Goal: Task Accomplishment & Management: Manage account settings

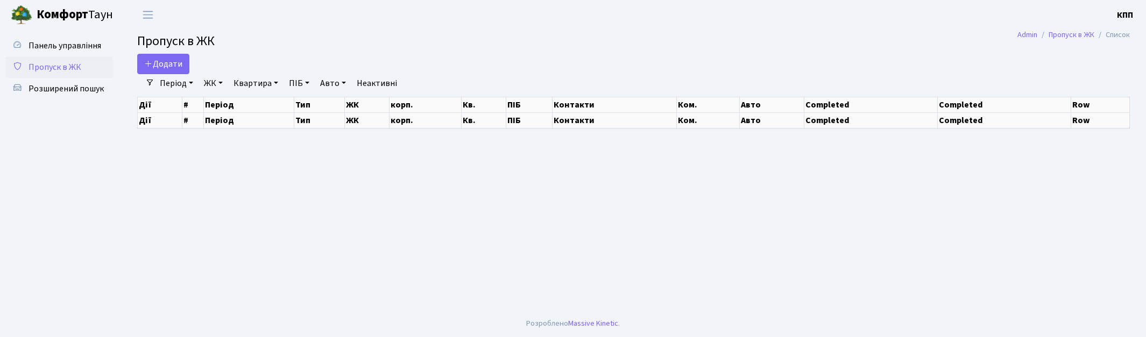
select select "25"
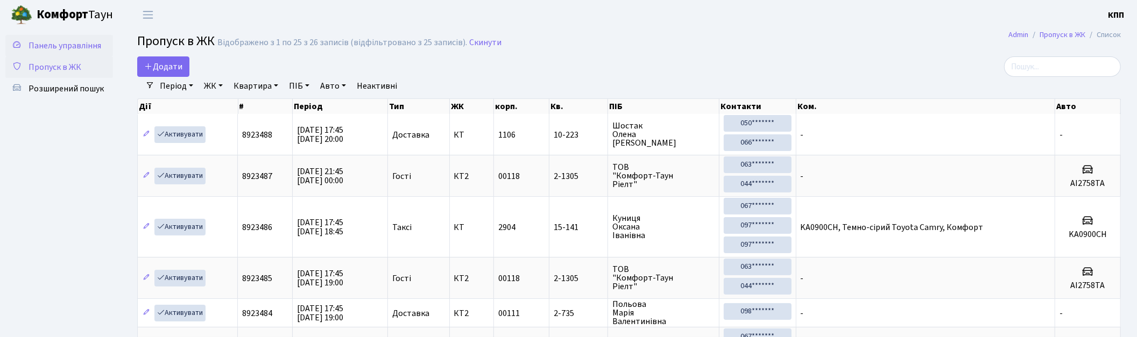
click at [51, 42] on span "Панель управління" at bounding box center [65, 46] width 73 height 12
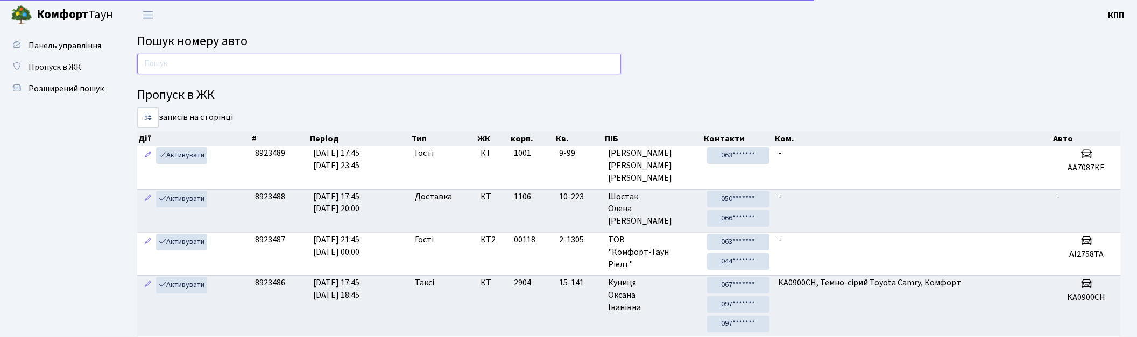
click at [228, 72] on input "text" at bounding box center [379, 64] width 484 height 20
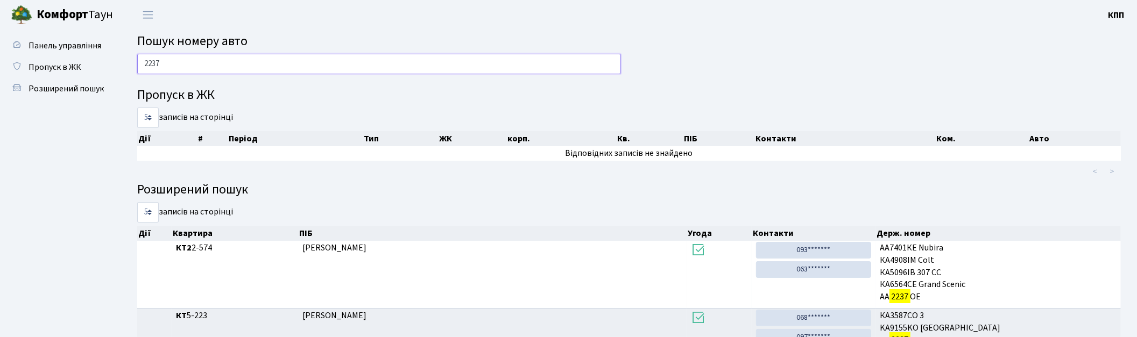
drag, startPoint x: 173, startPoint y: 63, endPoint x: 126, endPoint y: 61, distance: 46.4
click at [126, 61] on div "2237 Пропуск в ЖК 5 10 25 50 записів на сторінці Дії # Період Тип ЖК корп. Кв. …" at bounding box center [629, 213] width 1016 height 319
type input "3285"
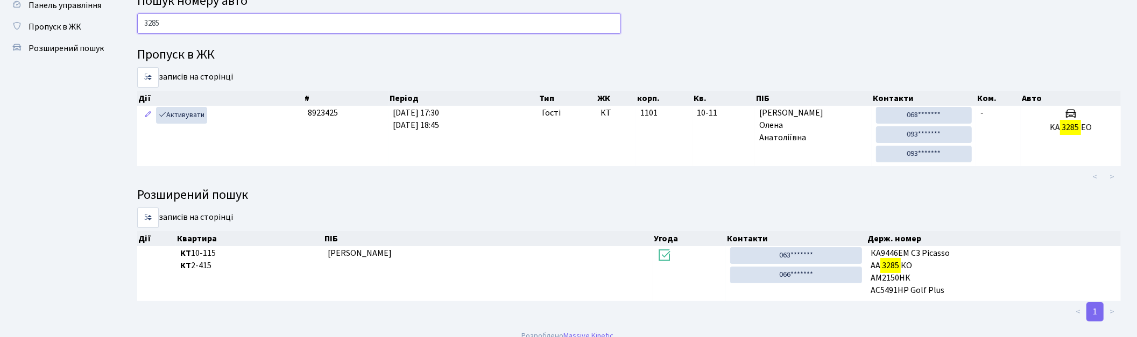
scroll to position [52, 0]
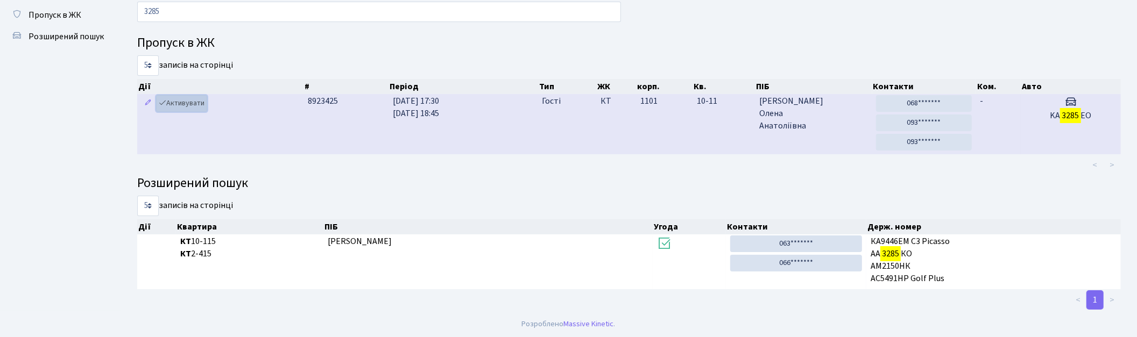
click at [181, 103] on link "Активувати" at bounding box center [181, 103] width 51 height 17
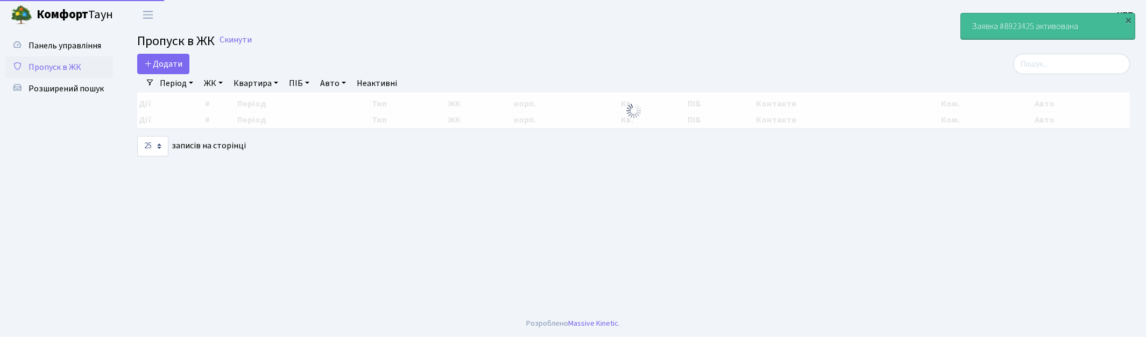
select select "25"
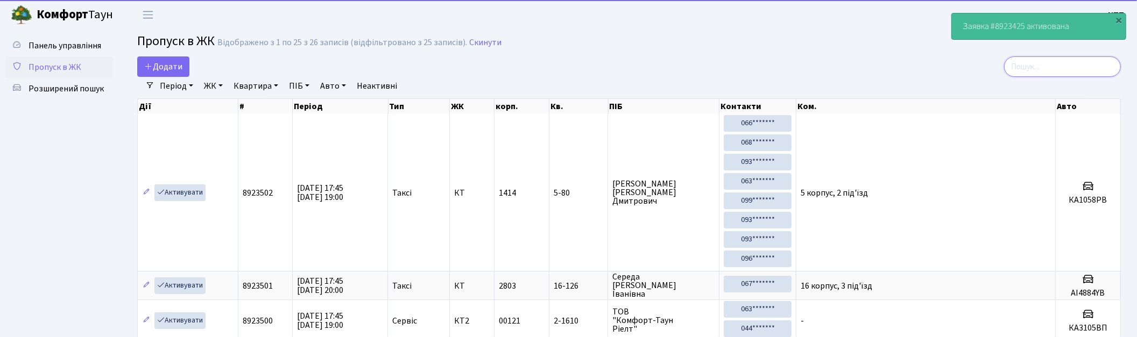
click at [1100, 65] on input "search" at bounding box center [1062, 66] width 117 height 20
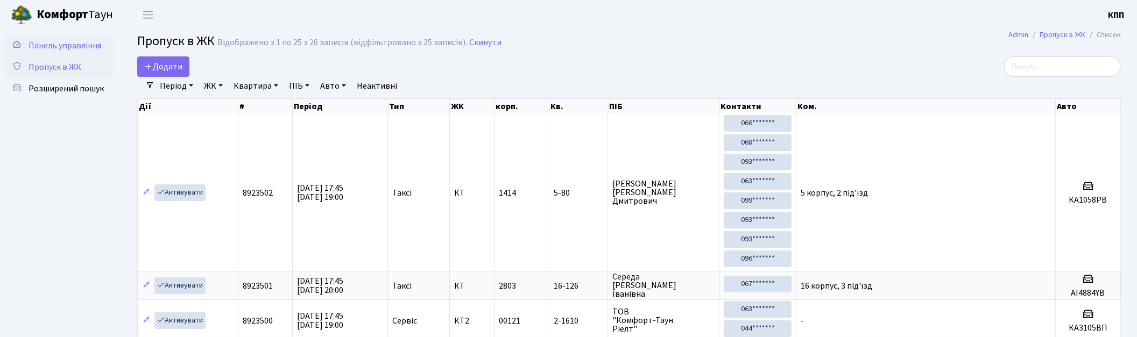
click at [45, 43] on span "Панель управління" at bounding box center [65, 46] width 73 height 12
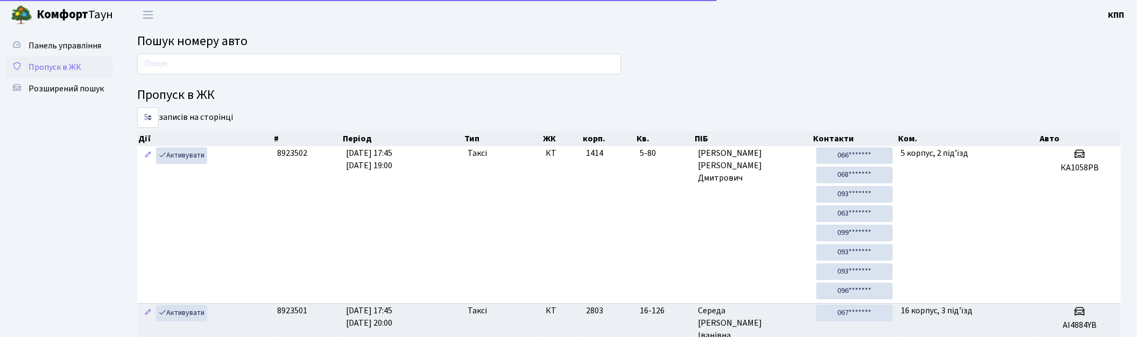
click at [60, 67] on span "Пропуск в ЖК" at bounding box center [55, 67] width 53 height 12
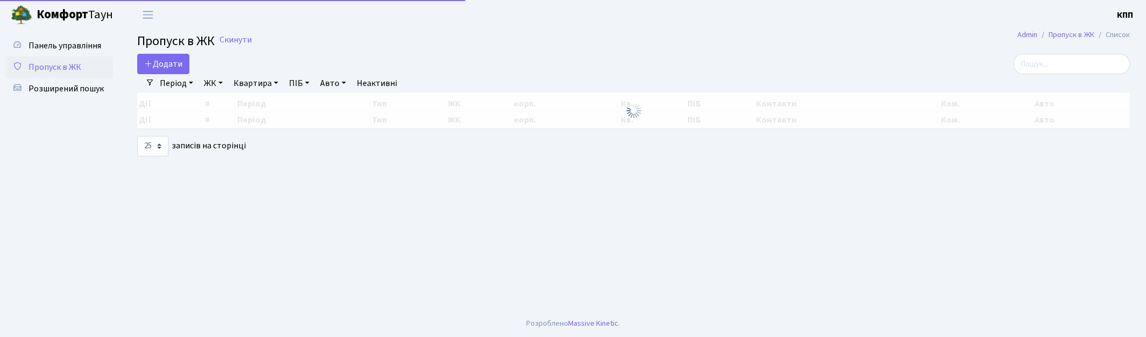
select select "25"
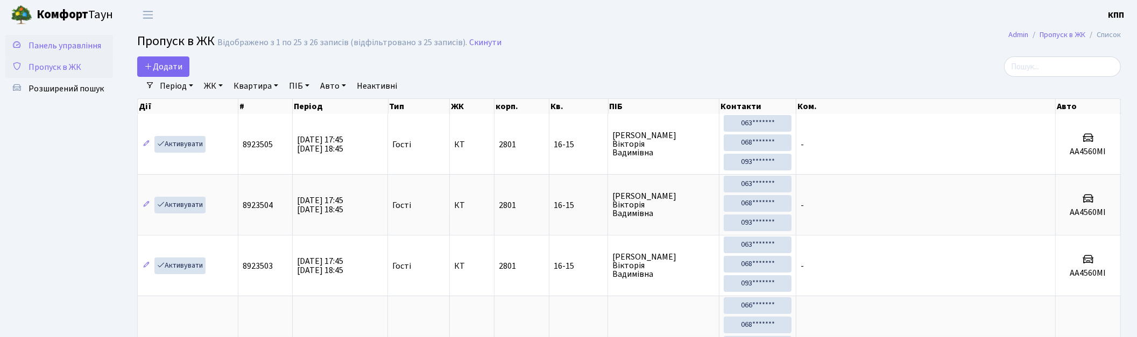
click at [95, 44] on span "Панель управління" at bounding box center [65, 46] width 73 height 12
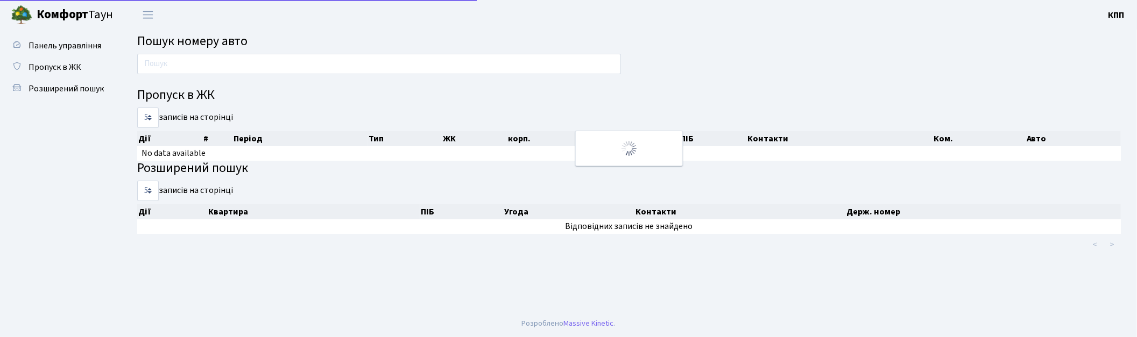
click at [216, 59] on input "text" at bounding box center [379, 64] width 484 height 20
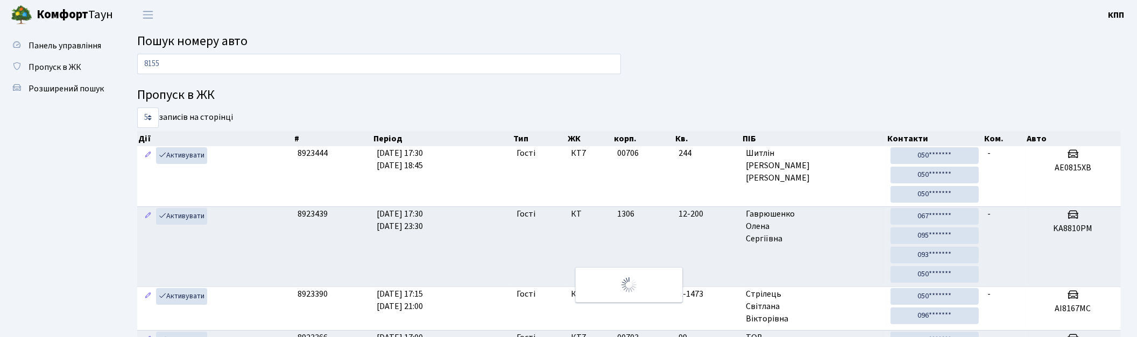
type input "8155"
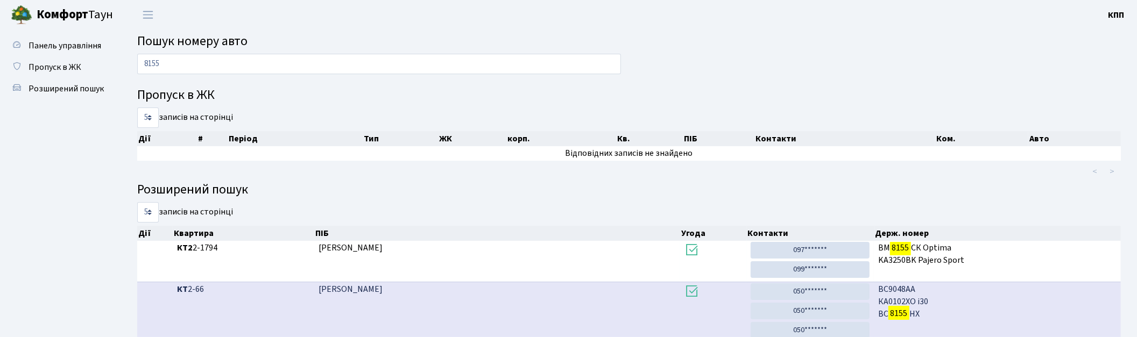
scroll to position [278, 0]
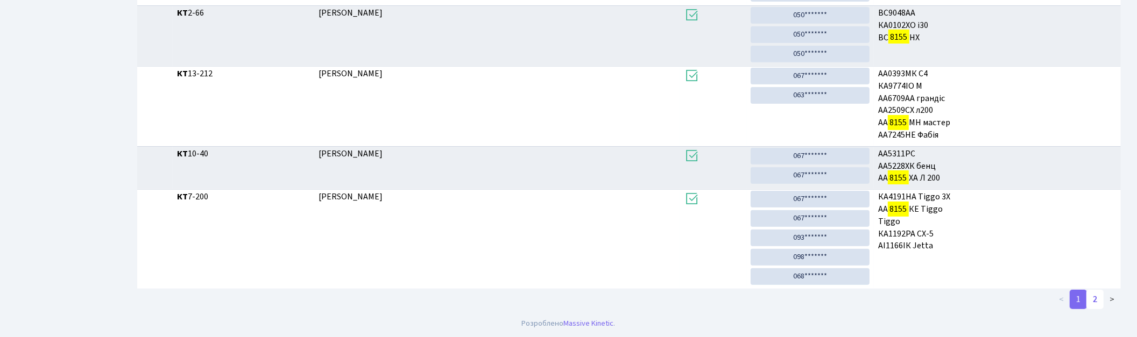
click at [1101, 300] on link "2" at bounding box center [1094, 299] width 17 height 19
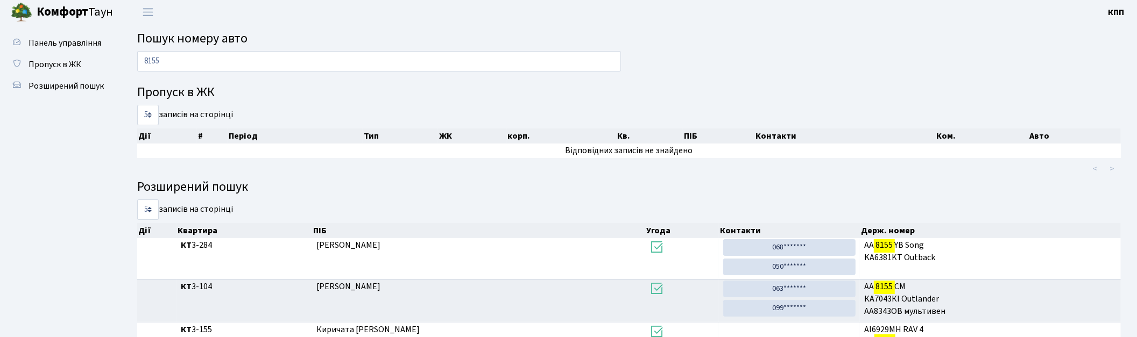
scroll to position [0, 0]
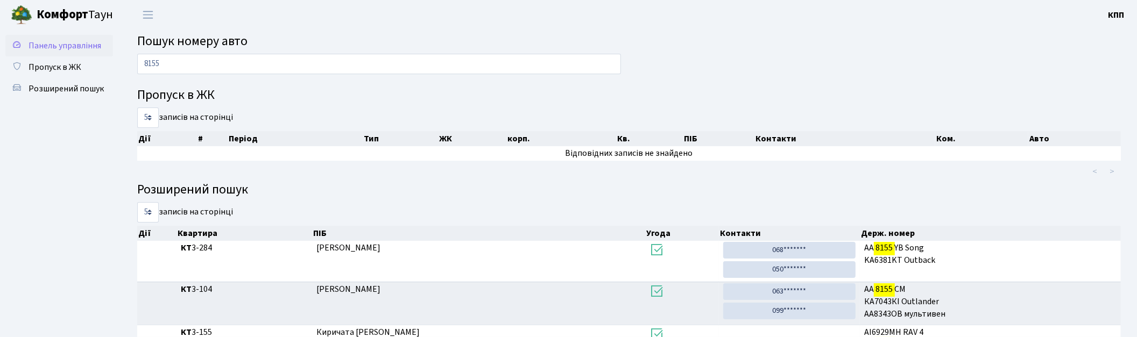
click at [54, 43] on span "Панель управління" at bounding box center [65, 46] width 73 height 12
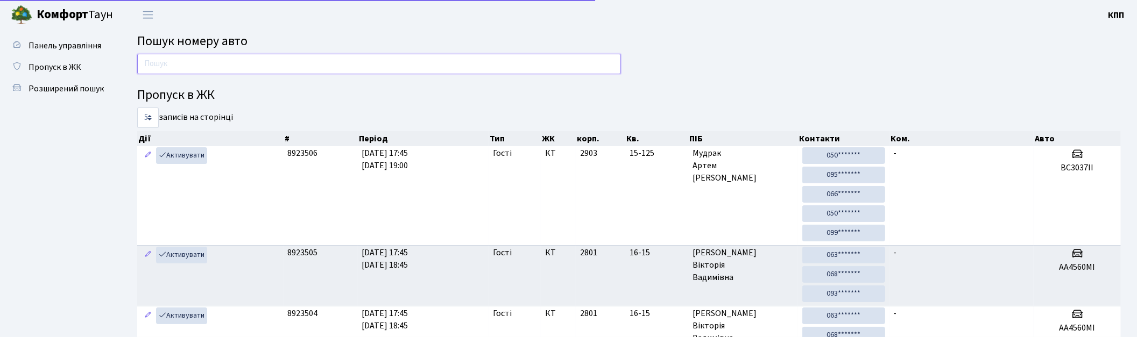
drag, startPoint x: 0, startPoint y: 0, endPoint x: 252, endPoint y: 65, distance: 260.0
click at [252, 65] on input "text" at bounding box center [379, 64] width 484 height 20
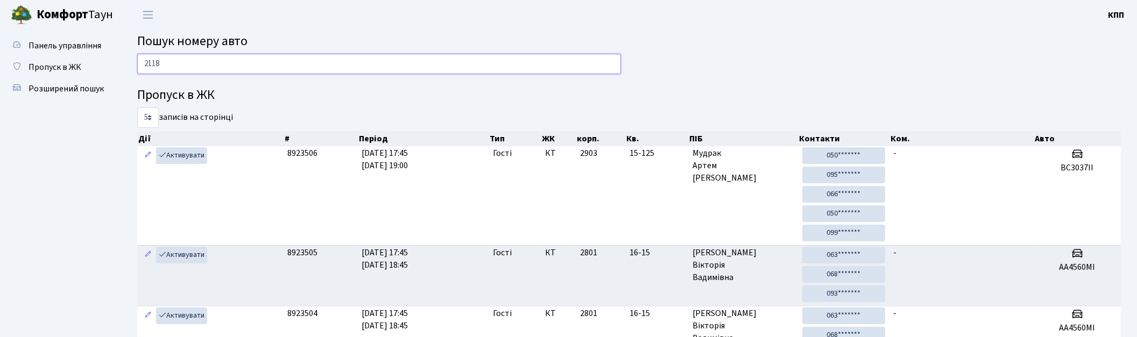
type input "2118"
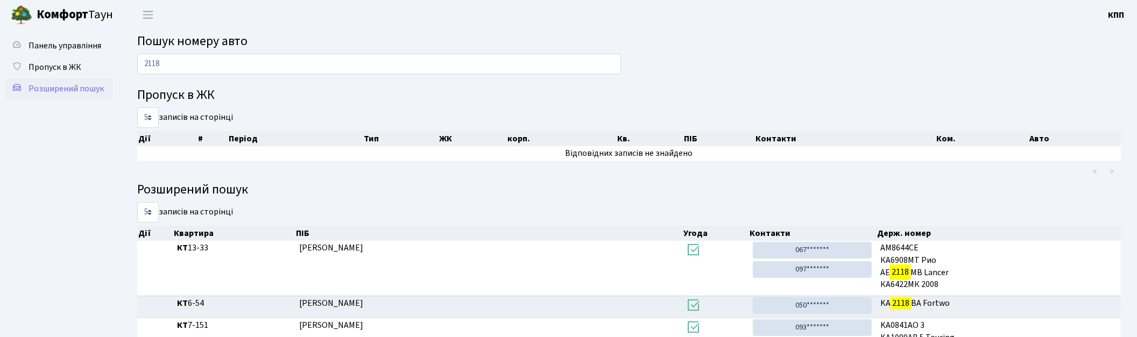
click at [63, 93] on span "Розширений пошук" at bounding box center [66, 89] width 75 height 12
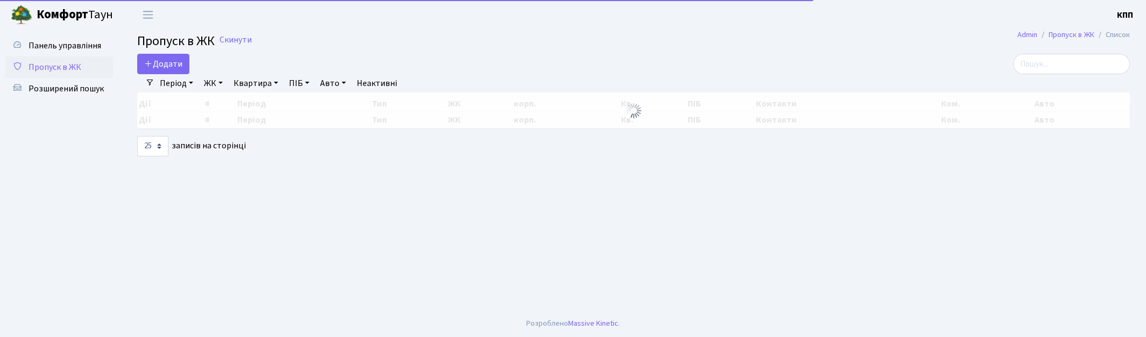
select select "25"
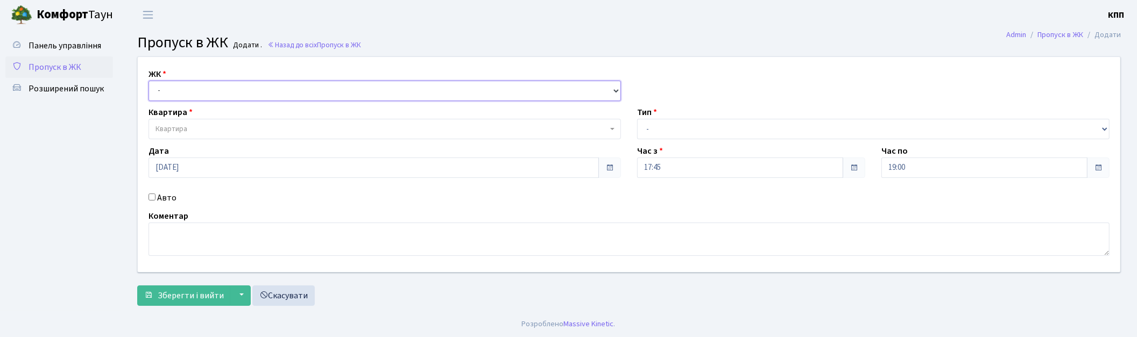
drag, startPoint x: 0, startPoint y: 0, endPoint x: 211, endPoint y: 95, distance: 231.2
click at [211, 93] on select "- КТ, вул. Регенераторна, 4 КТ2, просп. [STREET_ADDRESS] [STREET_ADDRESS] [PERS…" at bounding box center [385, 91] width 472 height 20
select select "271"
click at [149, 81] on select "- КТ, вул. Регенераторна, 4 КТ2, просп. Соборності, 17 КТ3, вул. Березнева, 16 …" at bounding box center [385, 91] width 472 height 20
select select
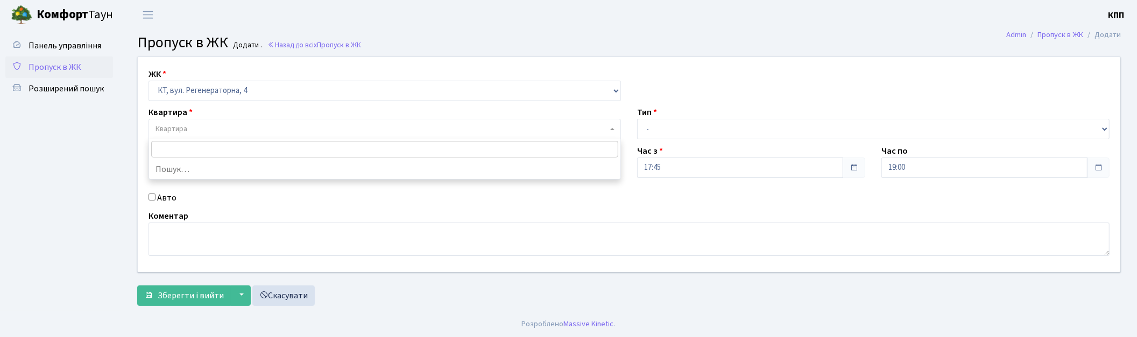
click at [210, 131] on span "Квартира" at bounding box center [381, 129] width 452 height 11
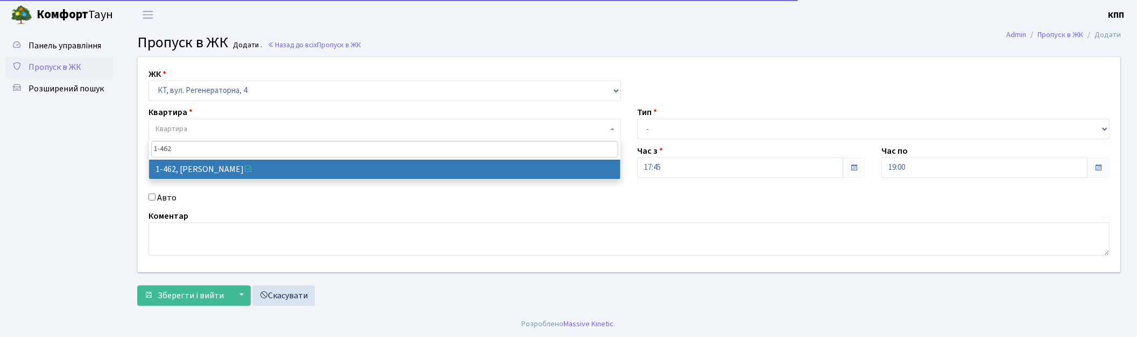
type input "1-462"
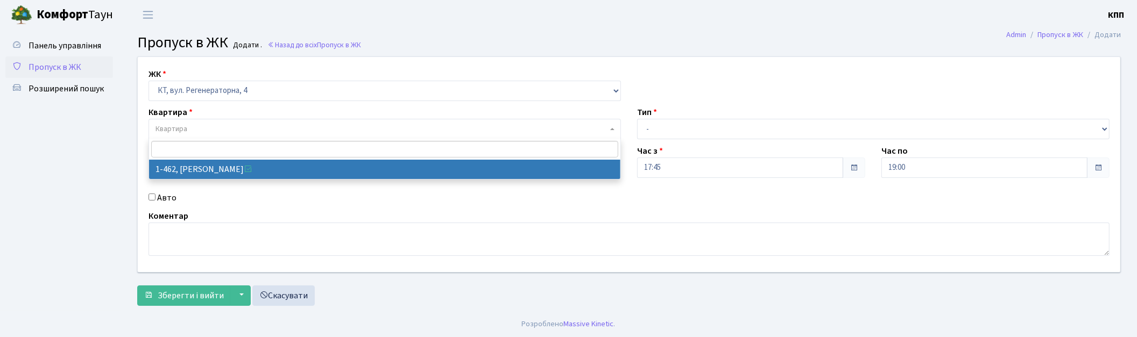
select select "381"
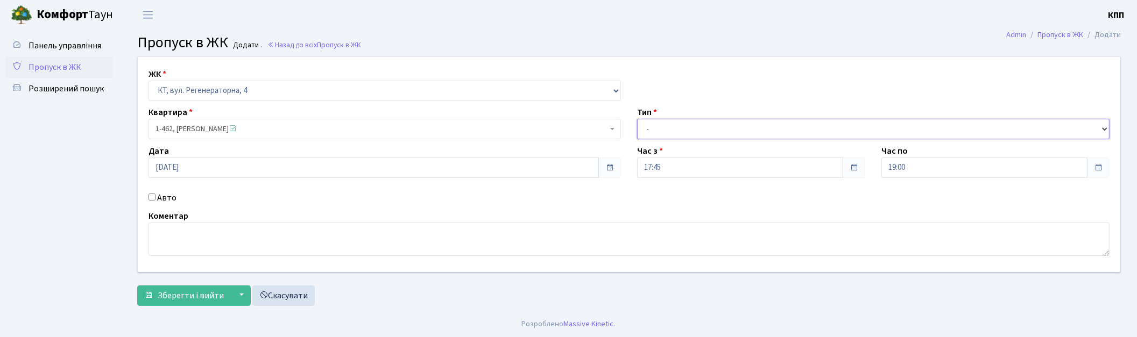
click at [702, 132] on select "- Доставка Таксі Гості Сервіс" at bounding box center [873, 129] width 472 height 20
click at [59, 65] on span "Пропуск в ЖК" at bounding box center [55, 67] width 53 height 12
click at [53, 69] on span "Пропуск в ЖК" at bounding box center [55, 67] width 53 height 12
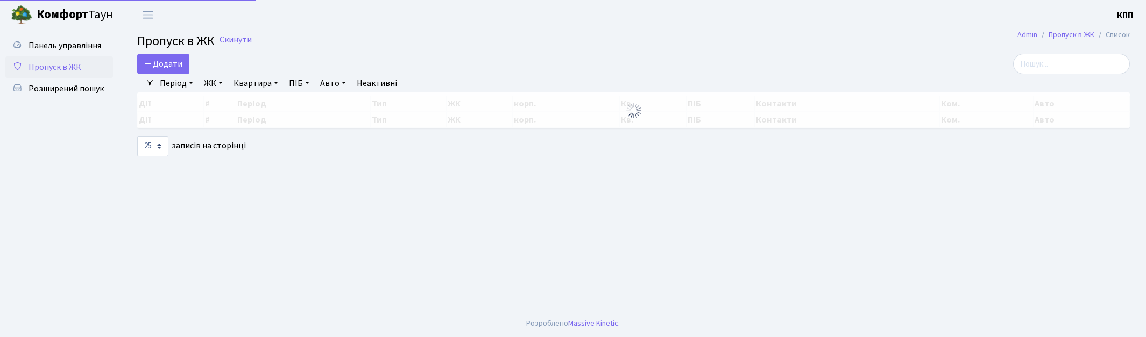
select select "25"
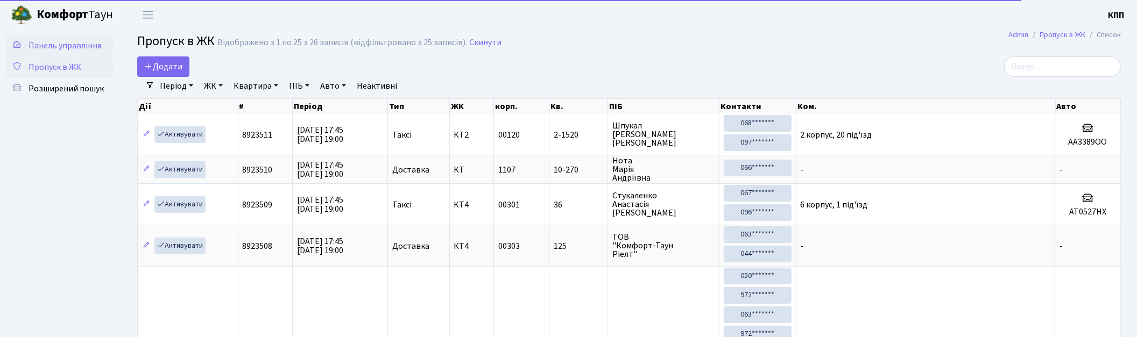
click at [62, 50] on span "Панель управління" at bounding box center [65, 46] width 73 height 12
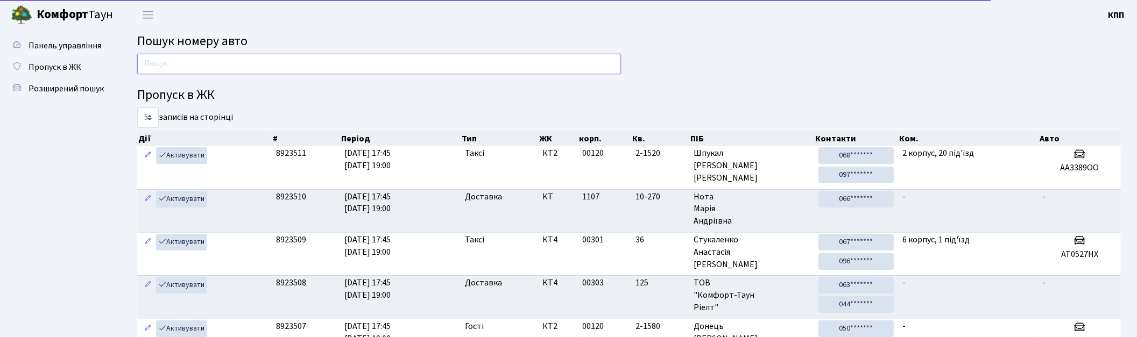
click at [151, 66] on input "text" at bounding box center [379, 64] width 484 height 20
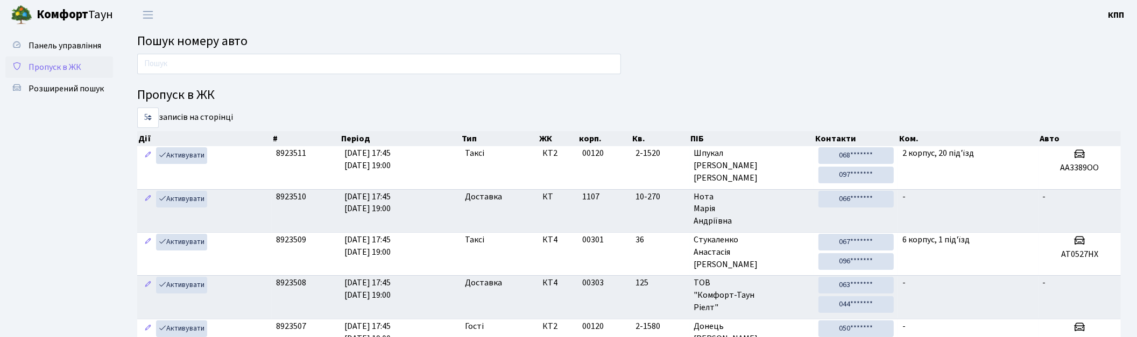
click at [50, 71] on span "Пропуск в ЖК" at bounding box center [55, 67] width 53 height 12
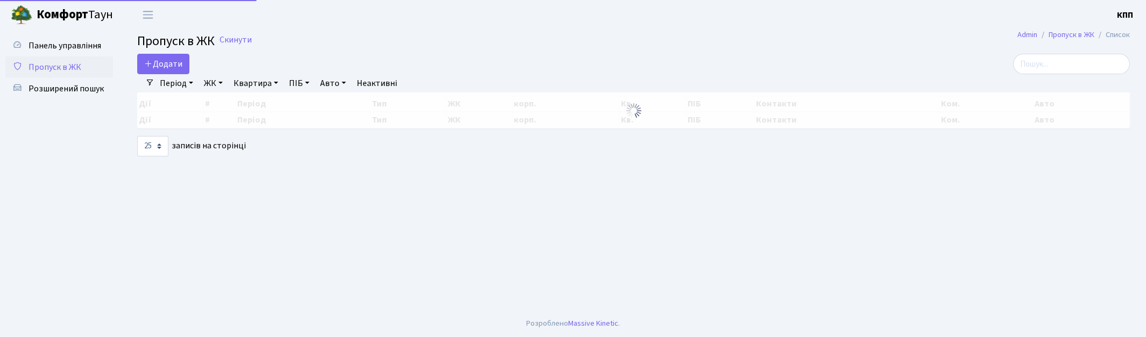
select select "25"
click at [55, 90] on span "Розширений пошук" at bounding box center [66, 89] width 75 height 12
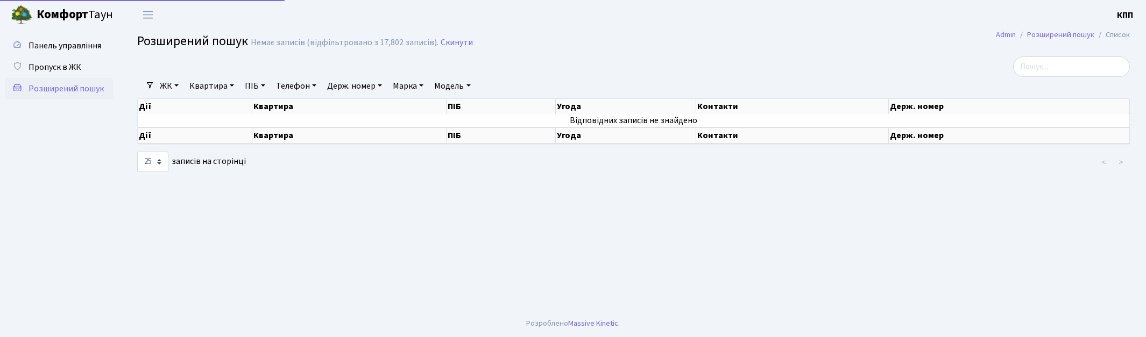
select select "25"
click at [197, 79] on link "Квартира" at bounding box center [211, 86] width 53 height 18
type input "1-462"
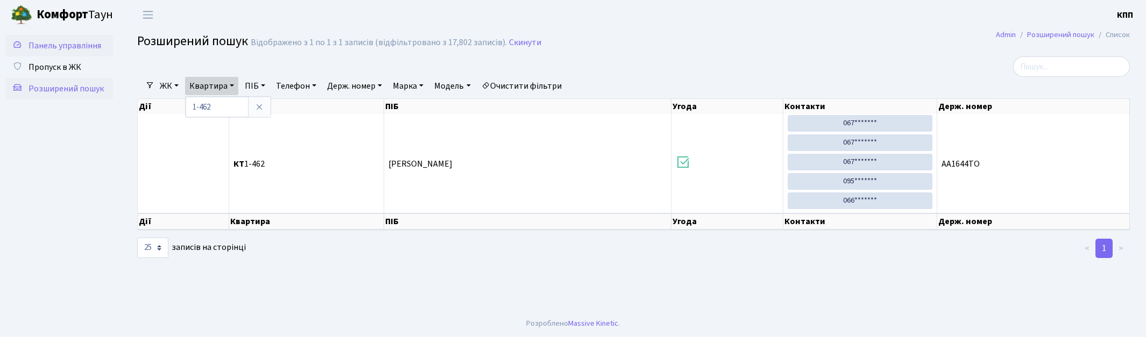
click at [68, 53] on link "Панель управління" at bounding box center [59, 46] width 108 height 22
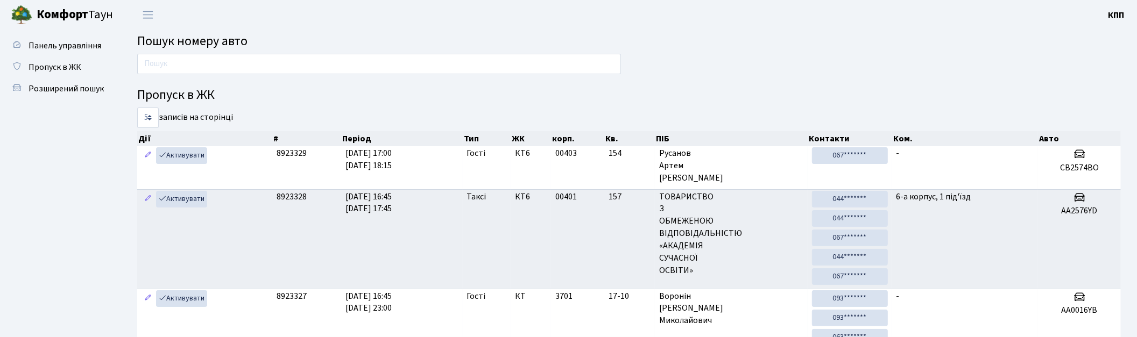
click at [190, 59] on input "text" at bounding box center [379, 64] width 484 height 20
type input "2570"
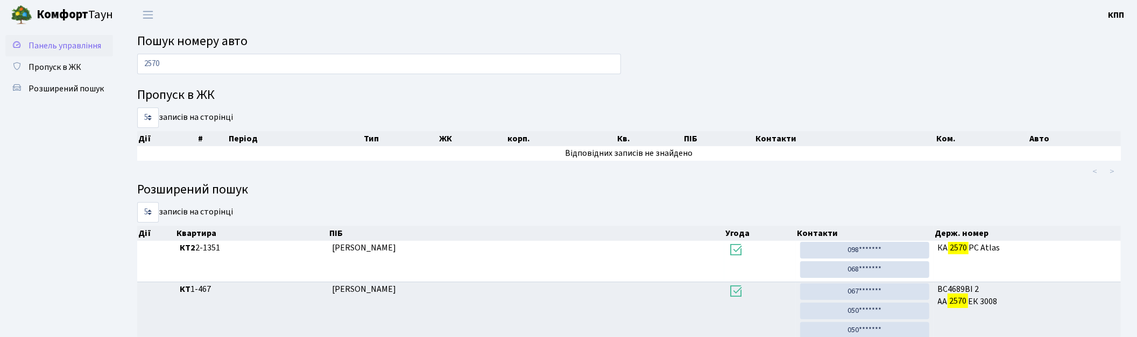
click at [61, 50] on span "Панель управління" at bounding box center [65, 46] width 73 height 12
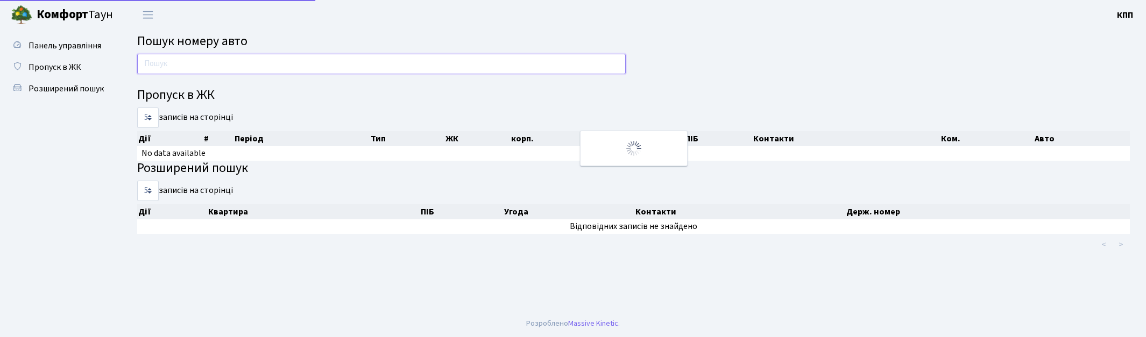
drag, startPoint x: 0, startPoint y: 0, endPoint x: 179, endPoint y: 65, distance: 190.6
click at [181, 66] on input "text" at bounding box center [381, 64] width 489 height 20
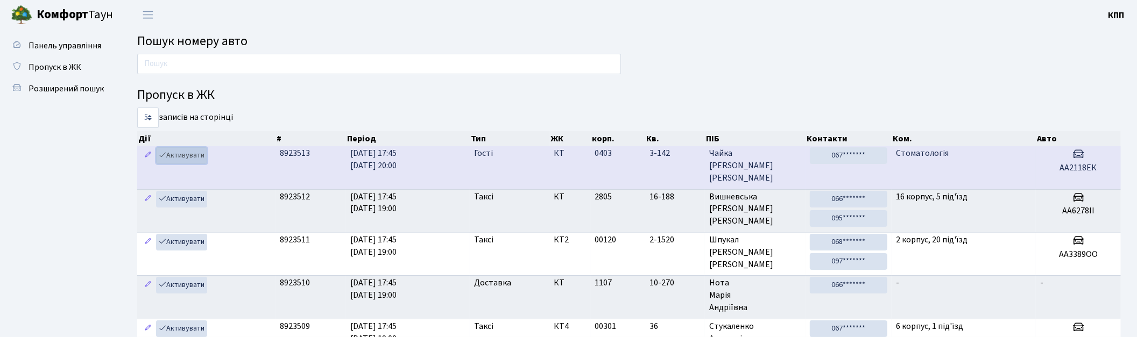
click at [185, 156] on link "Активувати" at bounding box center [181, 155] width 51 height 17
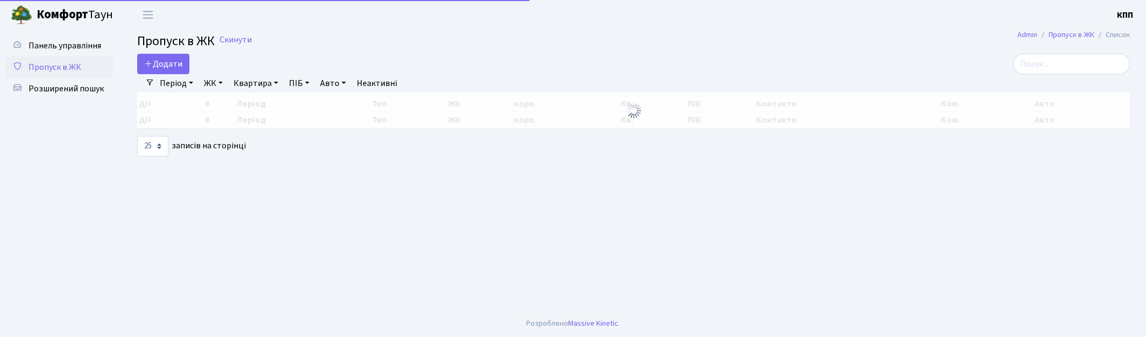
select select "25"
drag, startPoint x: 1060, startPoint y: 63, endPoint x: 589, endPoint y: 29, distance: 472.6
click at [1058, 63] on input "search" at bounding box center [1071, 64] width 117 height 20
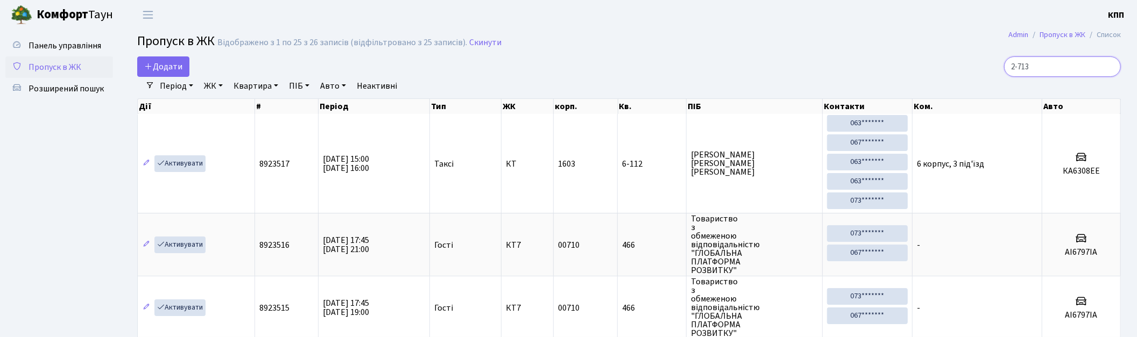
type input "2-713"
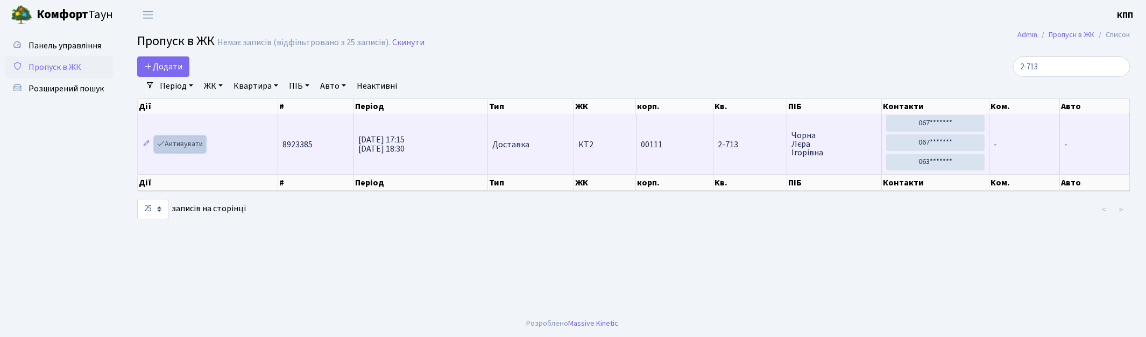
click at [180, 144] on link "Активувати" at bounding box center [179, 144] width 51 height 17
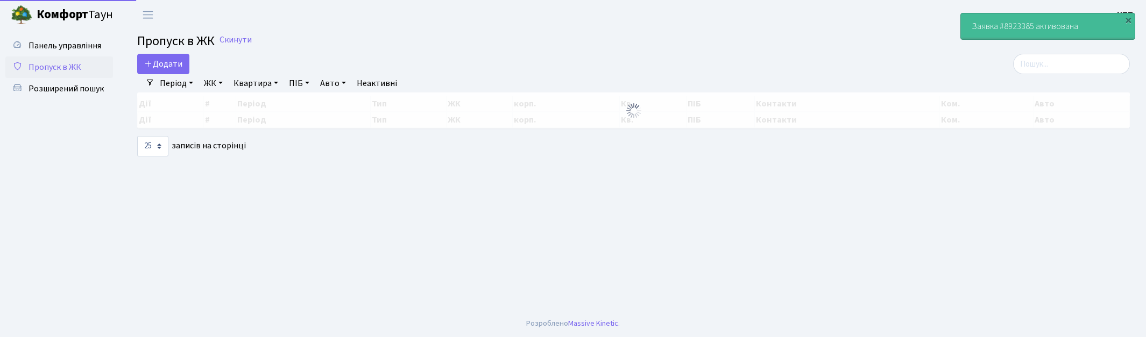
select select "25"
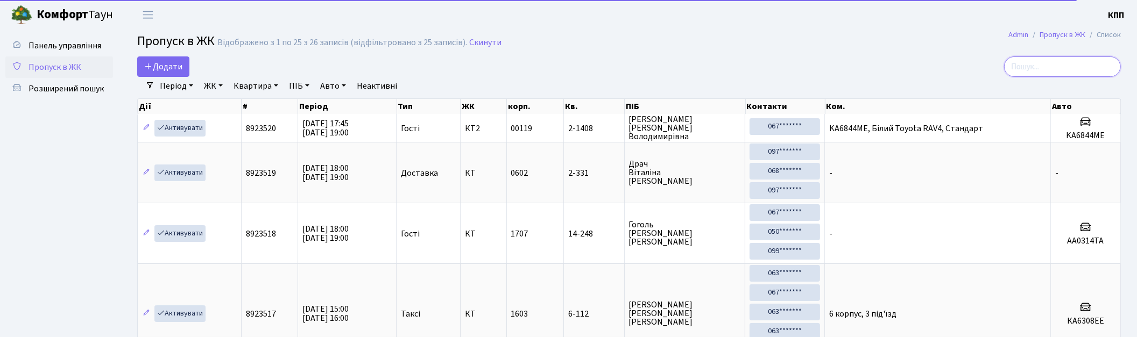
click at [1051, 71] on input "search" at bounding box center [1062, 66] width 117 height 20
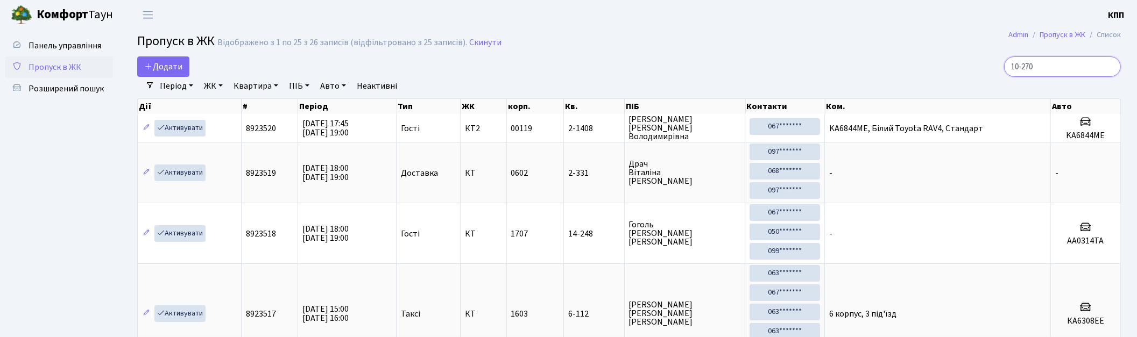
type input "10-270"
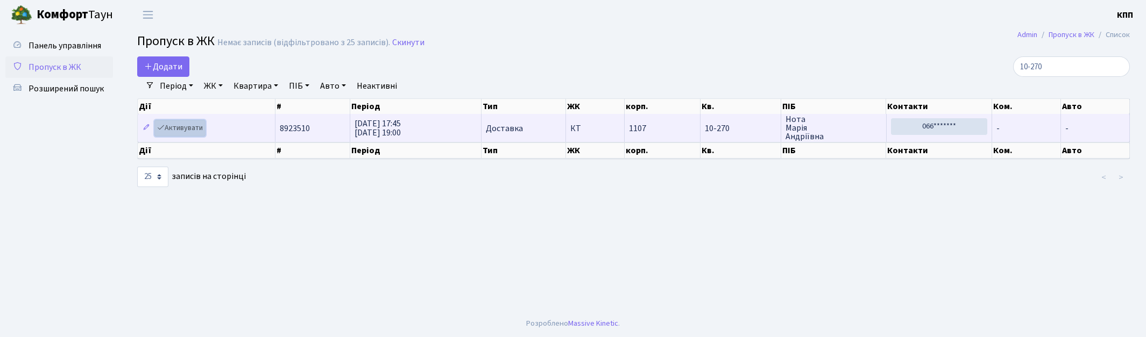
click at [206, 125] on link "Активувати" at bounding box center [179, 128] width 51 height 17
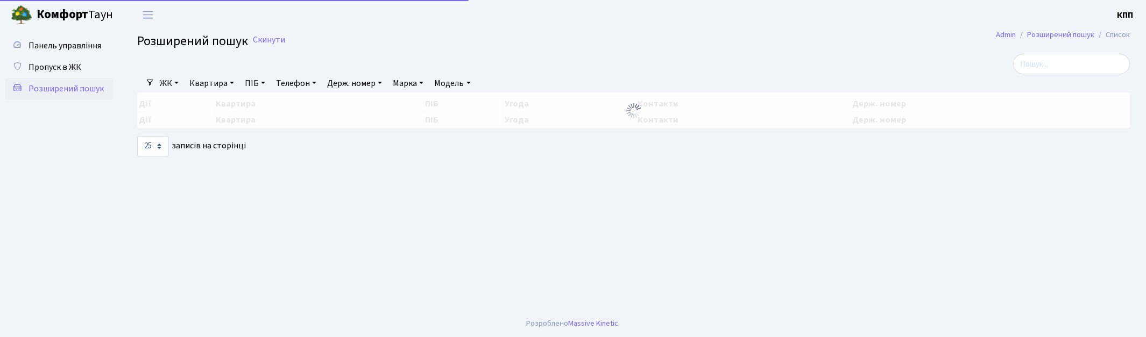
select select "25"
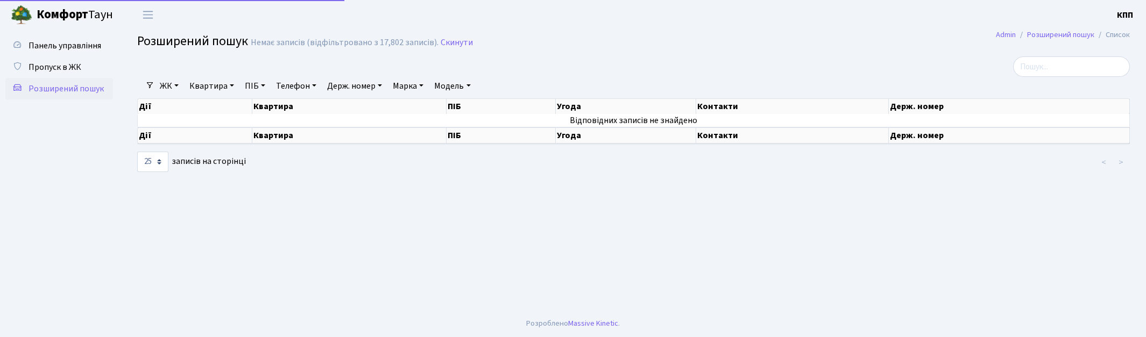
click at [307, 86] on link "Телефон" at bounding box center [296, 86] width 49 height 18
click at [50, 65] on span "Пропуск в ЖК" at bounding box center [55, 67] width 53 height 12
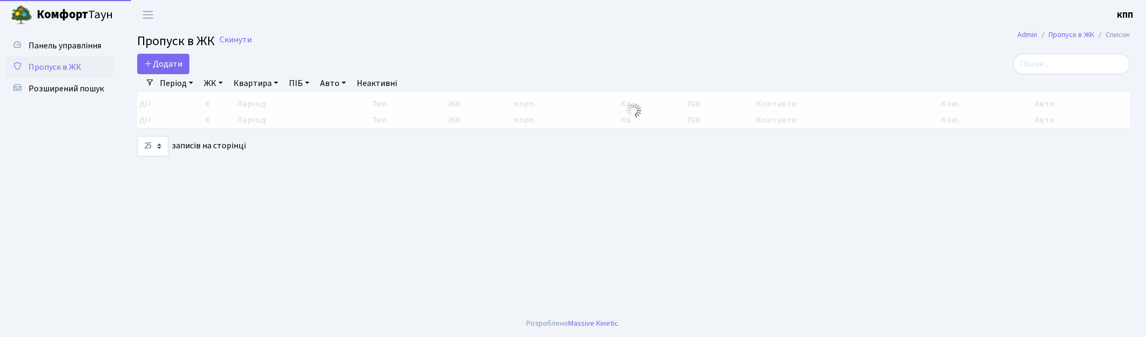
select select "25"
click at [164, 66] on span "Додати" at bounding box center [163, 64] width 38 height 12
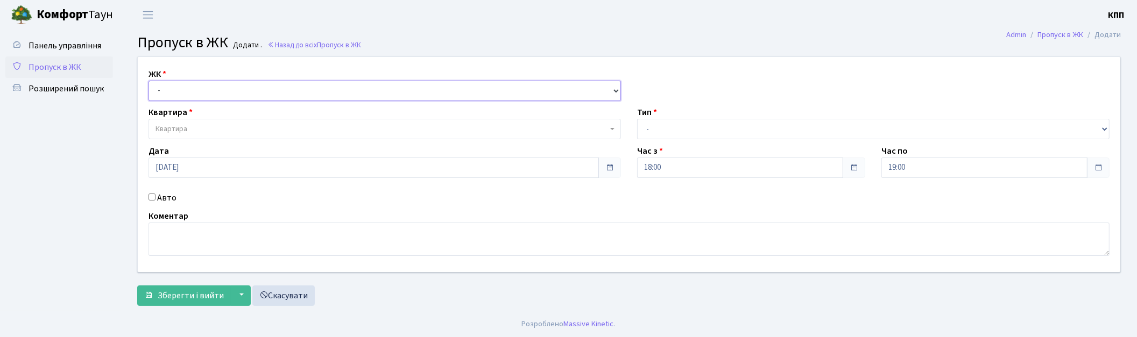
click at [226, 94] on select "- КТ, вул. Регенераторна, 4 КТ2, просп. Соборності, 17 КТ3, вул. Березнева, 16 …" at bounding box center [385, 91] width 472 height 20
select select "271"
click at [149, 81] on select "- КТ, вул. Регенераторна, 4 КТ2, просп. Соборності, 17 КТ3, вул. Березнева, 16 …" at bounding box center [385, 91] width 472 height 20
select select
click at [228, 126] on span "Квартира" at bounding box center [381, 129] width 452 height 11
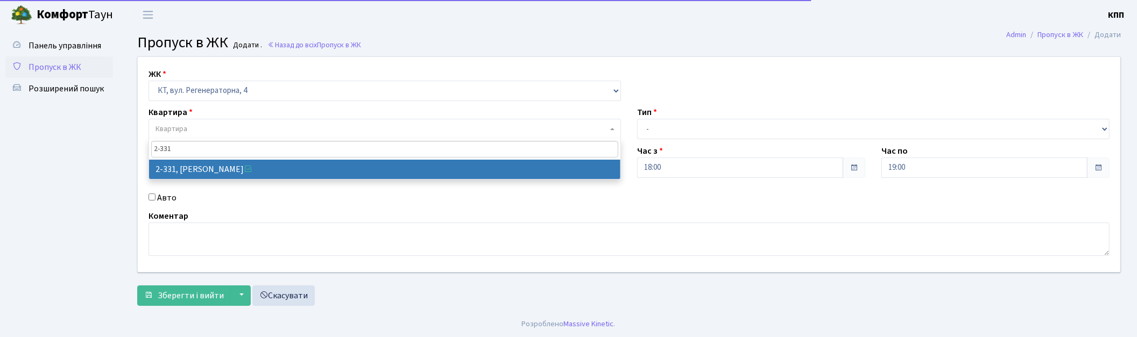
type input "2-331"
select select "1345"
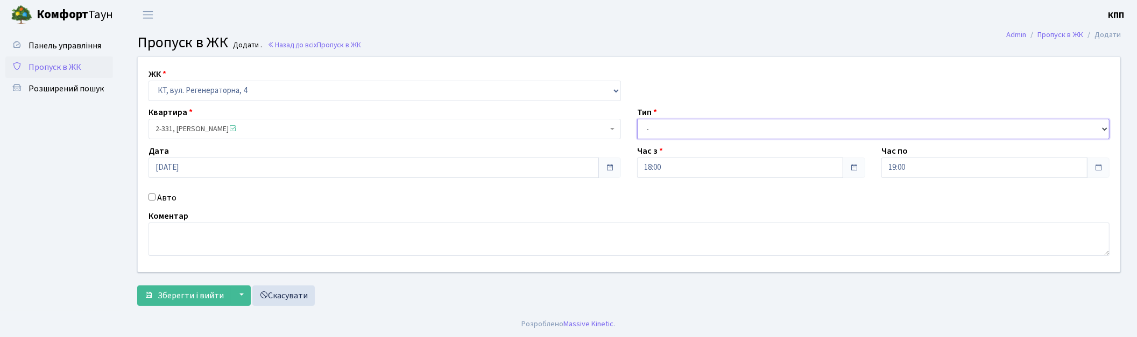
click at [649, 131] on select "- Доставка Таксі Гості Сервіс" at bounding box center [873, 129] width 472 height 20
select select "1"
click at [637, 119] on select "- Доставка Таксі Гості Сервіс" at bounding box center [873, 129] width 472 height 20
click at [216, 298] on span "Зберегти і вийти" at bounding box center [191, 296] width 66 height 12
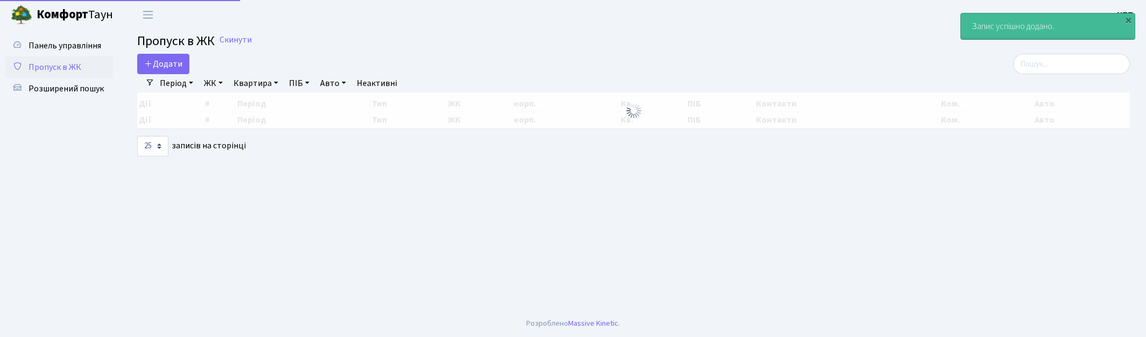
select select "25"
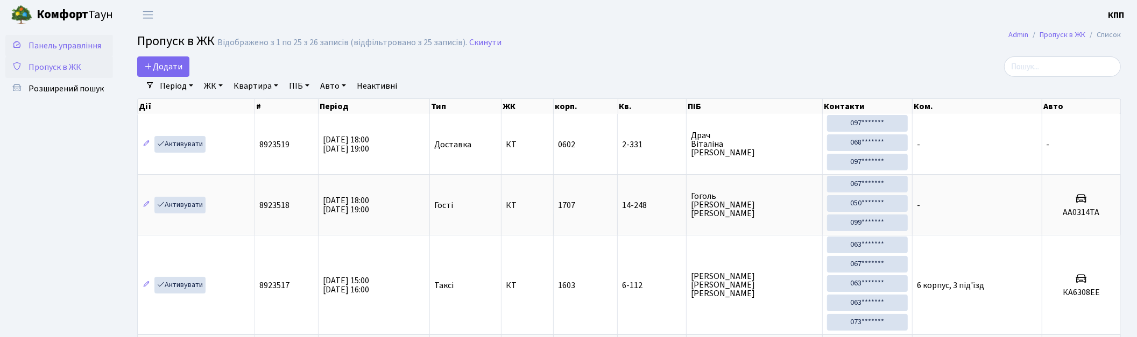
click at [46, 47] on span "Панель управління" at bounding box center [65, 46] width 73 height 12
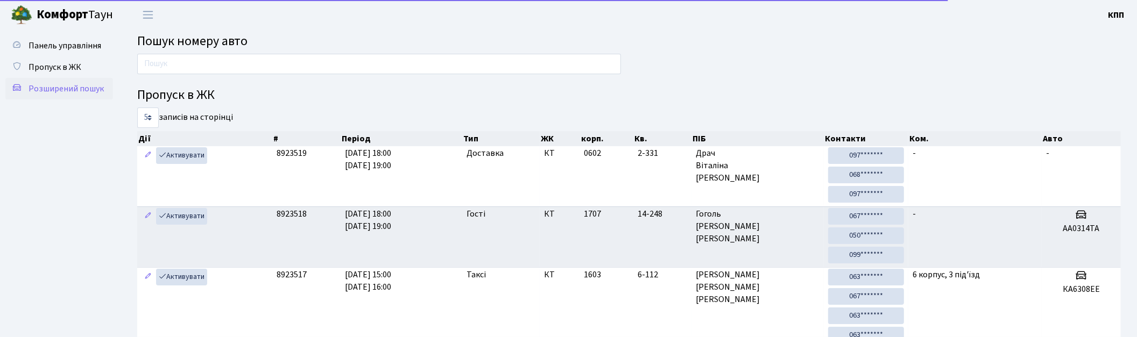
click at [66, 83] on span "Розширений пошук" at bounding box center [66, 89] width 75 height 12
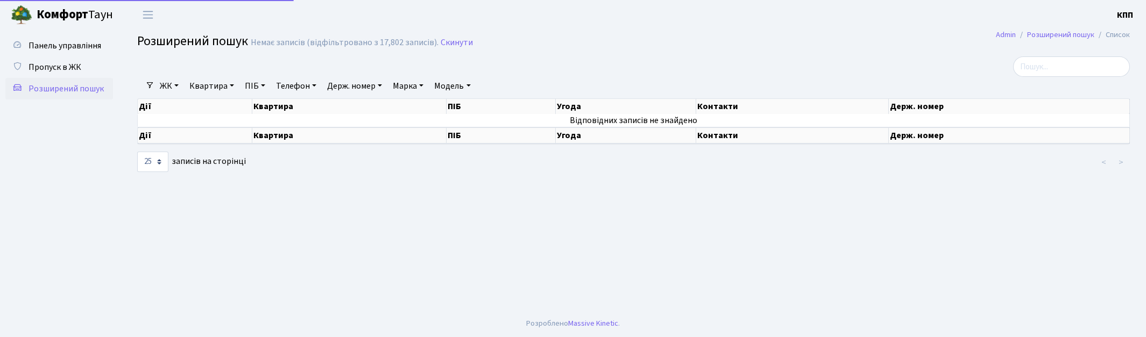
select select "25"
click at [315, 85] on link "Телефон" at bounding box center [296, 86] width 49 height 18
type input "0665804023"
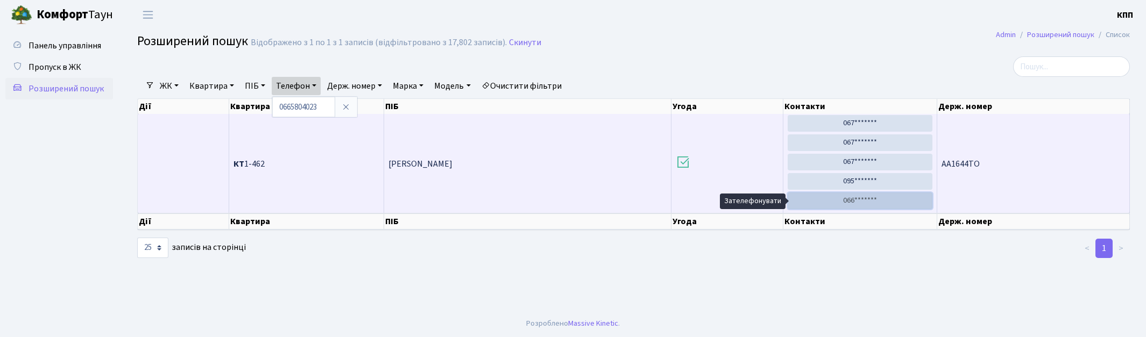
click at [860, 202] on link "066*******" at bounding box center [860, 201] width 145 height 17
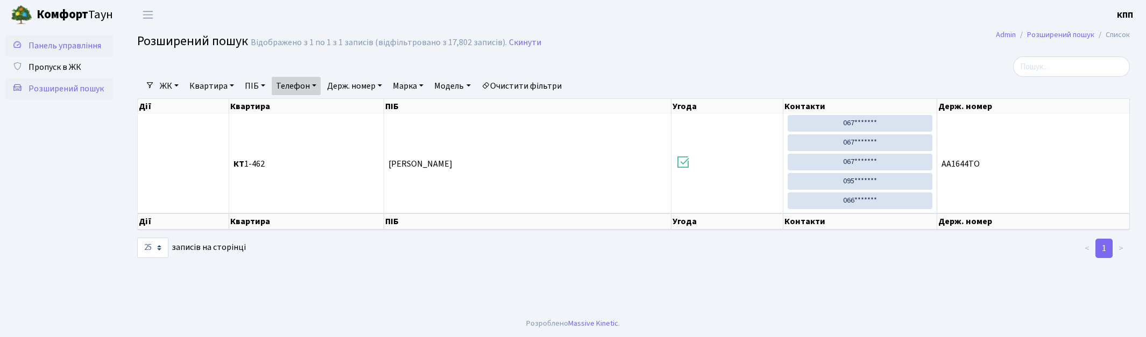
click at [47, 47] on span "Панель управління" at bounding box center [65, 46] width 73 height 12
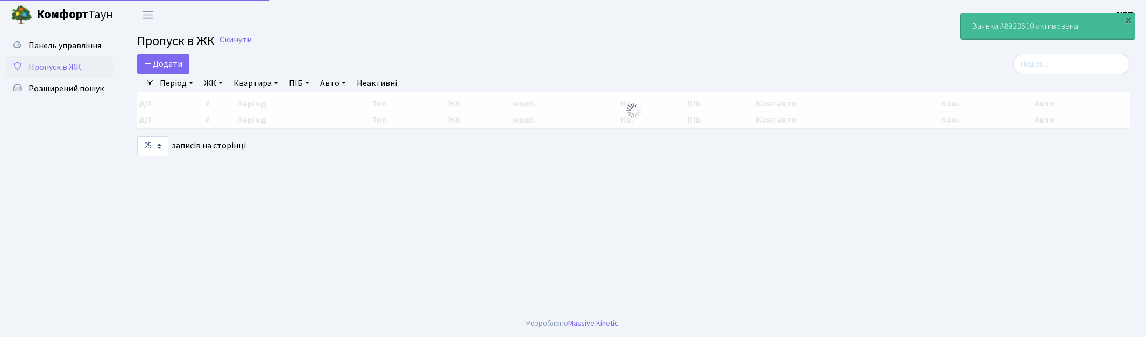
select select "25"
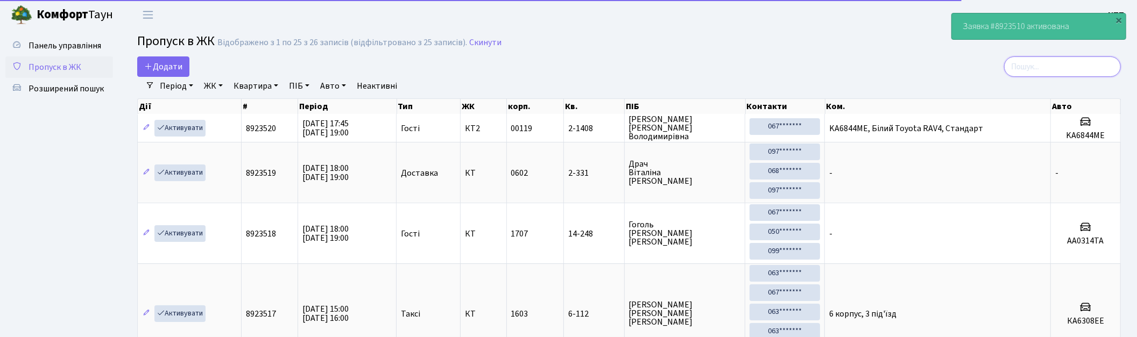
click at [1069, 70] on input "search" at bounding box center [1062, 66] width 117 height 20
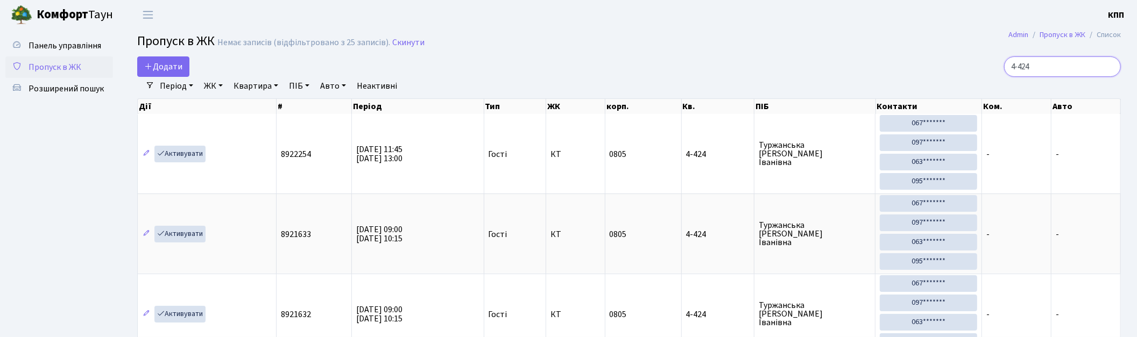
type input "4-424"
click at [45, 66] on span "Пропуск в ЖК" at bounding box center [55, 67] width 53 height 12
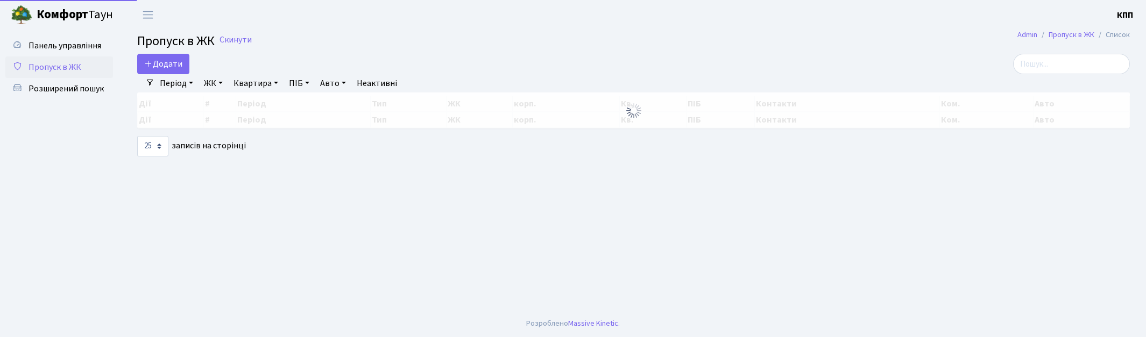
select select "25"
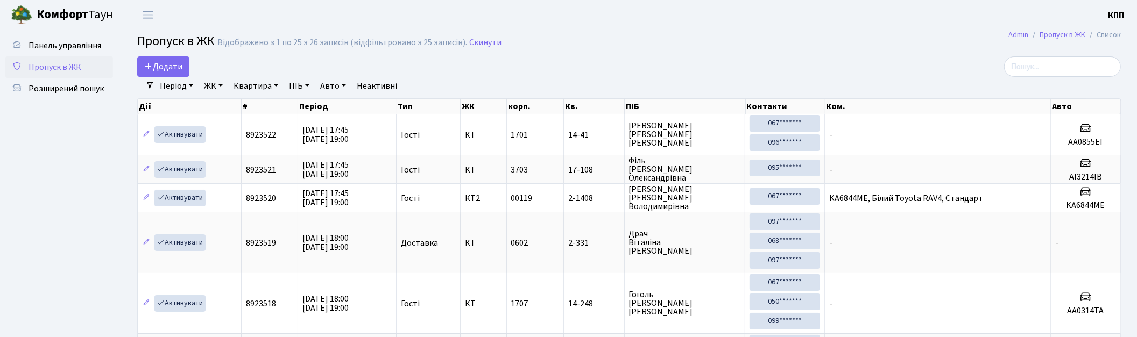
click at [1028, 81] on div "Період 27.08.2025 - 27.08.2025 ЖК - КТ, вул. Регенераторна, 4 КТ2, просп. Собор…" at bounding box center [633, 86] width 958 height 18
click at [1039, 72] on input "search" at bounding box center [1062, 66] width 117 height 20
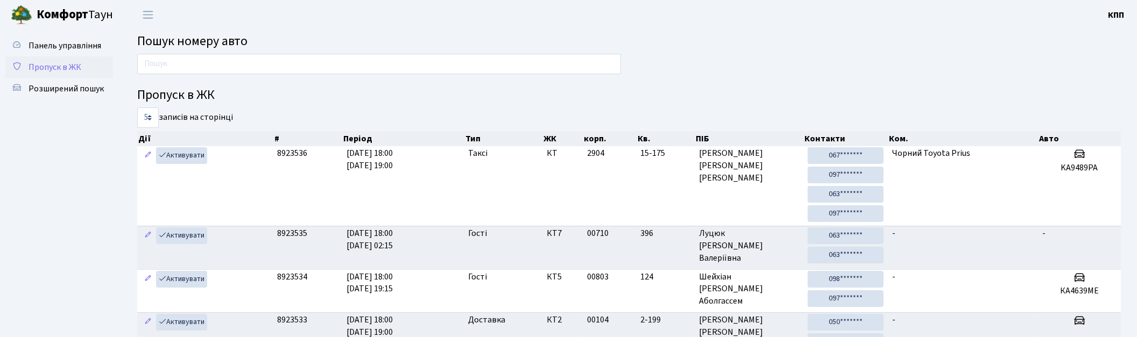
click at [45, 71] on span "Пропуск в ЖК" at bounding box center [55, 67] width 53 height 12
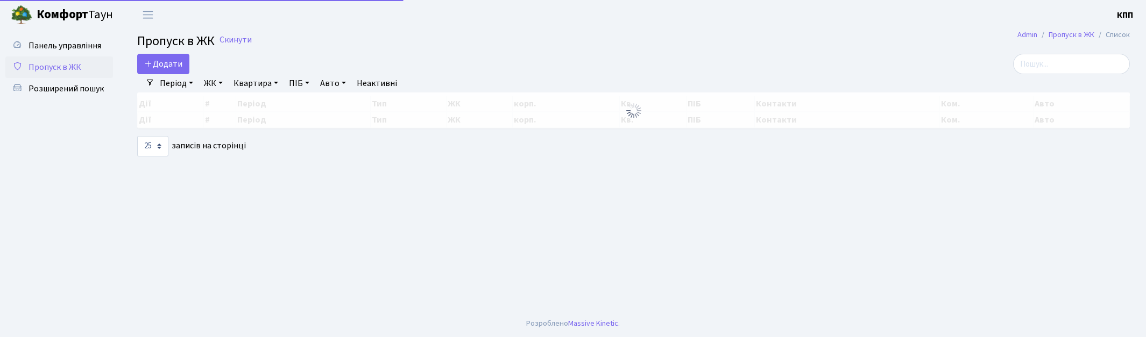
select select "25"
click at [61, 89] on span "Розширений пошук" at bounding box center [66, 89] width 75 height 12
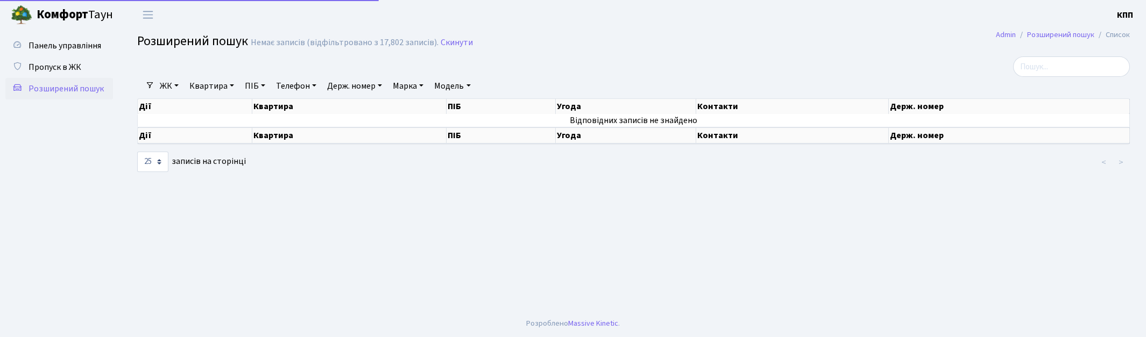
select select "25"
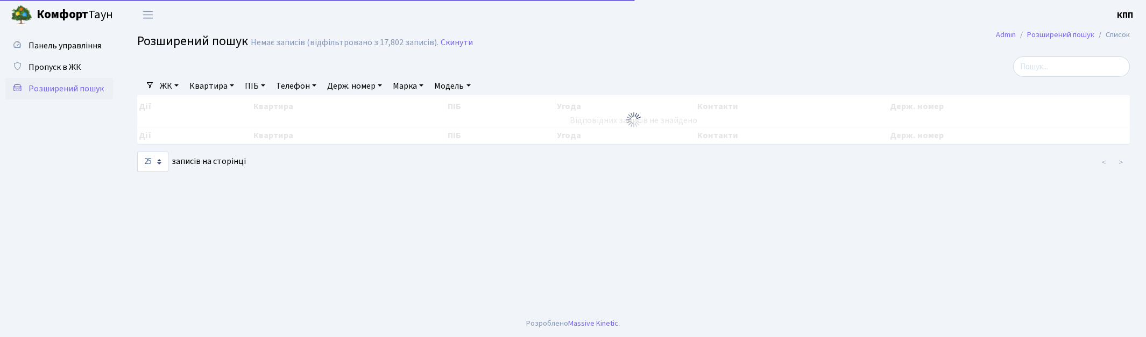
click at [224, 86] on link "Квартира" at bounding box center [211, 86] width 53 height 18
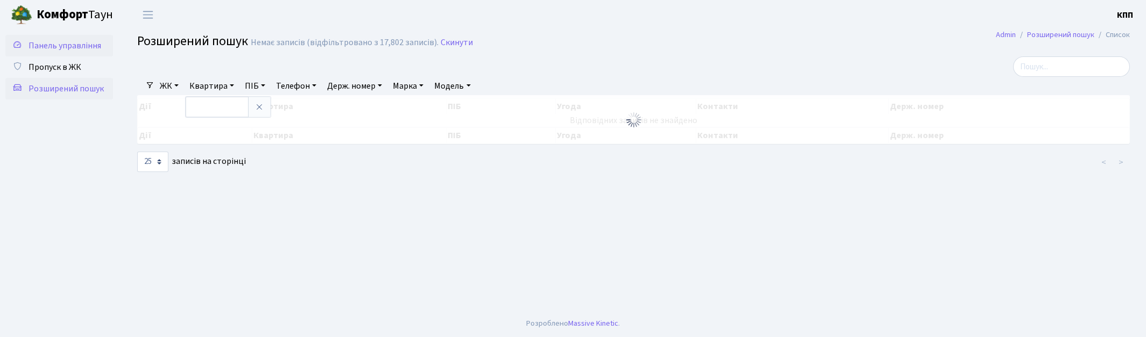
click at [91, 51] on span "Панель управління" at bounding box center [65, 46] width 73 height 12
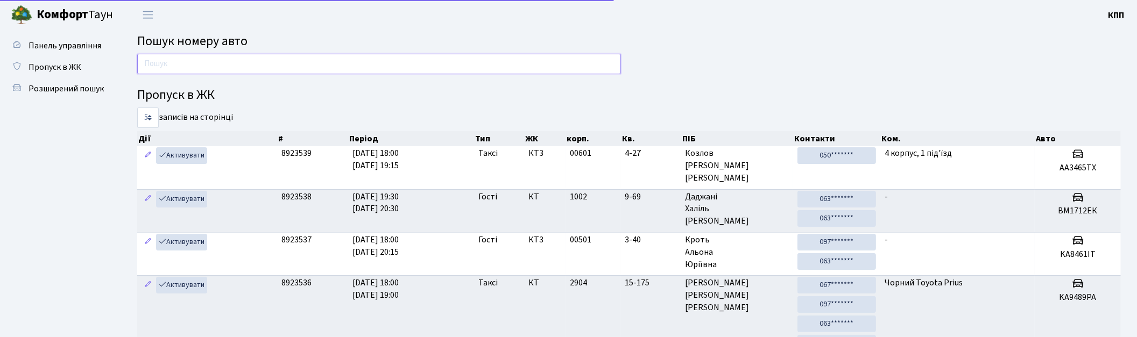
drag, startPoint x: 0, startPoint y: 0, endPoint x: 221, endPoint y: 70, distance: 231.6
click at [221, 70] on input "text" at bounding box center [379, 64] width 484 height 20
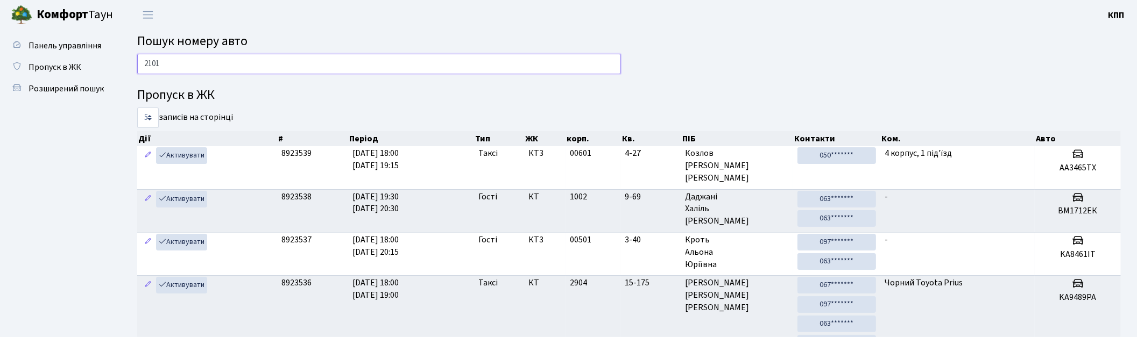
type input "2101"
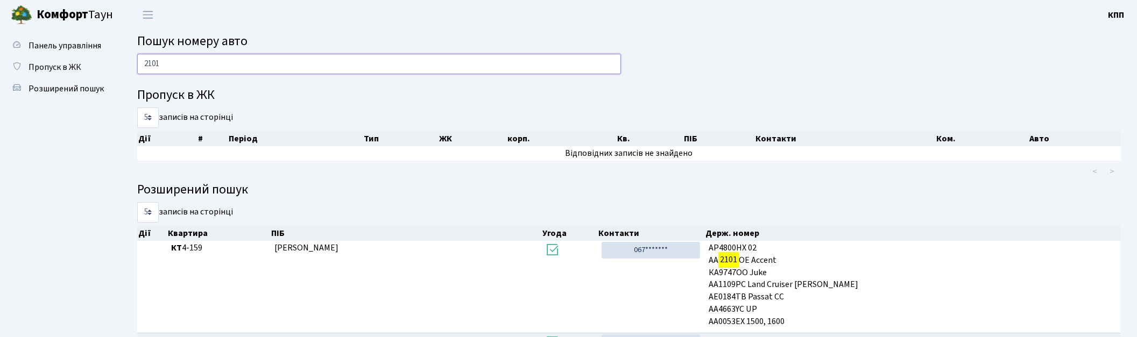
click at [536, 59] on input "2101" at bounding box center [379, 64] width 484 height 20
click at [574, 61] on input "2101" at bounding box center [379, 64] width 484 height 20
click at [55, 67] on span "Пропуск в ЖК" at bounding box center [55, 67] width 53 height 12
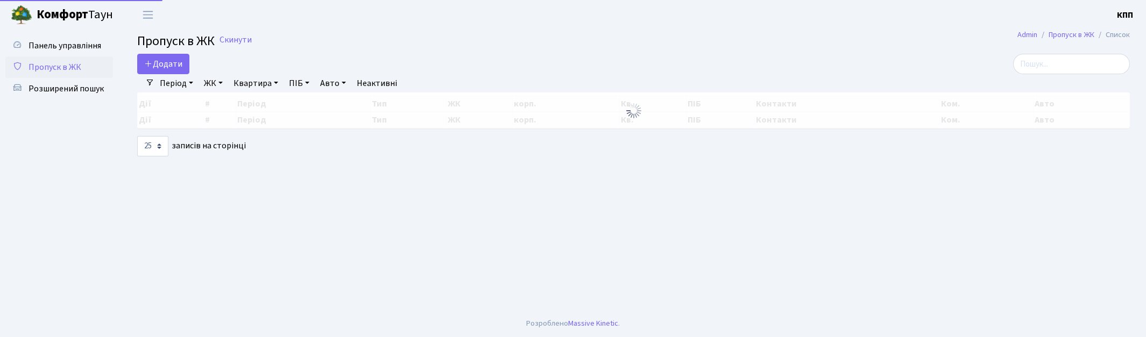
select select "25"
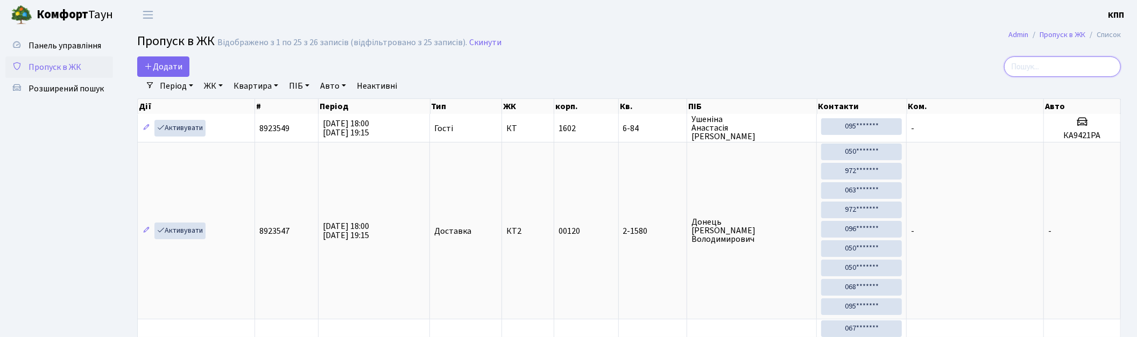
click at [1047, 63] on input "search" at bounding box center [1062, 66] width 117 height 20
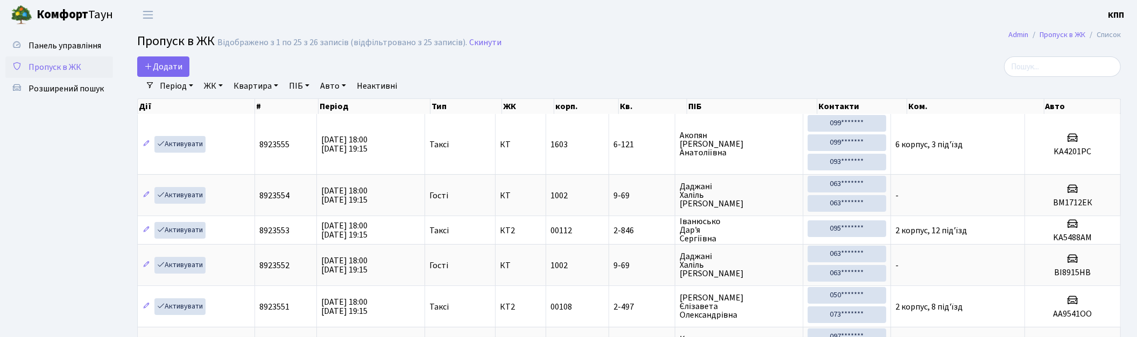
click at [68, 27] on link "Комфорт Таун" at bounding box center [67, 15] width 135 height 30
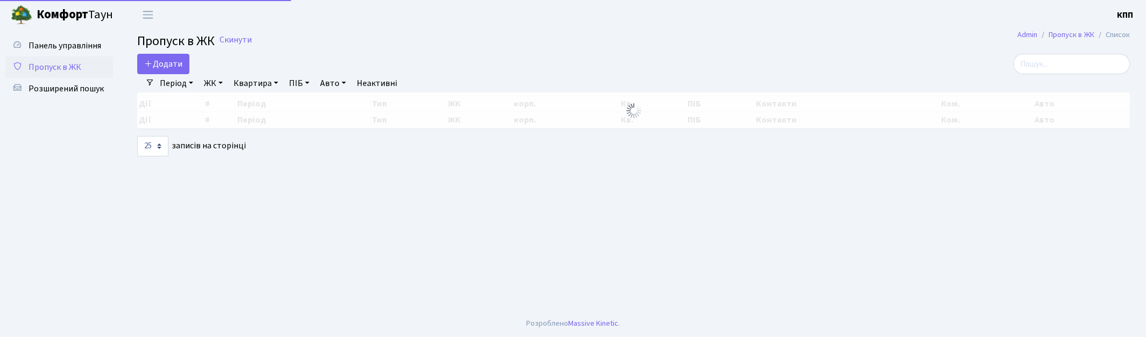
select select "25"
click at [67, 44] on span "Панель управління" at bounding box center [65, 46] width 73 height 12
click at [200, 62] on div "Додати" at bounding box center [465, 64] width 656 height 20
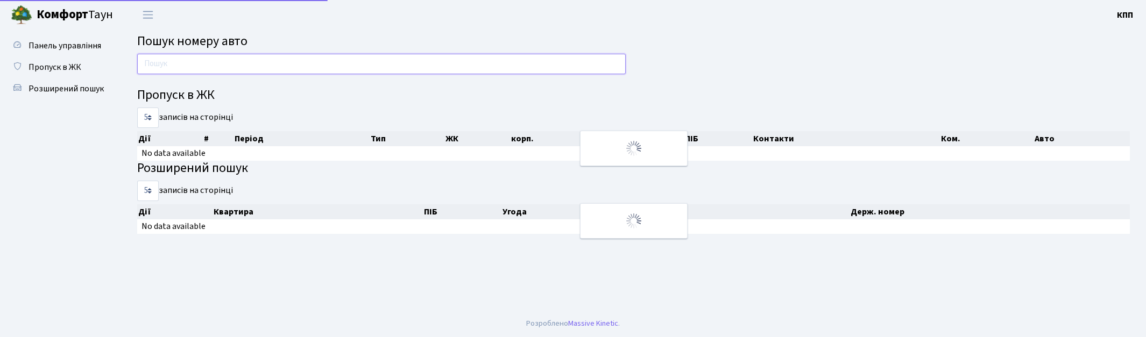
drag, startPoint x: 0, startPoint y: 0, endPoint x: 227, endPoint y: 65, distance: 235.5
click at [227, 65] on input "text" at bounding box center [381, 64] width 489 height 20
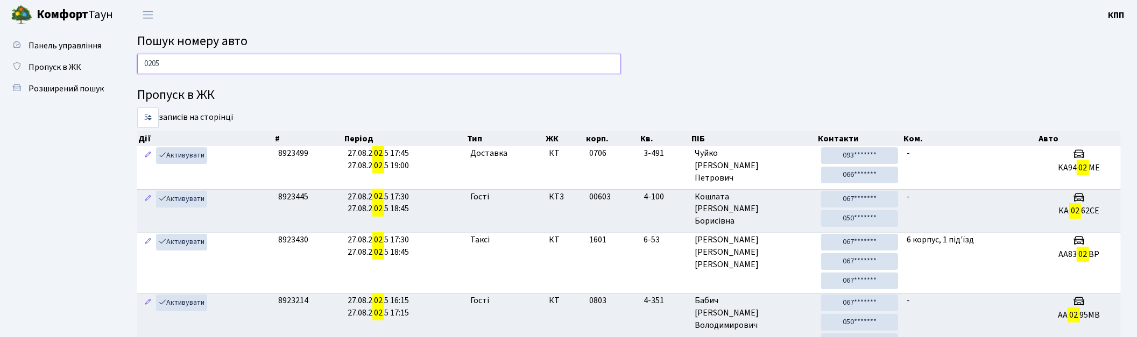
type input "0205"
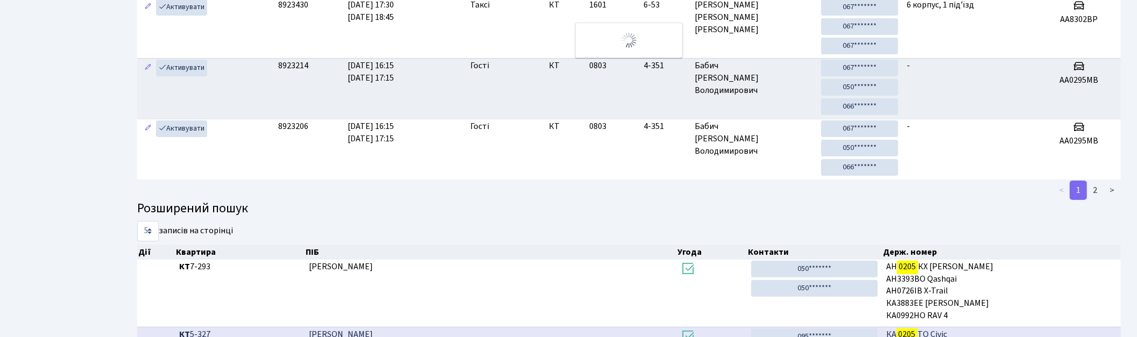
scroll to position [13, 0]
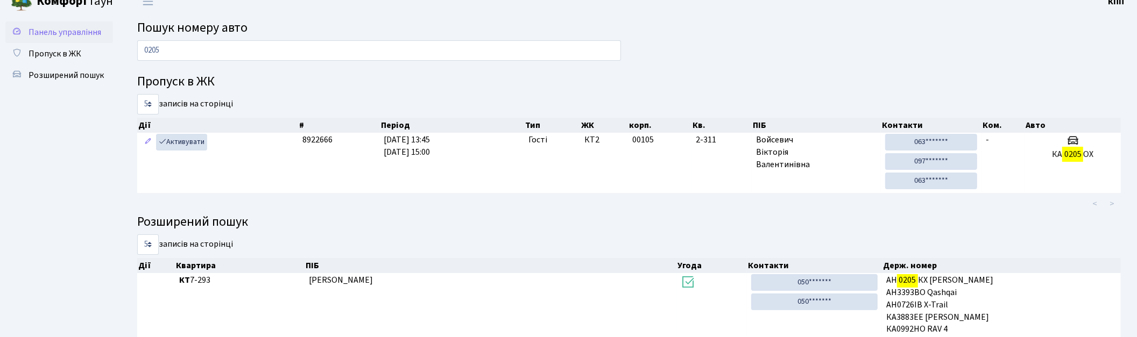
click at [55, 27] on span "Панель управління" at bounding box center [65, 32] width 73 height 12
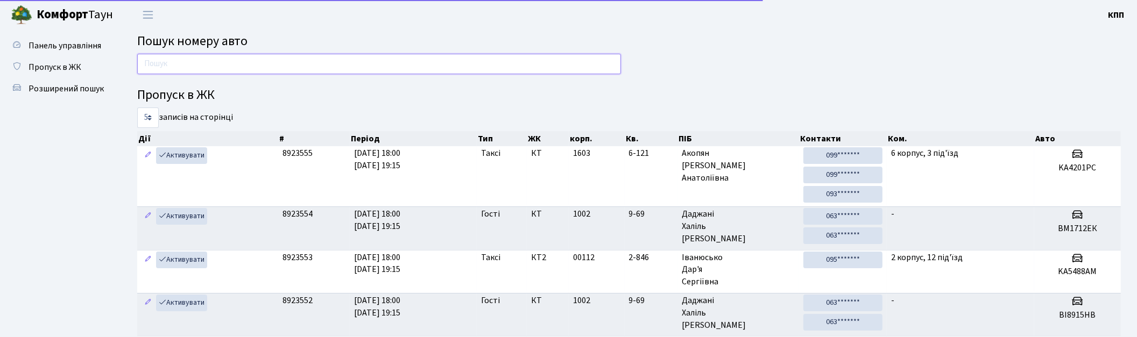
click at [174, 58] on input "text" at bounding box center [379, 64] width 484 height 20
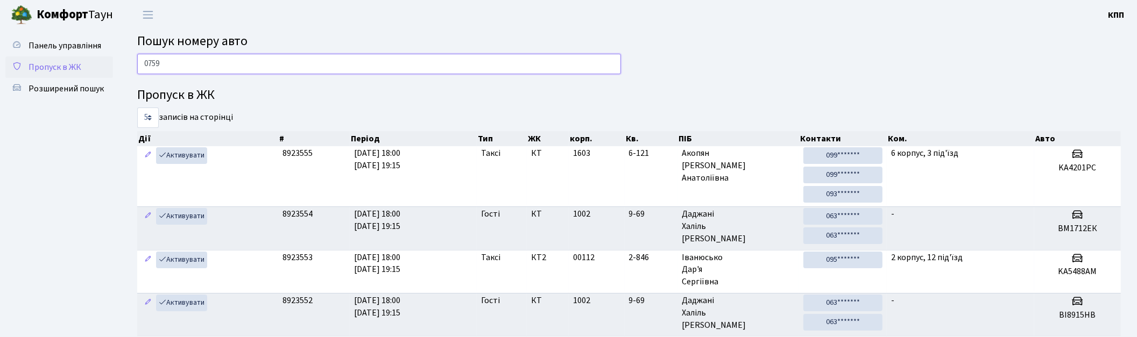
type input "0759"
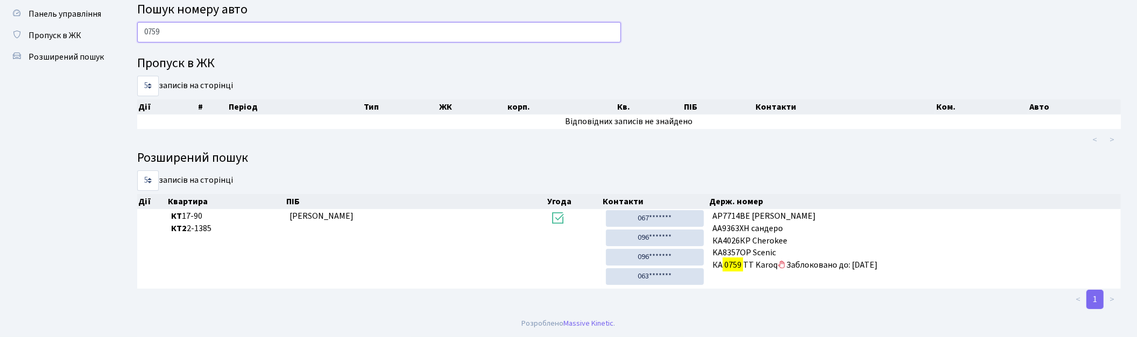
scroll to position [31, 0]
click at [48, 31] on span "Пропуск в ЖК" at bounding box center [55, 36] width 53 height 12
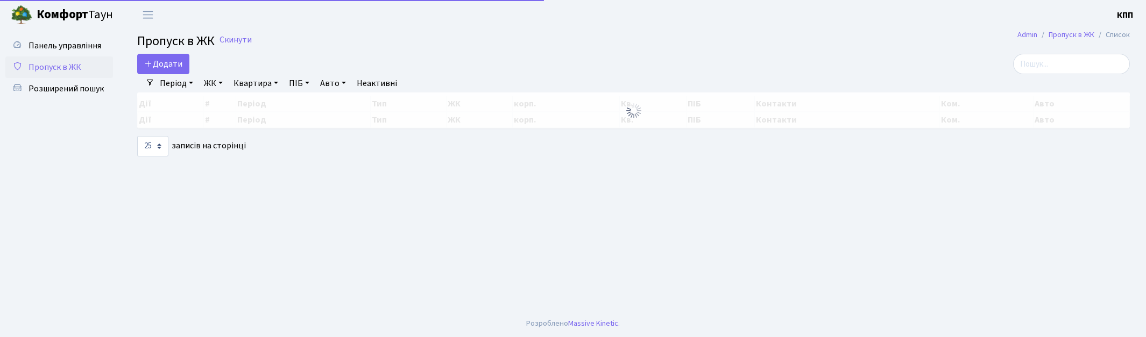
select select "25"
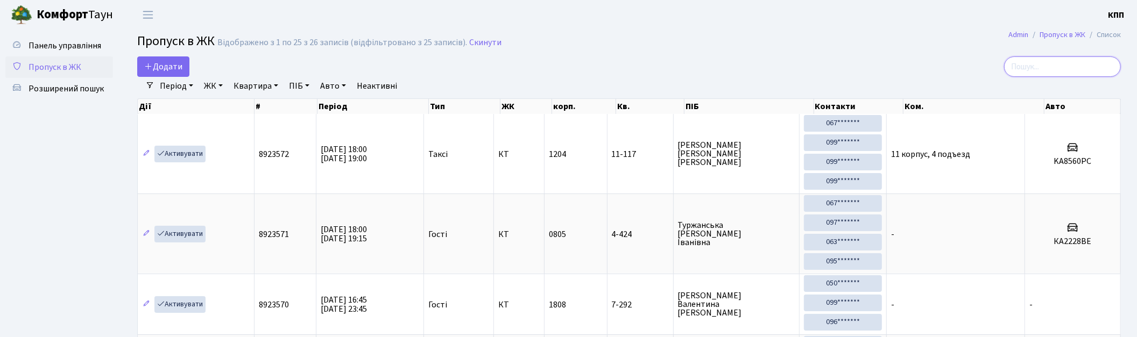
click at [1056, 66] on input "search" at bounding box center [1062, 66] width 117 height 20
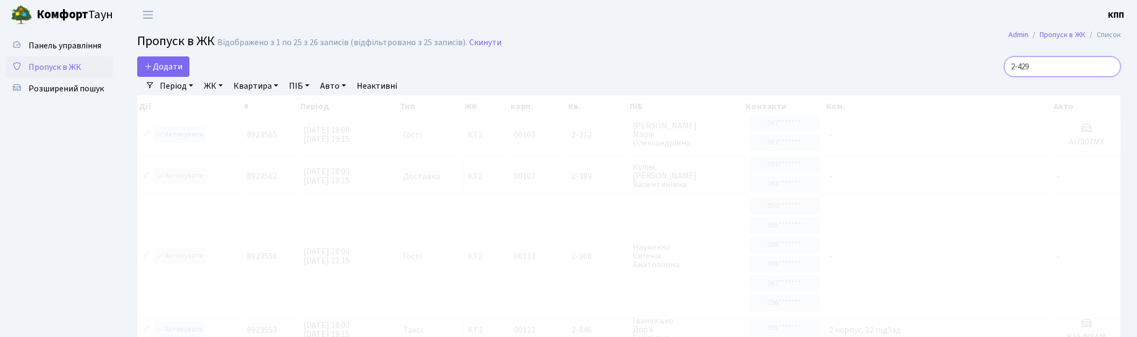
type input "2-429"
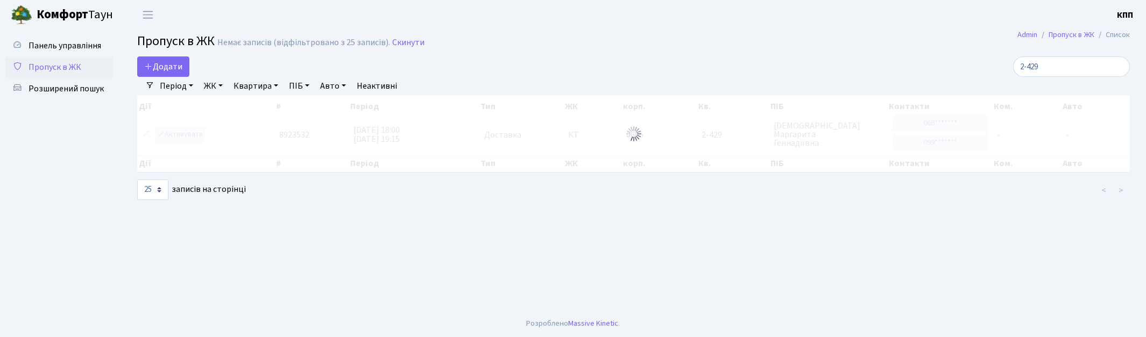
click at [80, 63] on span "Пропуск в ЖК" at bounding box center [55, 67] width 53 height 12
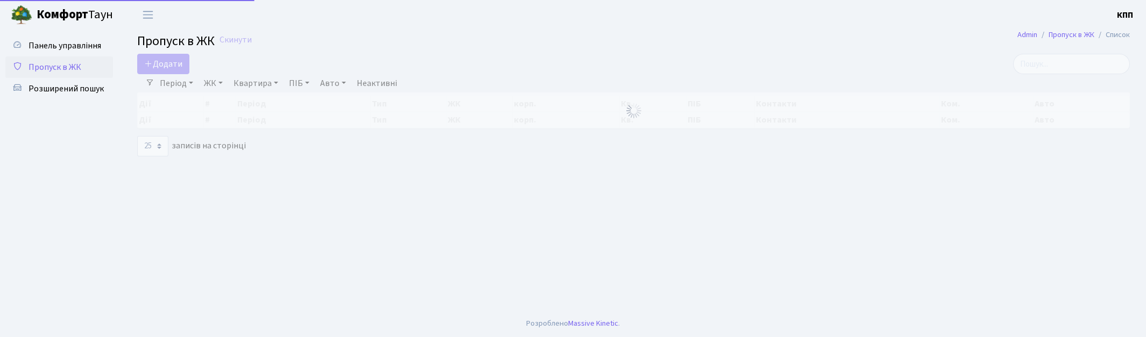
select select "25"
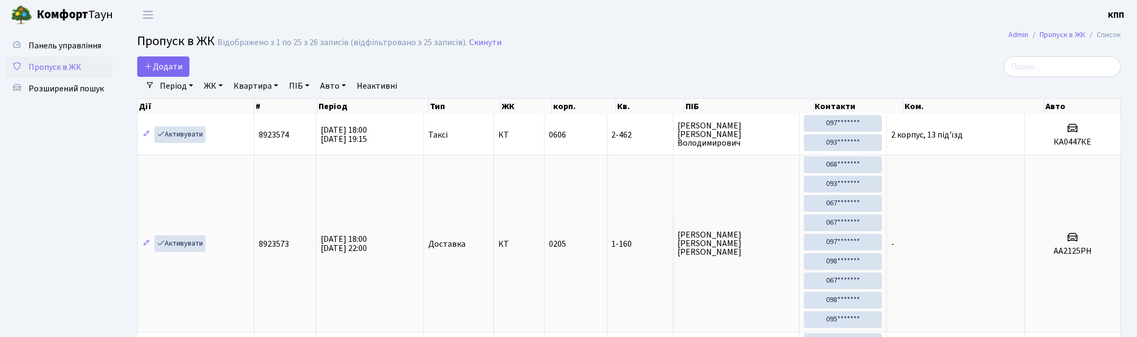
click at [1033, 58] on input "search" at bounding box center [1062, 66] width 117 height 20
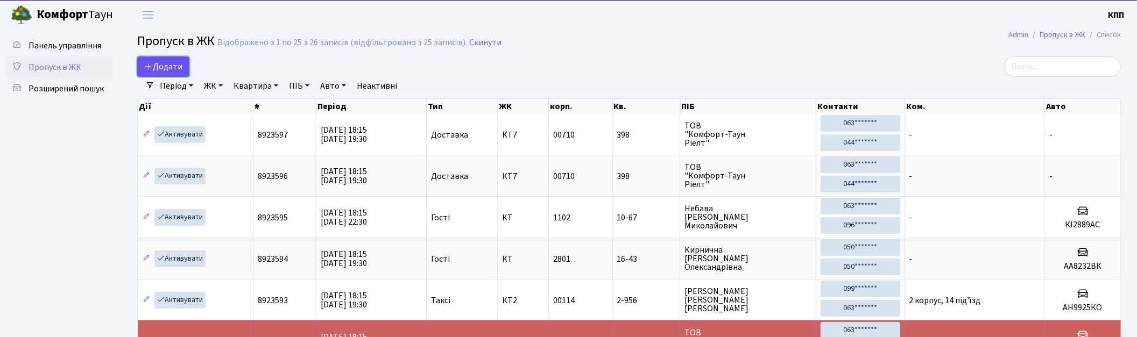
click at [158, 66] on span "Додати" at bounding box center [163, 67] width 38 height 12
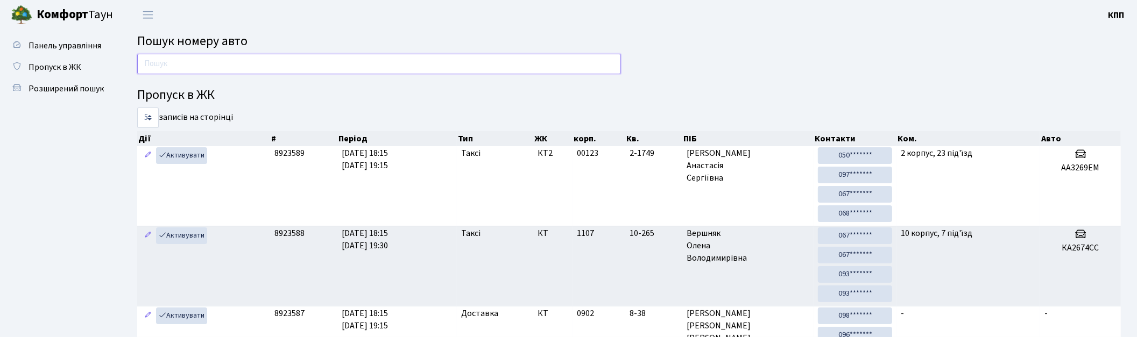
click at [165, 61] on input "text" at bounding box center [379, 64] width 484 height 20
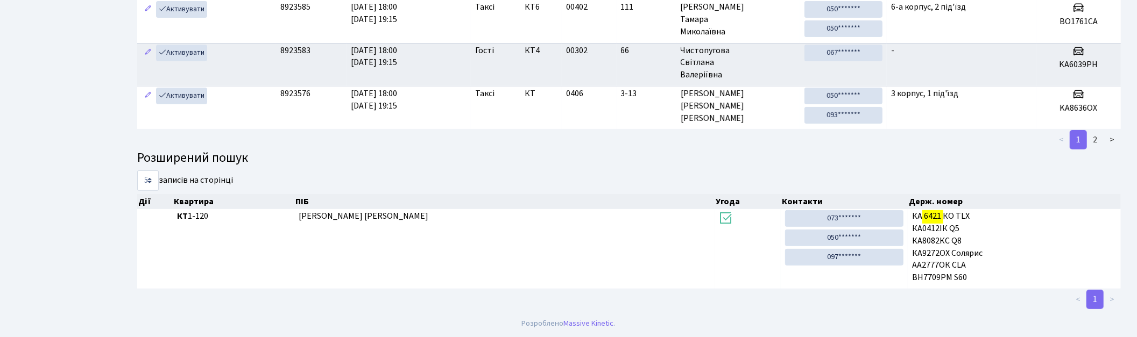
scroll to position [58, 0]
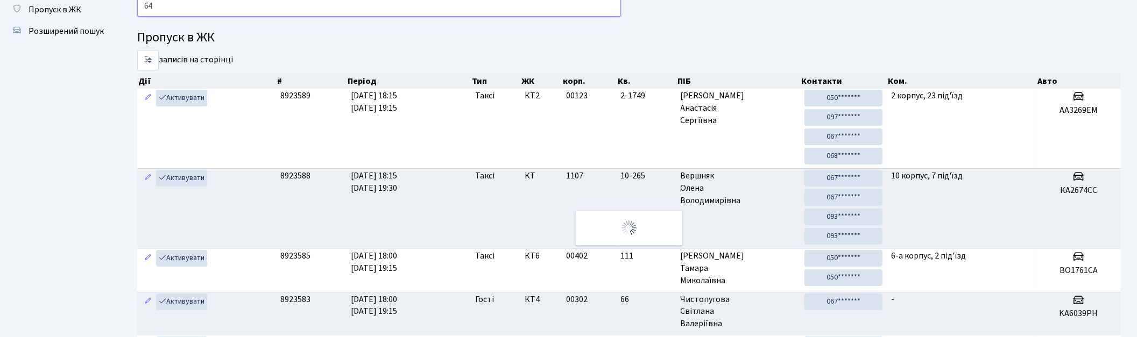
type input "6"
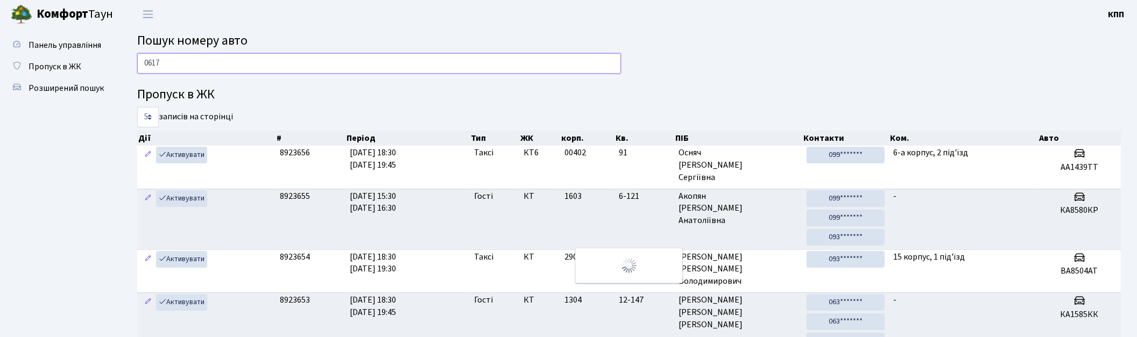
scroll to position [0, 0]
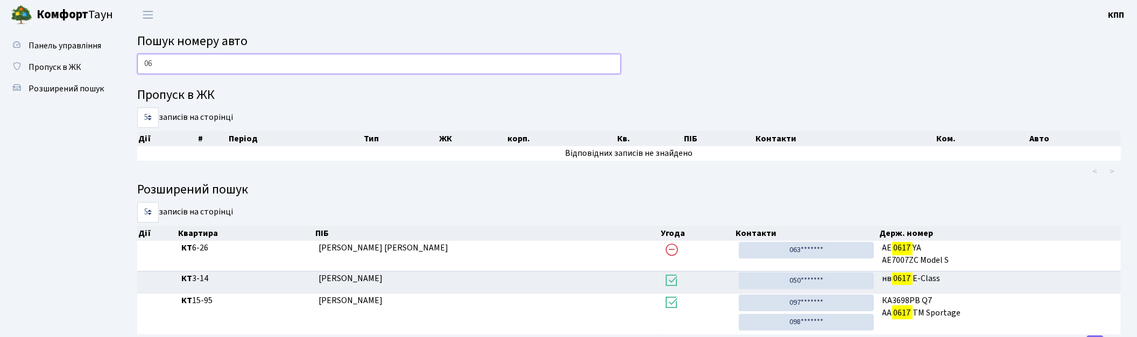
type input "0"
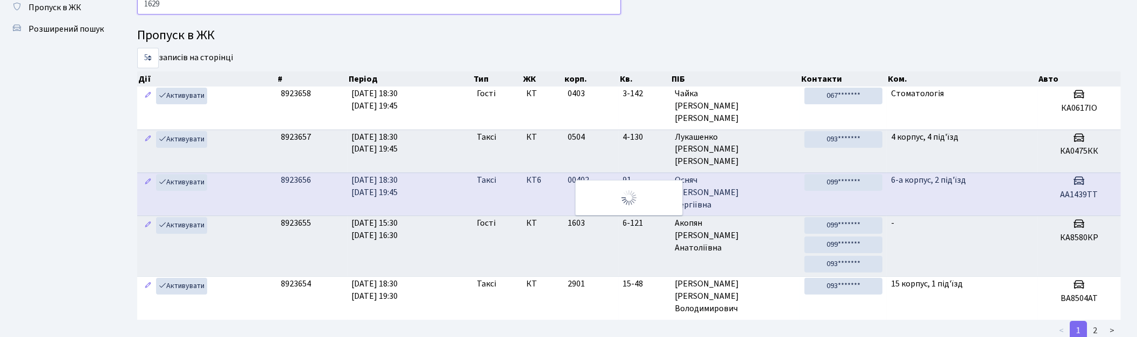
scroll to position [12, 0]
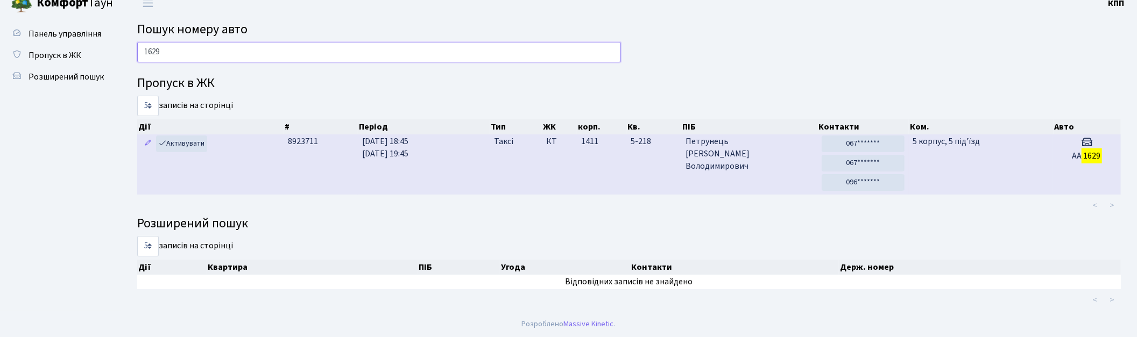
type input "1629"
click at [424, 162] on td "27.08.2025 18:45 27.08.2025 19:45" at bounding box center [423, 165] width 131 height 60
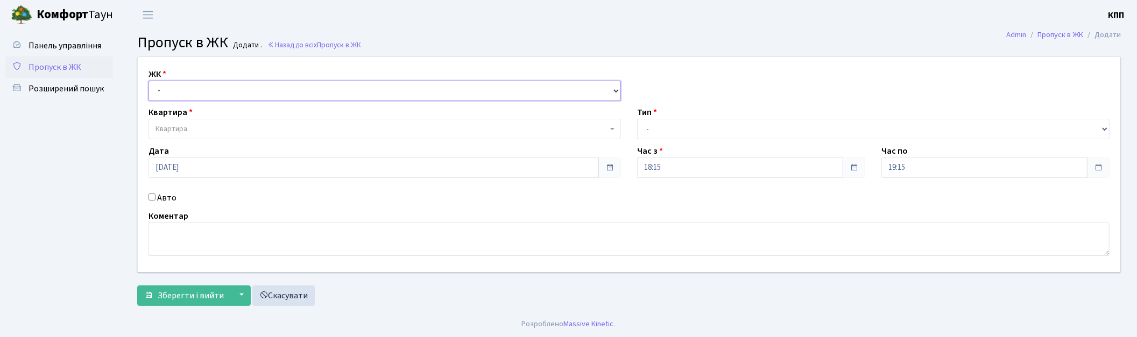
drag, startPoint x: 0, startPoint y: 0, endPoint x: 190, endPoint y: 99, distance: 214.7
click at [190, 88] on select "- КТ, вул. Регенераторна, 4 КТ2, просп. [STREET_ADDRESS] [STREET_ADDRESS] [PERS…" at bounding box center [385, 91] width 472 height 20
select select "271"
click at [149, 81] on select "- КТ, вул. Регенераторна, 4 КТ2, просп. [STREET_ADDRESS] [STREET_ADDRESS] [PERS…" at bounding box center [385, 91] width 472 height 20
select select
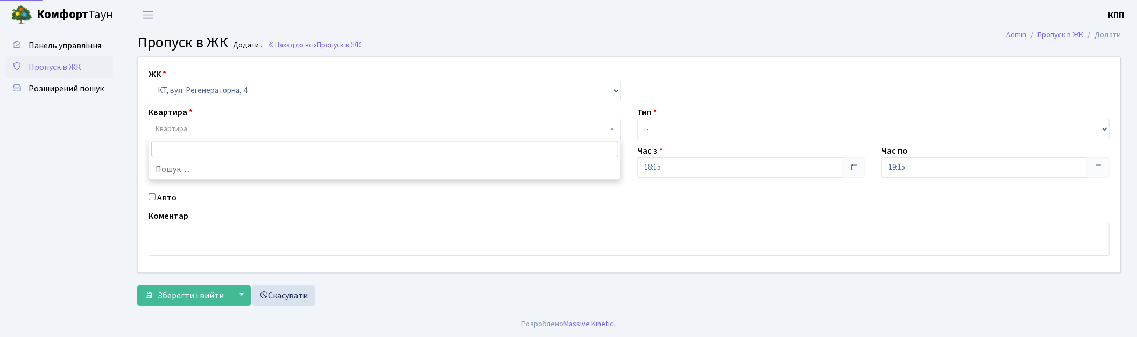
click at [194, 129] on span "Квартира" at bounding box center [381, 129] width 452 height 11
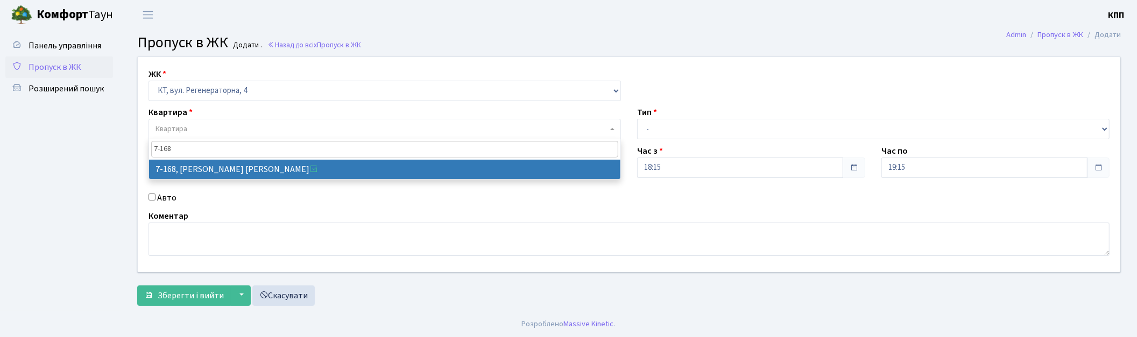
type input "7-168"
select select "5009"
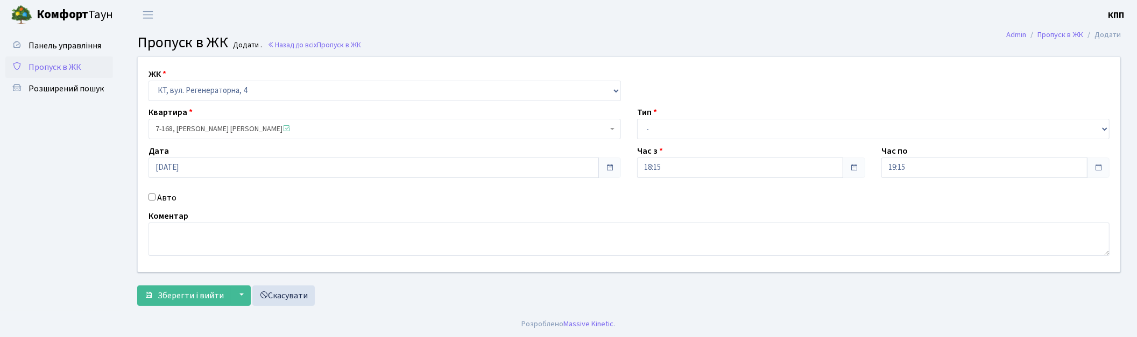
click at [164, 197] on label "Авто" at bounding box center [166, 198] width 19 height 13
click at [155, 197] on input "Авто" at bounding box center [152, 197] width 7 height 7
checkbox input "true"
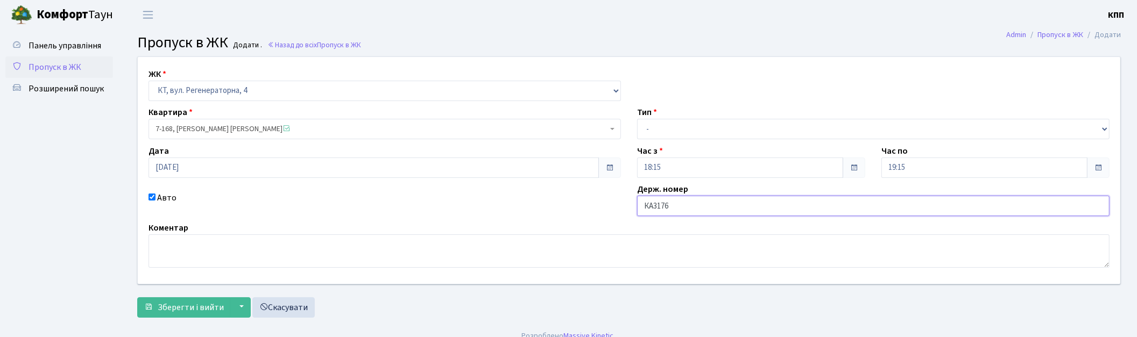
type input "КА3176МС"
click at [698, 127] on select "- Доставка Таксі Гості Сервіс" at bounding box center [873, 129] width 472 height 20
select select "2"
click at [637, 119] on select "- Доставка Таксі Гості Сервіс" at bounding box center [873, 129] width 472 height 20
click at [166, 305] on span "Зберегти і вийти" at bounding box center [191, 308] width 66 height 12
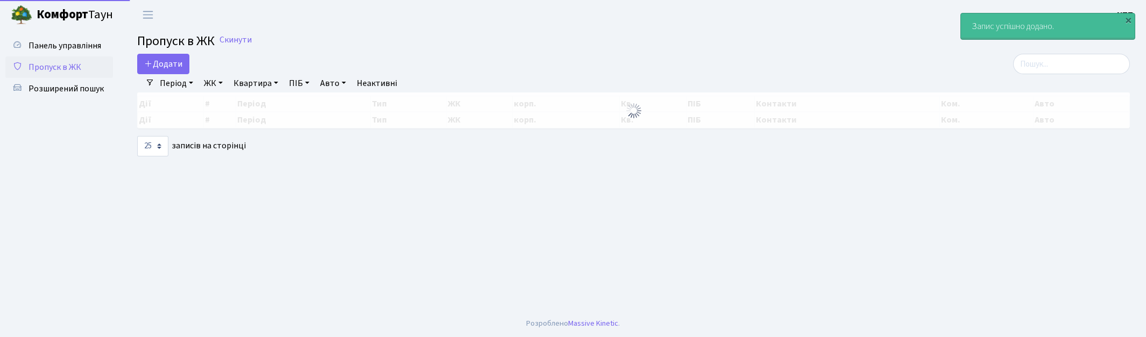
select select "25"
click at [1040, 63] on input "search" at bounding box center [1071, 64] width 117 height 20
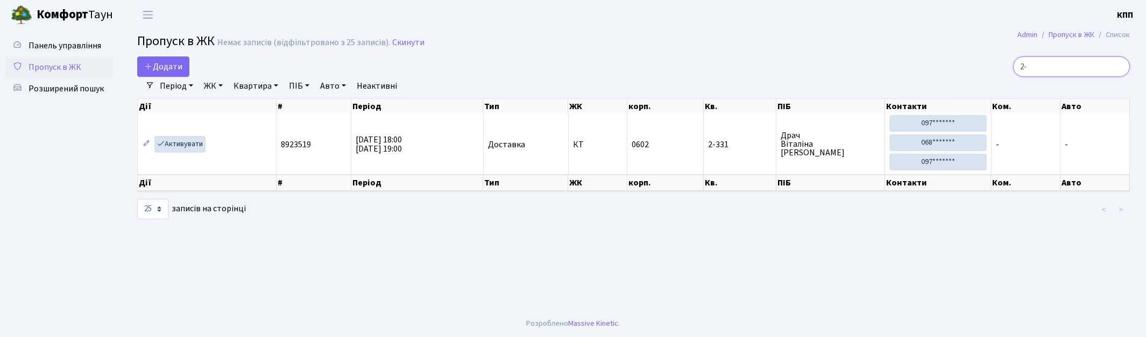
type input "2"
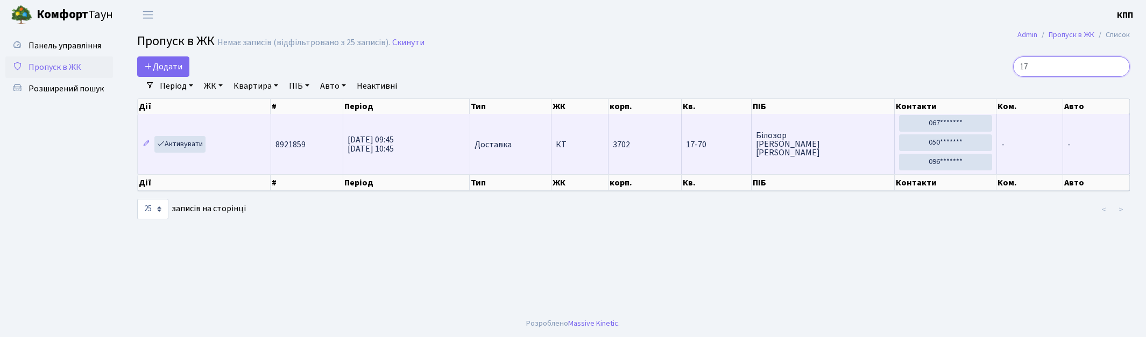
type input "1"
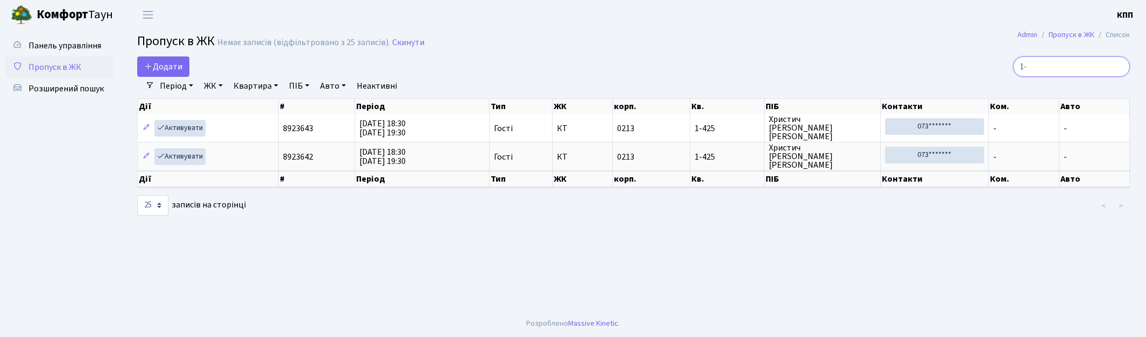
type input "1"
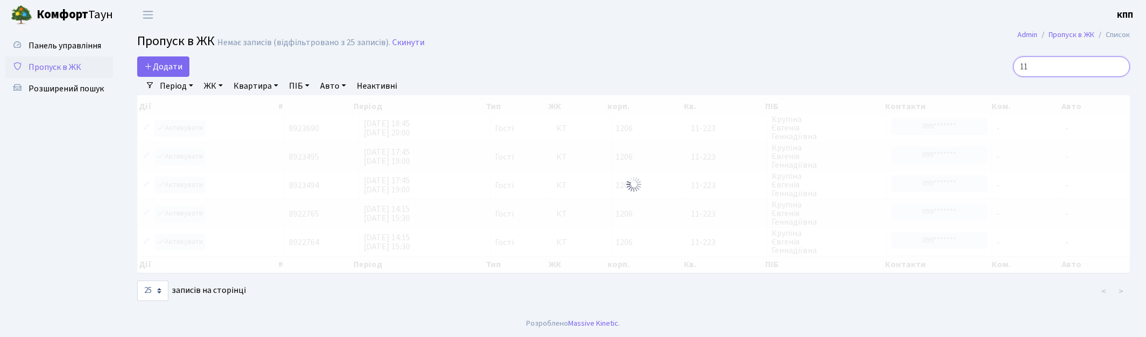
type input "1"
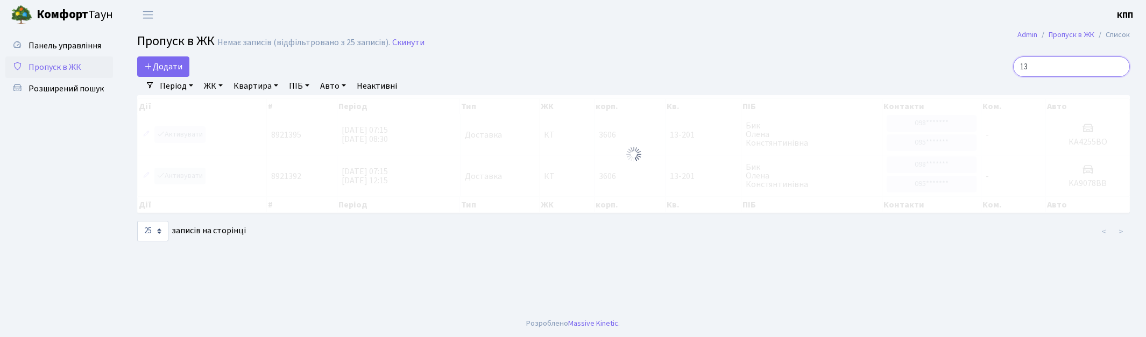
type input "1"
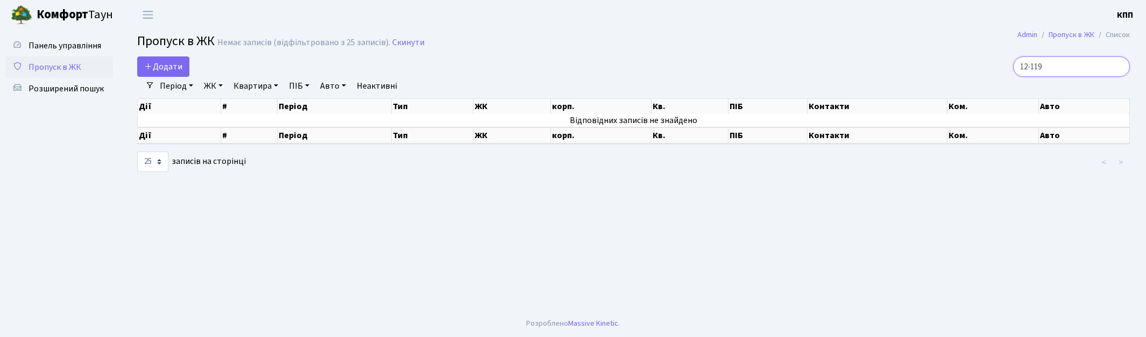
click at [1043, 67] on input "12-119" at bounding box center [1071, 66] width 117 height 20
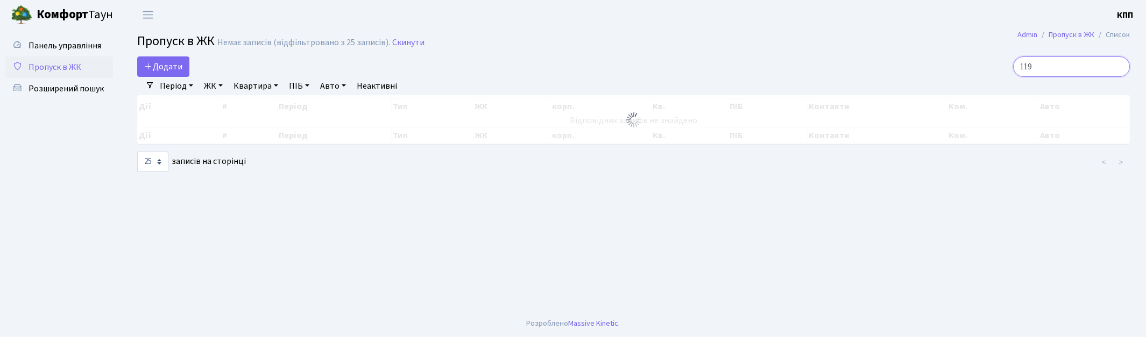
click at [1077, 69] on input "119" at bounding box center [1071, 66] width 117 height 20
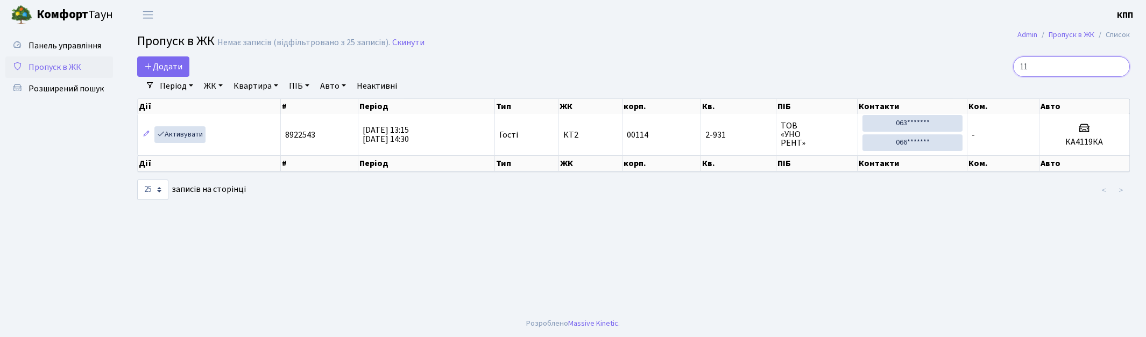
type input "1"
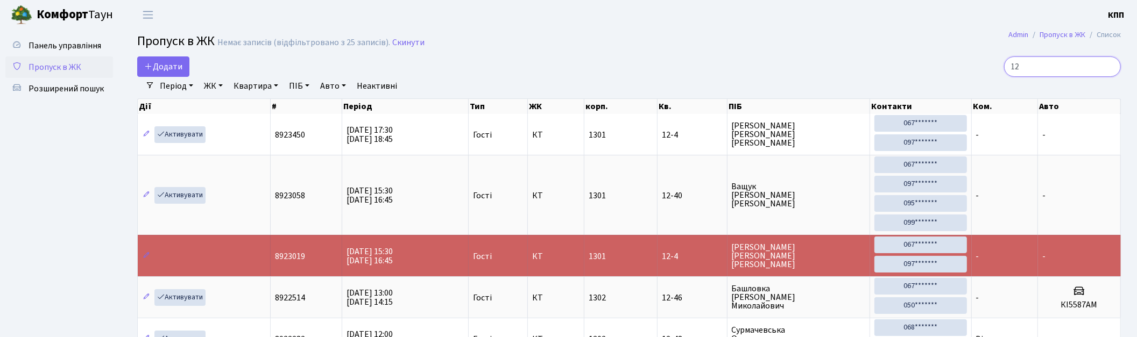
type input "1"
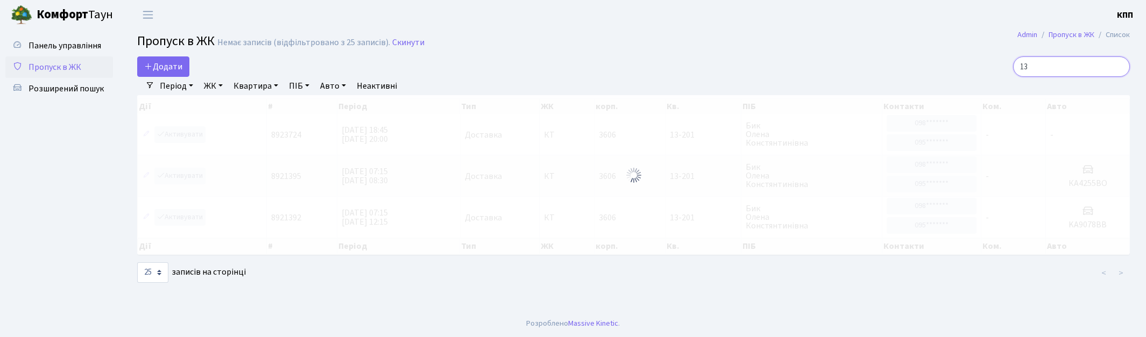
type input "1"
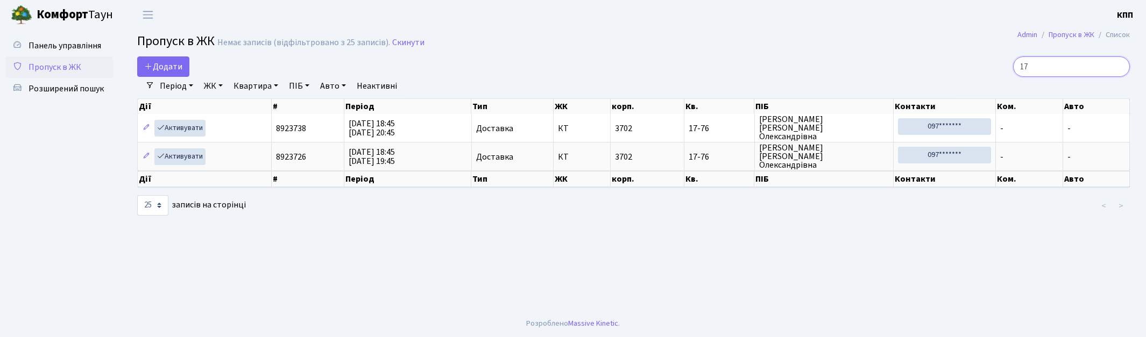
type input "1"
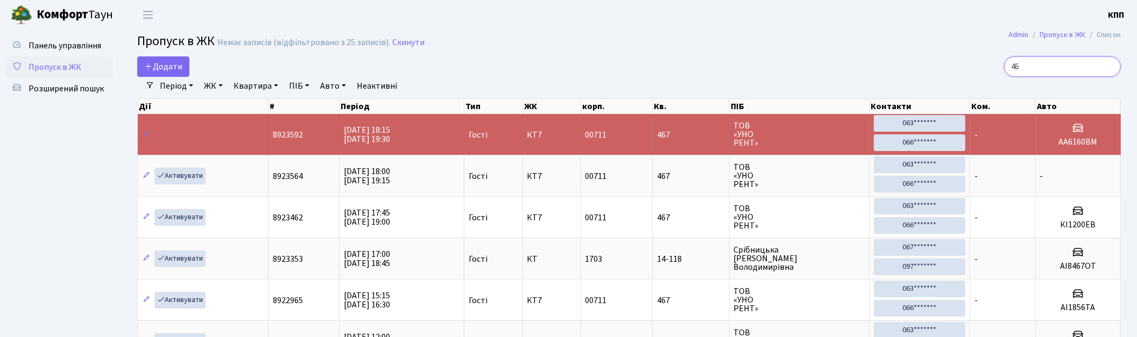
type input "4"
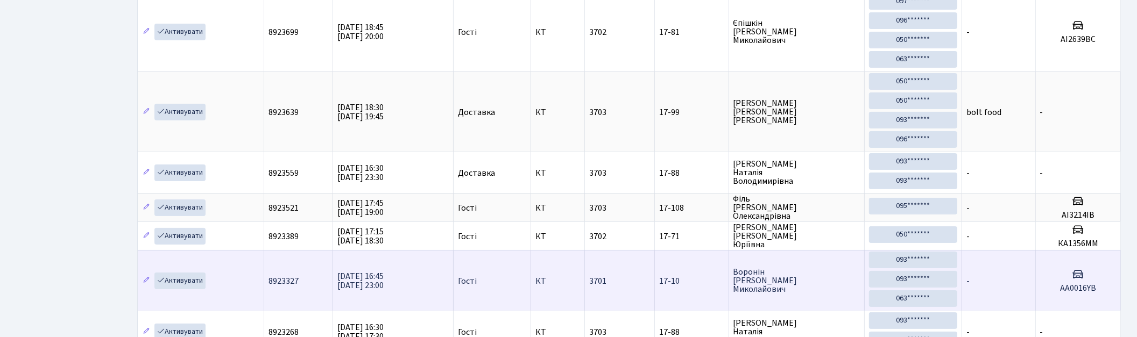
scroll to position [61, 0]
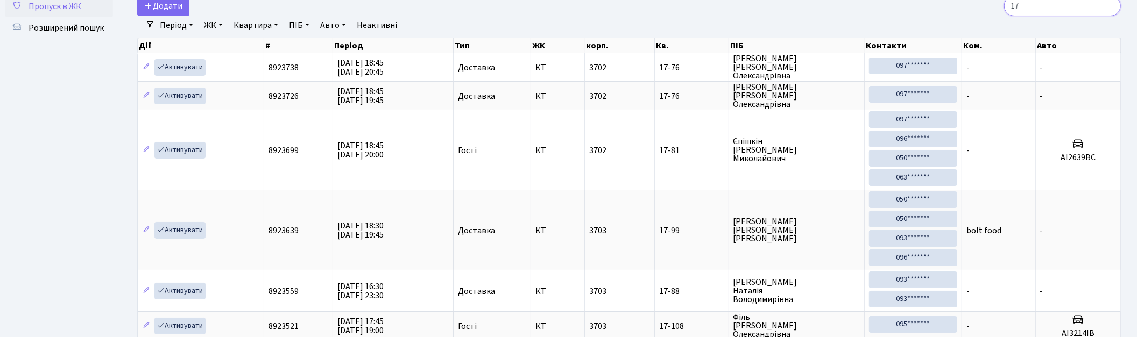
type input "1"
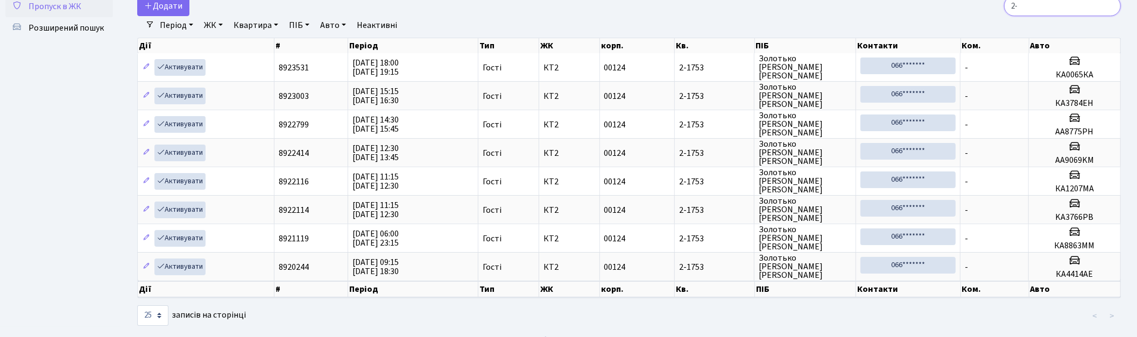
type input "2"
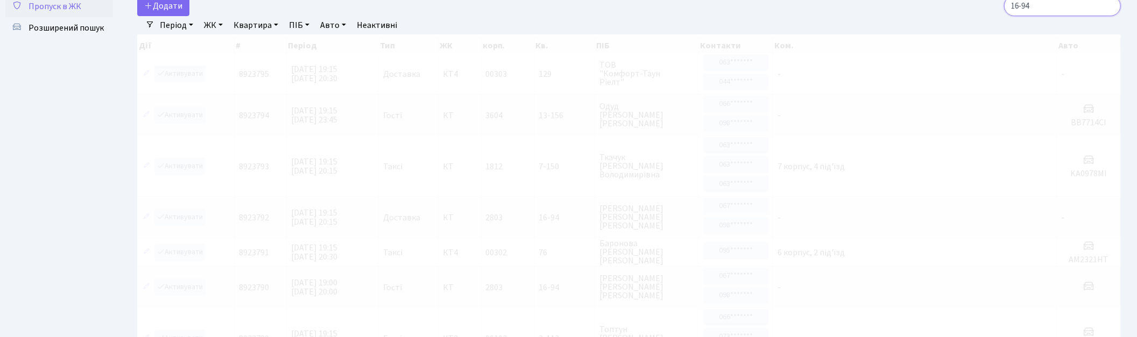
type input "16-94"
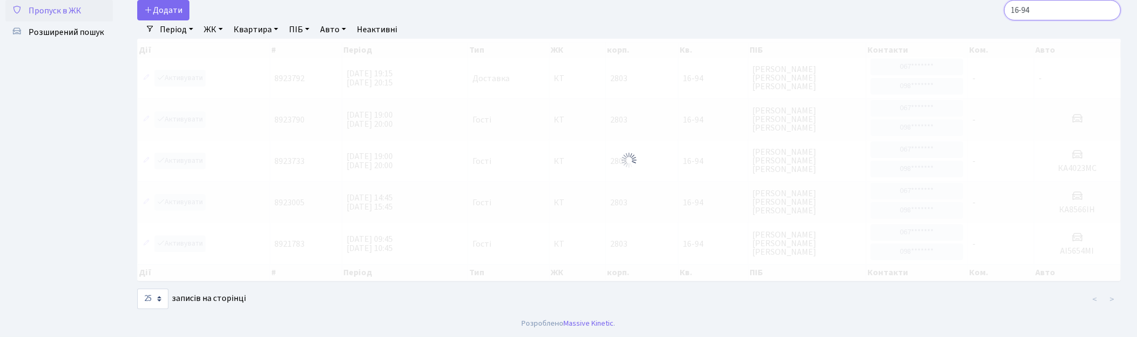
drag, startPoint x: 547, startPoint y: 57, endPoint x: 1056, endPoint y: 11, distance: 511.6
click at [1057, 7] on input "16-94" at bounding box center [1062, 10] width 117 height 20
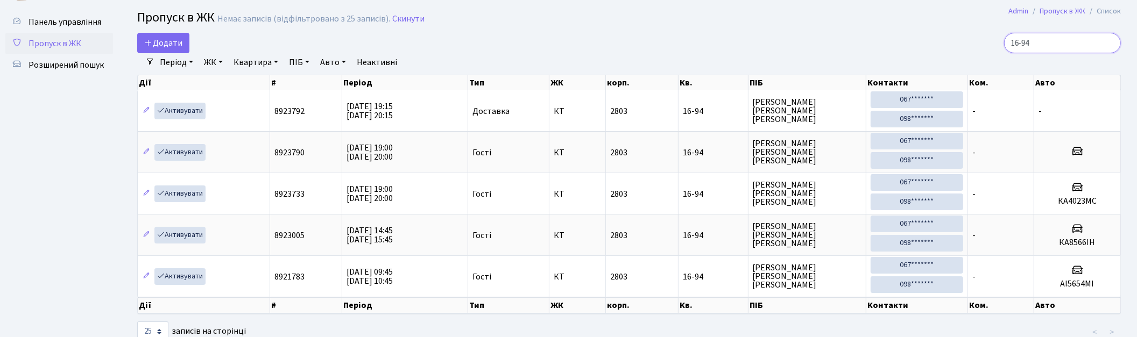
drag, startPoint x: 1087, startPoint y: 8, endPoint x: 906, endPoint y: 9, distance: 181.3
click at [907, 9] on body "Комфорт Таун КПП Мій обліковий запис Вийти Панель управління Пропуск в ЖК Розши…" at bounding box center [568, 173] width 1137 height 394
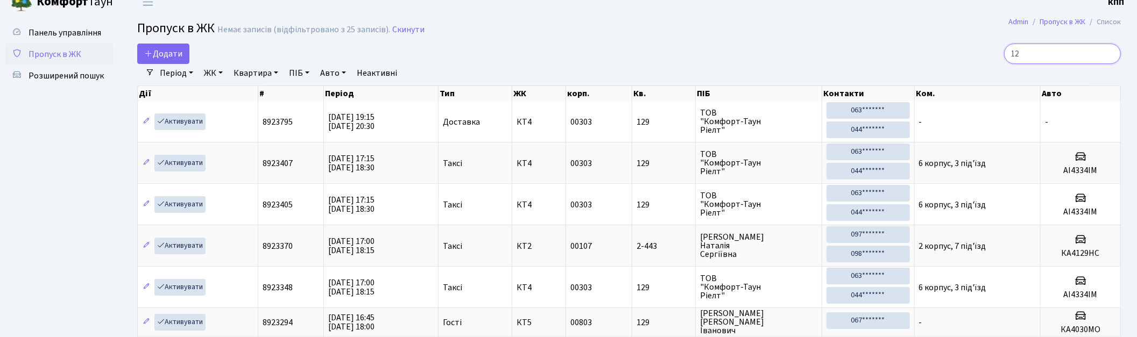
type input "1"
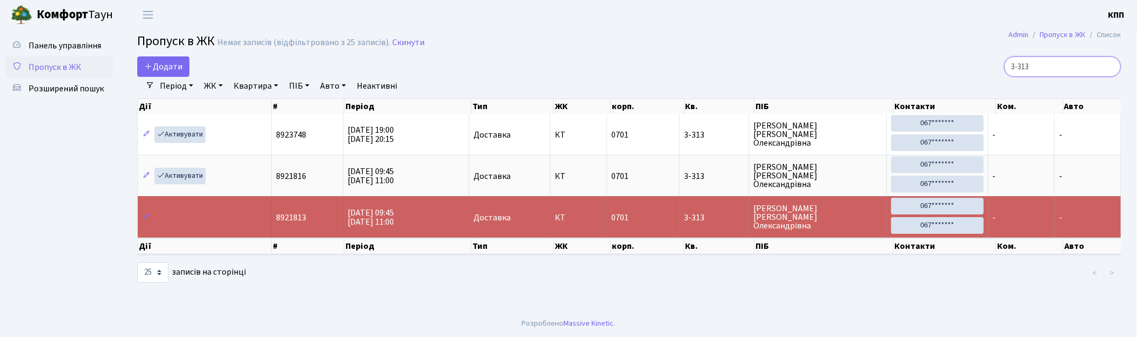
scroll to position [0, 0]
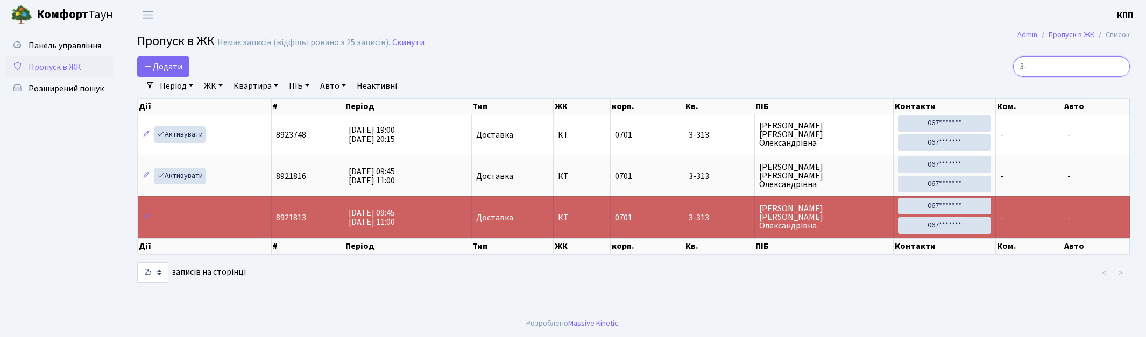
type input "3"
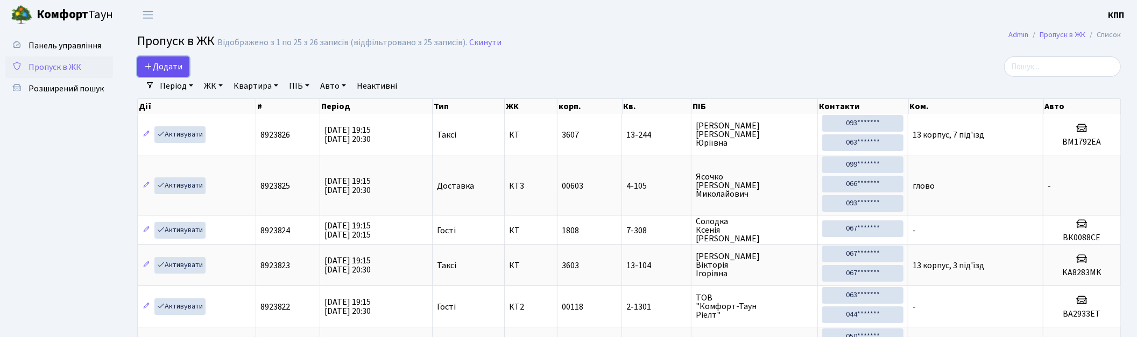
click at [149, 70] on icon at bounding box center [148, 66] width 9 height 9
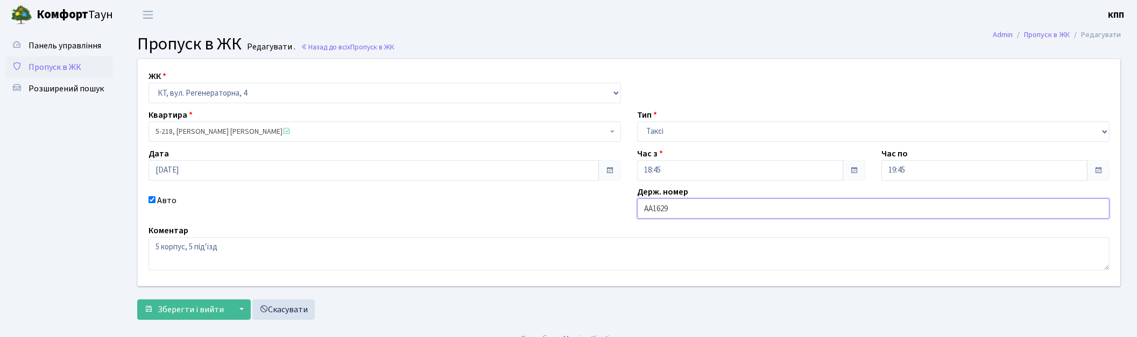
click at [703, 212] on input "АА1629" at bounding box center [873, 209] width 472 height 20
type input "АА1629YD"
click at [158, 310] on span "Зберегти і вийти" at bounding box center [191, 310] width 66 height 12
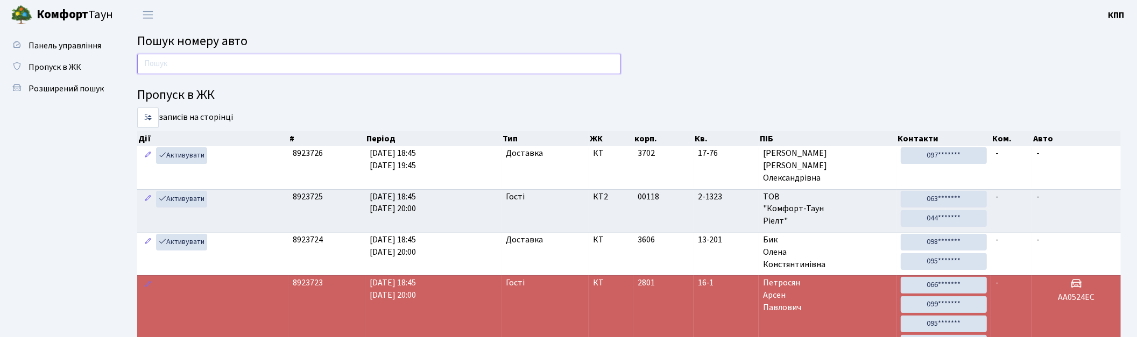
click at [209, 61] on input "text" at bounding box center [379, 64] width 484 height 20
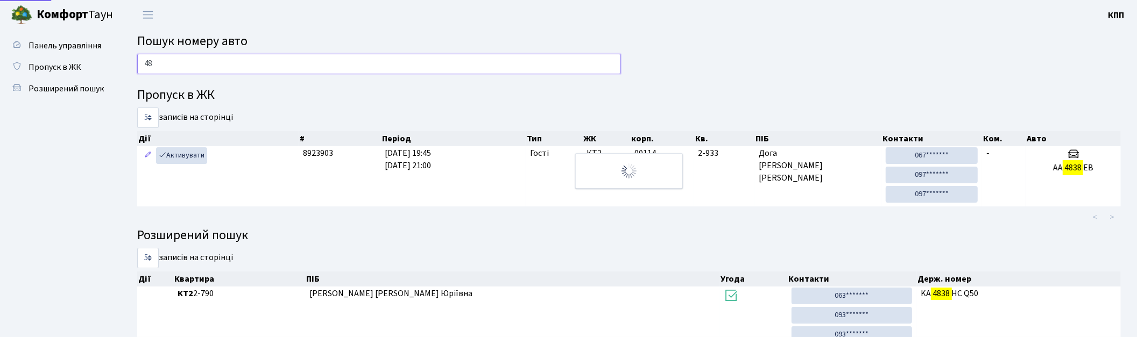
type input "4"
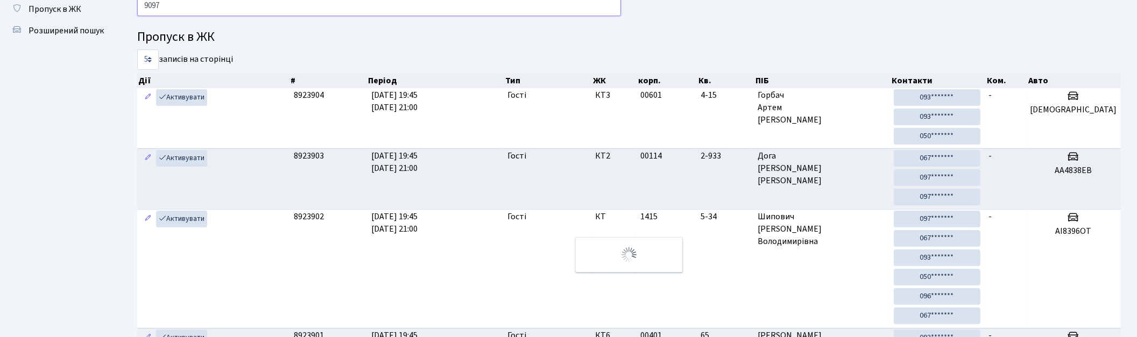
scroll to position [51, 0]
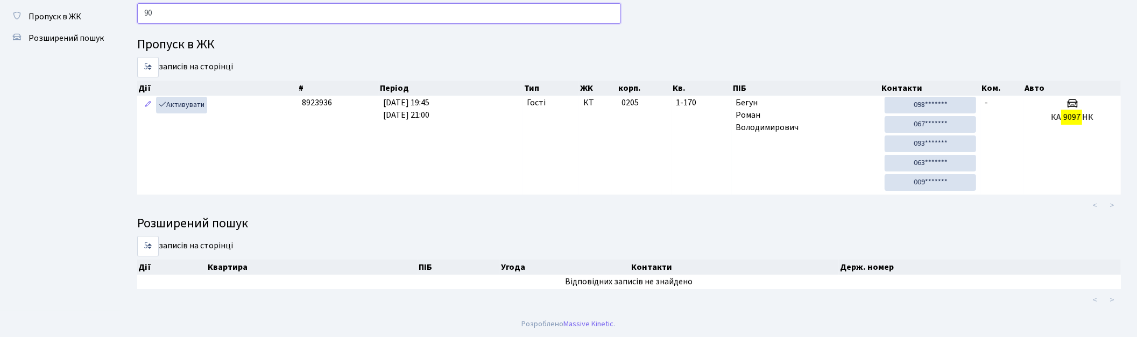
type input "9"
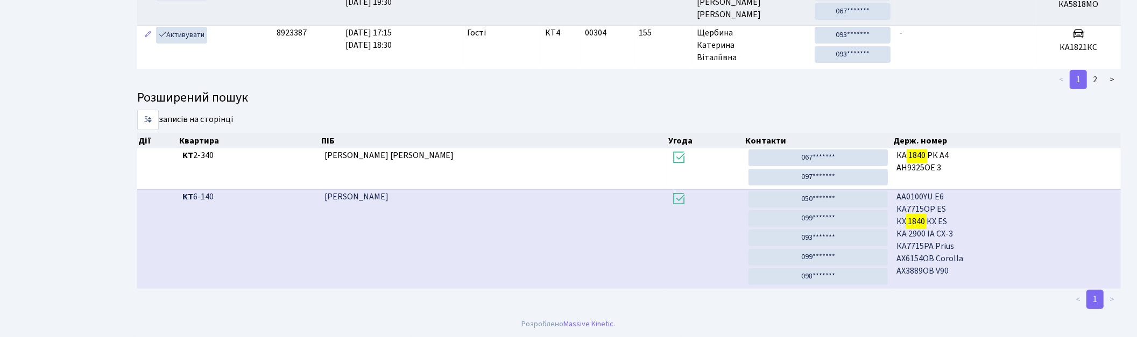
scroll to position [58, 0]
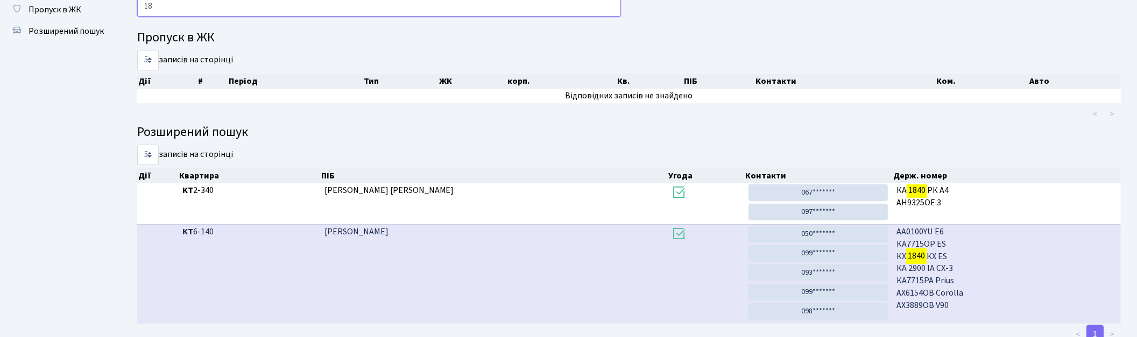
type input "1"
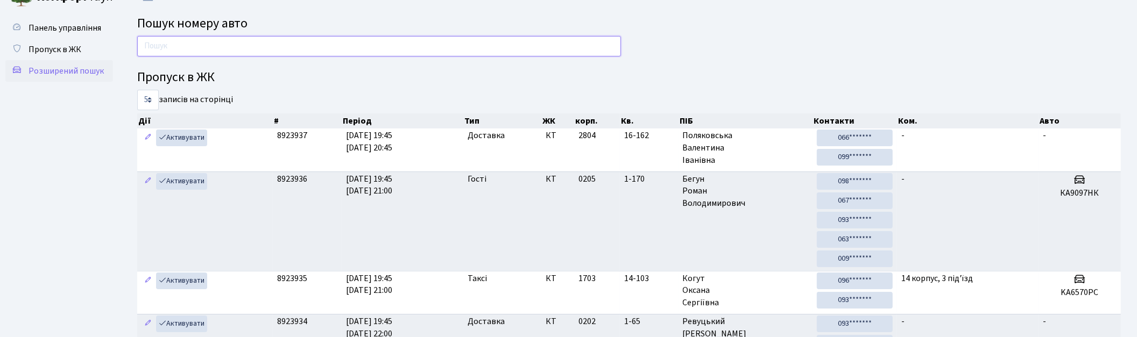
scroll to position [0, 0]
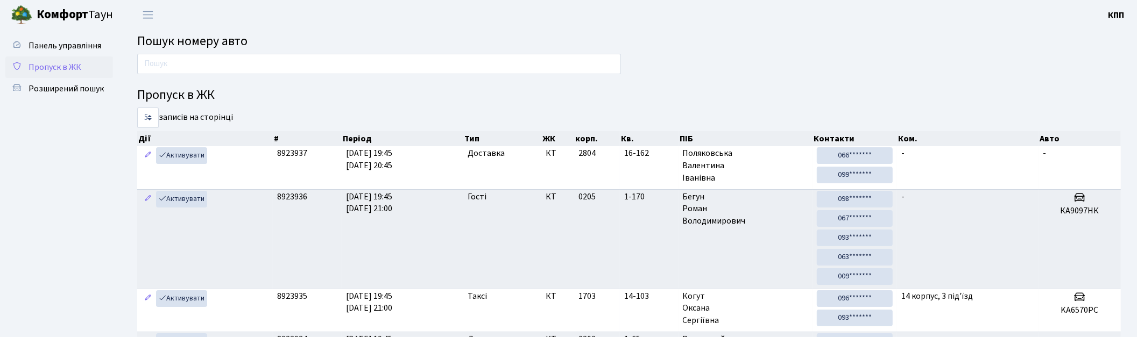
click at [47, 65] on span "Пропуск в ЖК" at bounding box center [55, 67] width 53 height 12
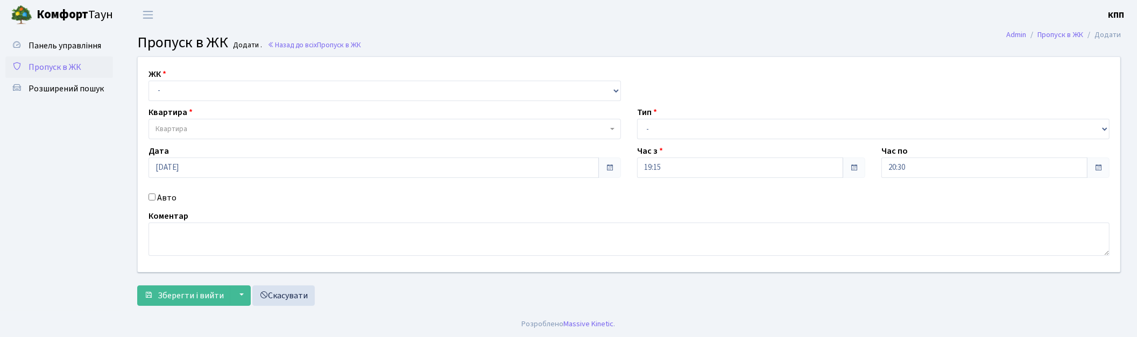
select select "271"
click at [149, 81] on select "- КТ, вул. Регенераторна, 4 КТ2, просп. [STREET_ADDRESS] [STREET_ADDRESS] [PERS…" at bounding box center [385, 91] width 472 height 20
select select
click at [196, 131] on span "Квартира" at bounding box center [381, 129] width 452 height 11
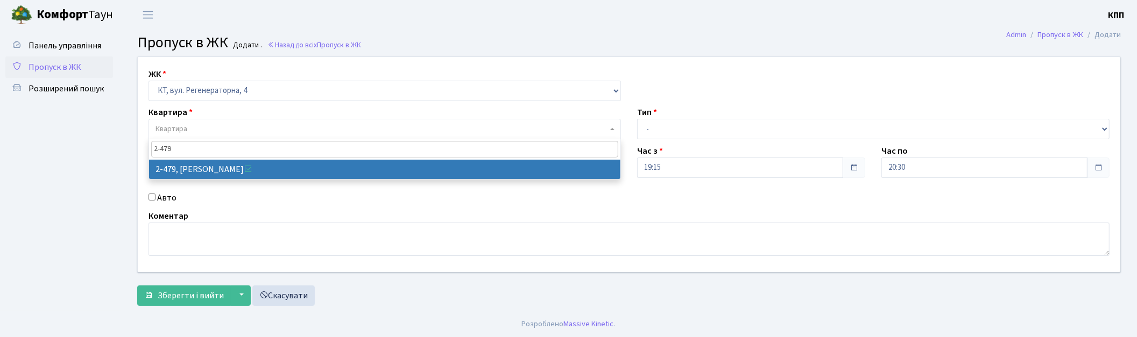
type input "2-479"
select select "1493"
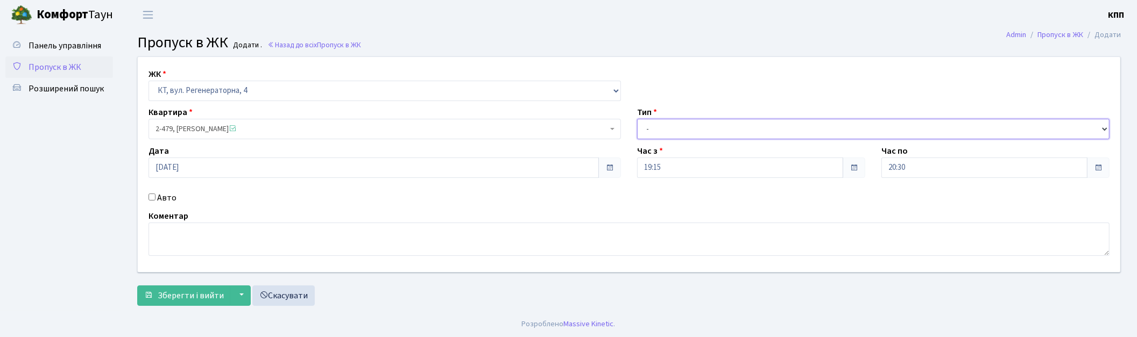
click at [787, 139] on select "- Доставка Таксі Гості Сервіс" at bounding box center [873, 129] width 472 height 20
select select "3"
click at [637, 119] on select "- Доставка Таксі Гості Сервіс" at bounding box center [873, 129] width 472 height 20
click at [188, 303] on button "Зберегти і вийти" at bounding box center [184, 296] width 94 height 20
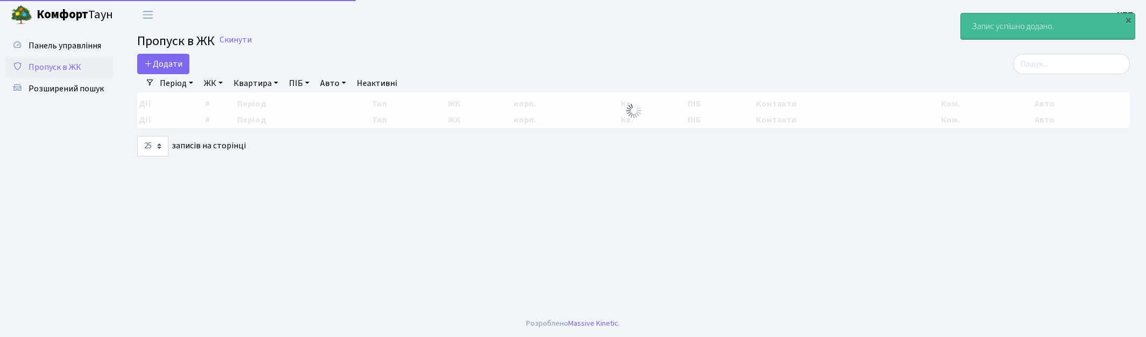
select select "25"
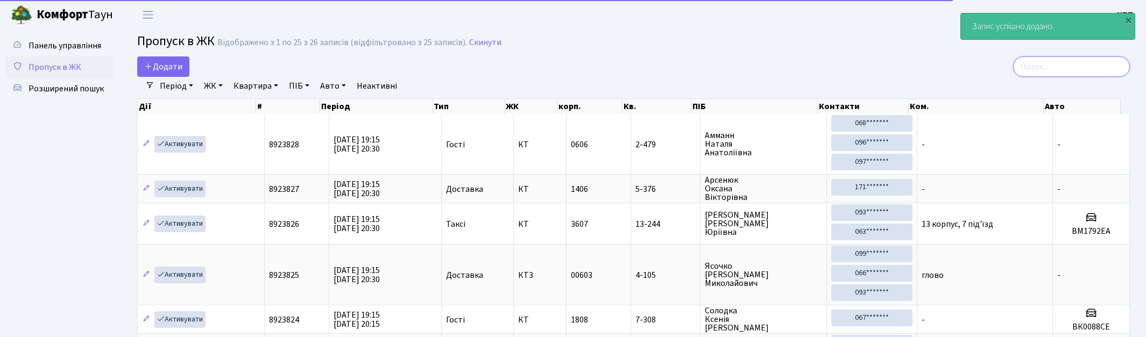
click at [1089, 65] on input "search" at bounding box center [1071, 66] width 117 height 20
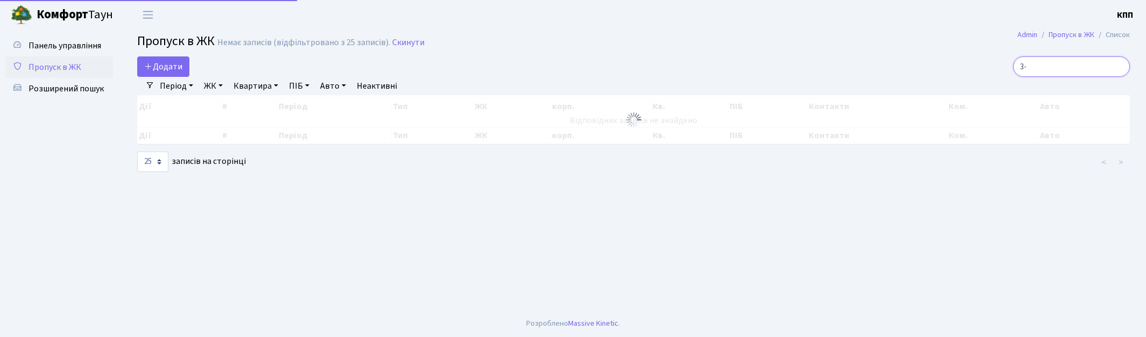
type input "3"
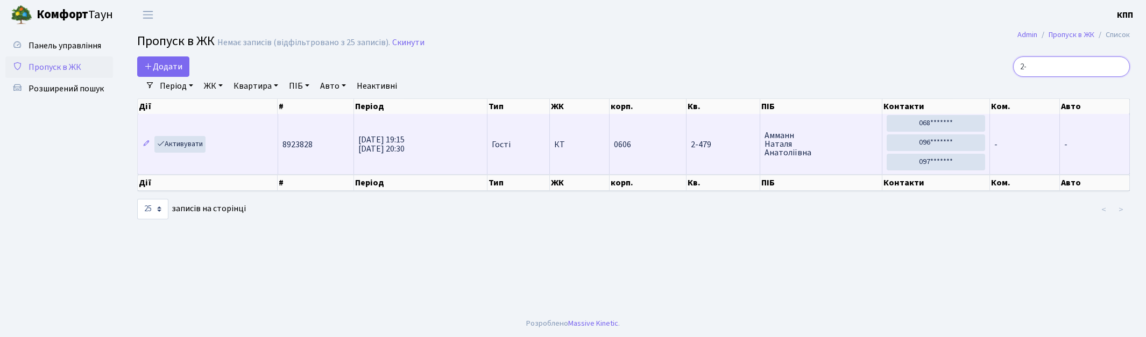
type input "2"
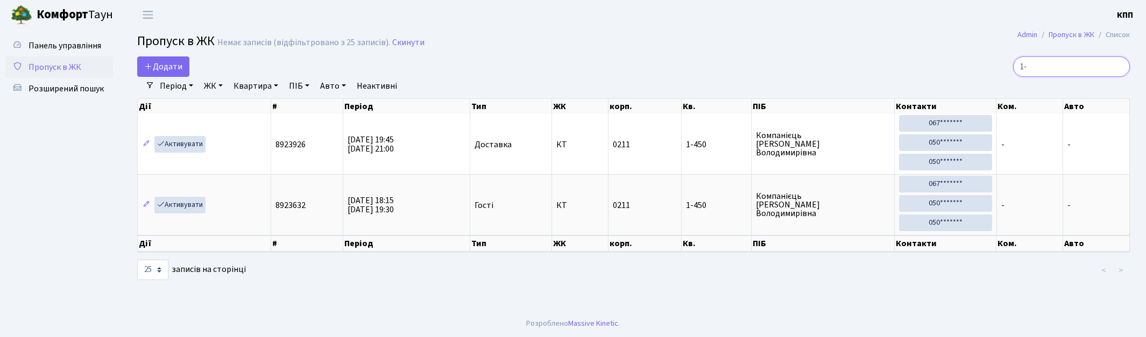
type input "1"
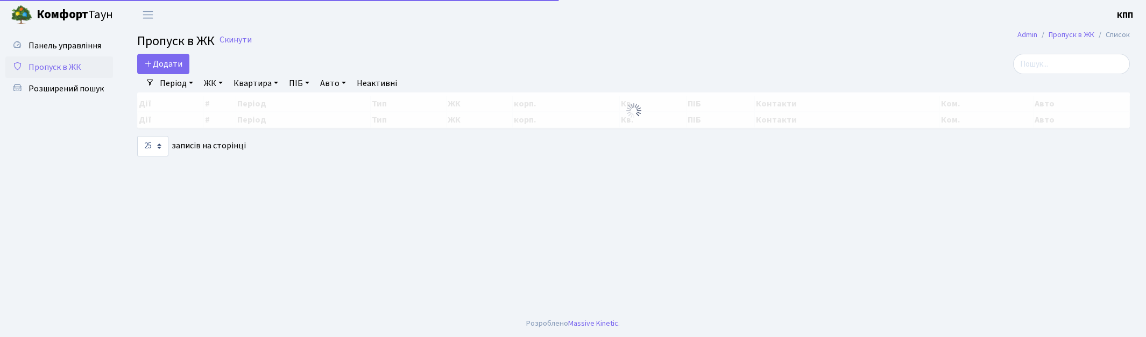
select select "25"
click at [1079, 65] on input "search" at bounding box center [1071, 64] width 117 height 20
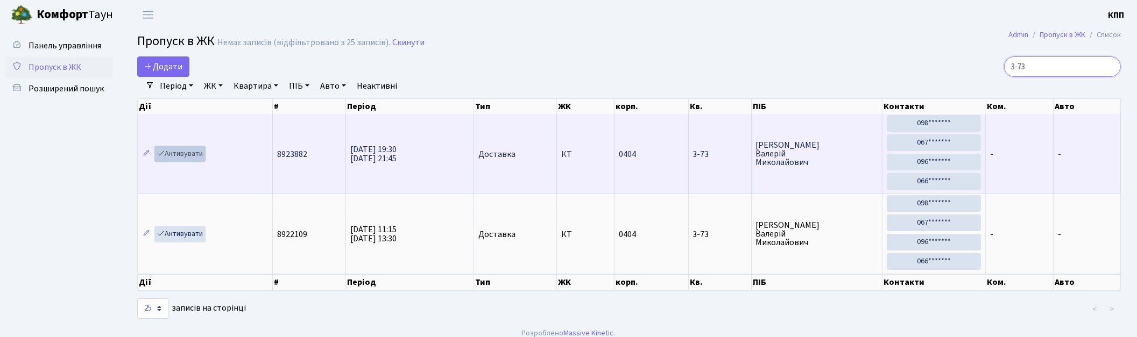
type input "3-73"
click at [181, 153] on link "Активувати" at bounding box center [179, 154] width 51 height 17
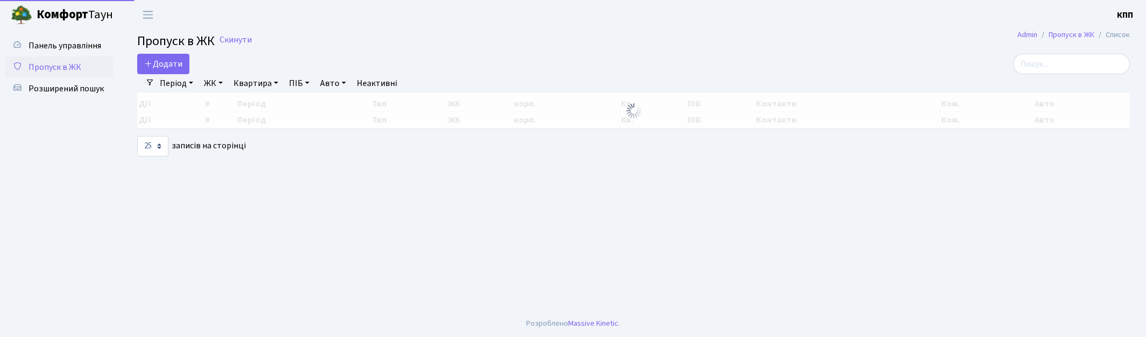
select select "25"
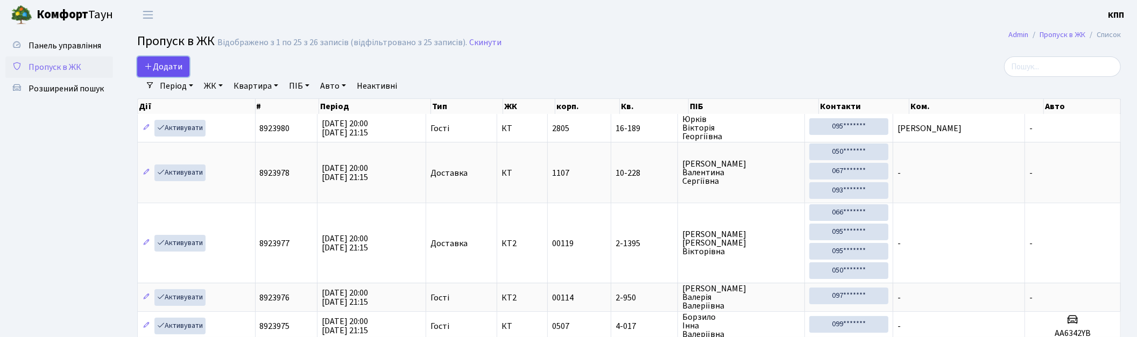
click at [151, 71] on span "Додати" at bounding box center [163, 67] width 38 height 12
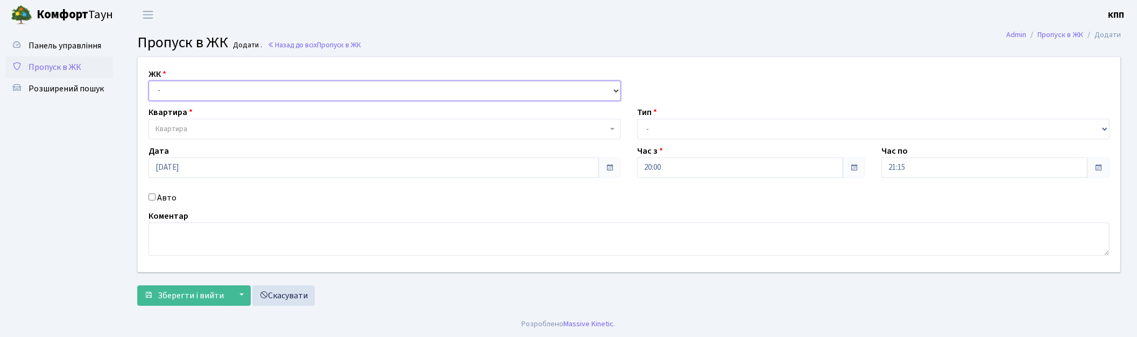
click at [213, 94] on select "- КТ, вул. Регенераторна, 4 КТ2, просп. [STREET_ADDRESS] [STREET_ADDRESS] [PERS…" at bounding box center [385, 91] width 472 height 20
select select "271"
click at [149, 81] on select "- КТ, вул. Регенераторна, 4 КТ2, просп. Соборності, 17 КТ3, вул. Березнева, 16 …" at bounding box center [385, 91] width 472 height 20
select select
click at [197, 132] on span "Квартира" at bounding box center [381, 129] width 452 height 11
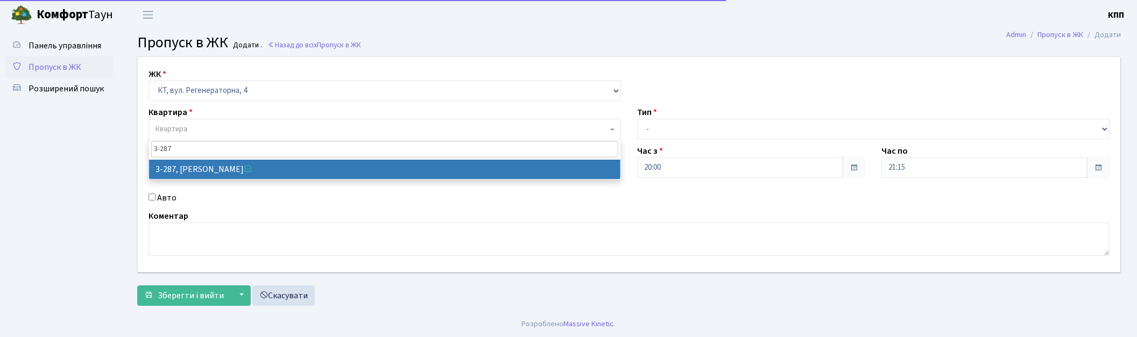
type input "3-287"
select select "1505"
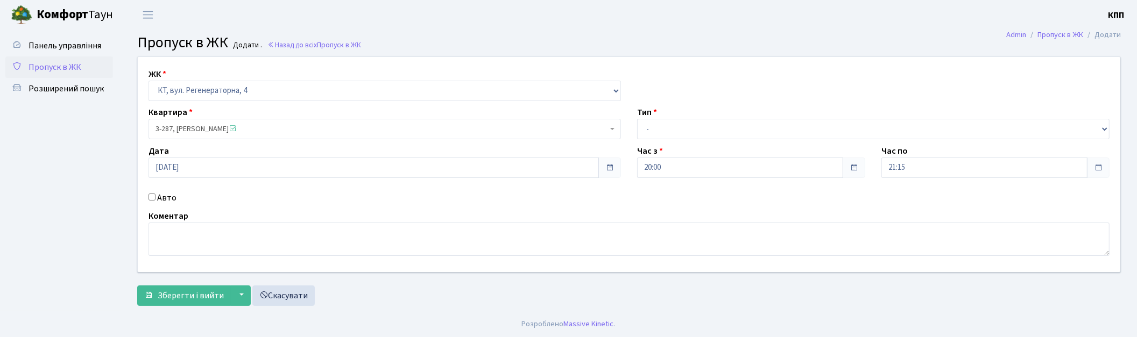
click at [163, 197] on label "Авто" at bounding box center [166, 198] width 19 height 13
click at [155, 197] on input "Авто" at bounding box center [152, 197] width 7 height 7
checkbox input "true"
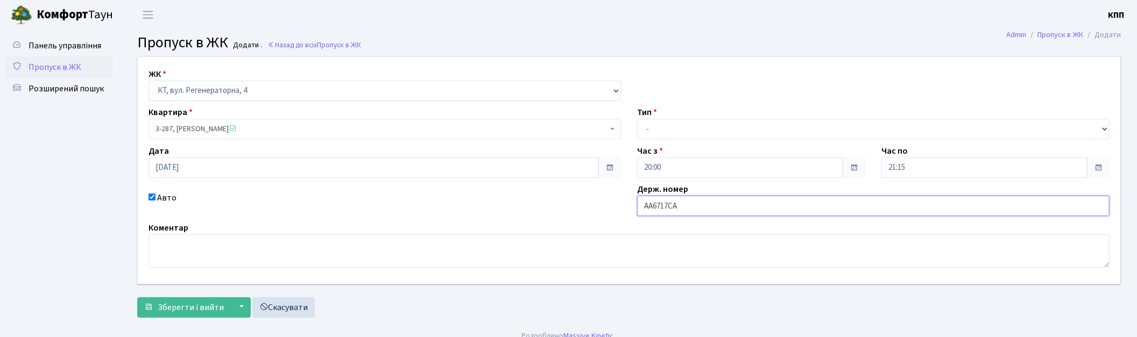
type input "АА6717СА"
click at [669, 133] on select "- Доставка Таксі Гості Сервіс" at bounding box center [873, 129] width 472 height 20
select select "1"
click at [637, 119] on select "- Доставка Таксі Гості Сервіс" at bounding box center [873, 129] width 472 height 20
click at [158, 299] on button "Зберегти і вийти" at bounding box center [184, 308] width 94 height 20
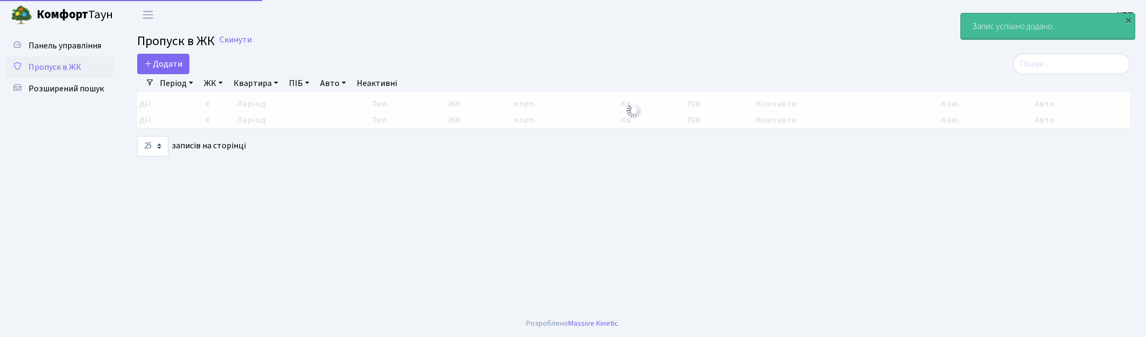
select select "25"
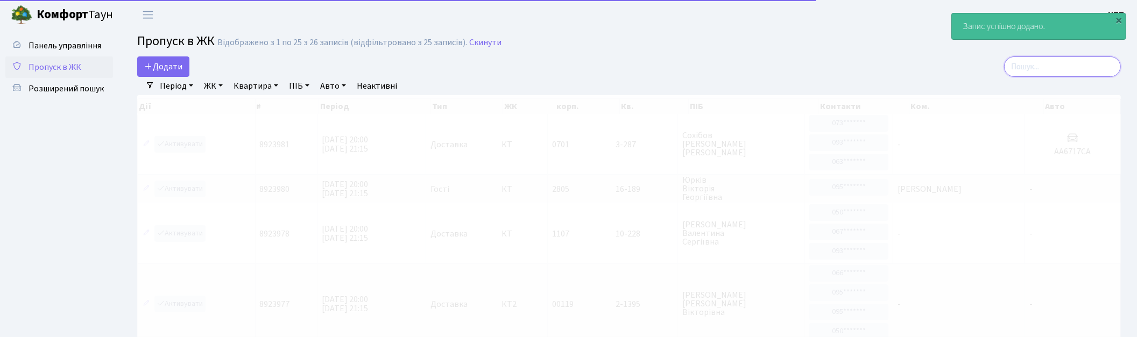
click at [1064, 67] on input "search" at bounding box center [1062, 66] width 117 height 20
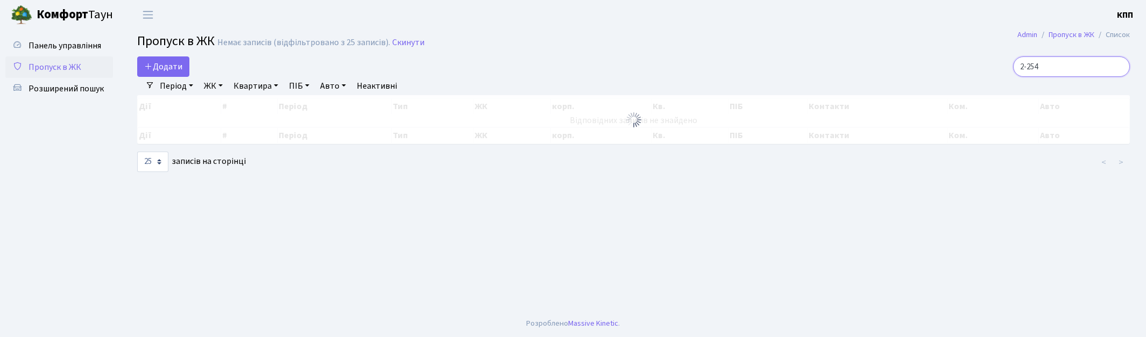
drag, startPoint x: 1062, startPoint y: 66, endPoint x: 942, endPoint y: 46, distance: 122.2
click at [942, 46] on main "Admin Пропуск в ЖК Список Пропуск в ЖК Немає записів (відфільтровано з 25 запис…" at bounding box center [633, 170] width 1025 height 281
type input "129"
click at [217, 85] on link "ЖК" at bounding box center [213, 86] width 27 height 18
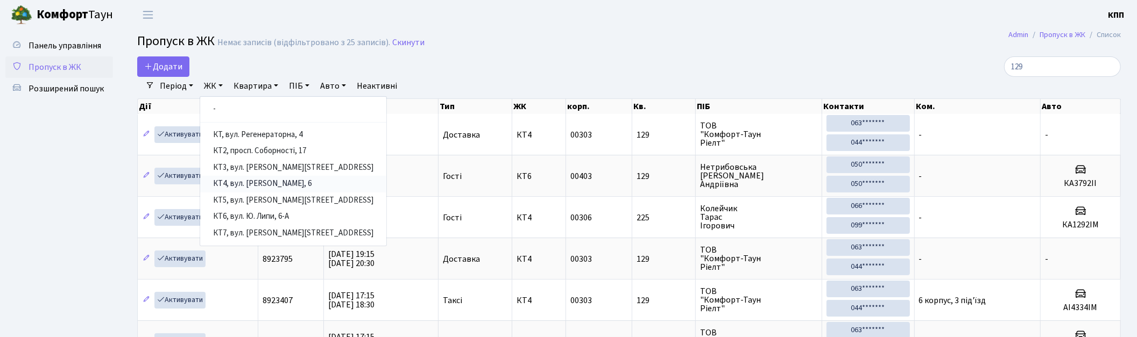
click at [265, 183] on link "КТ4, вул. [PERSON_NAME], 6" at bounding box center [293, 184] width 186 height 17
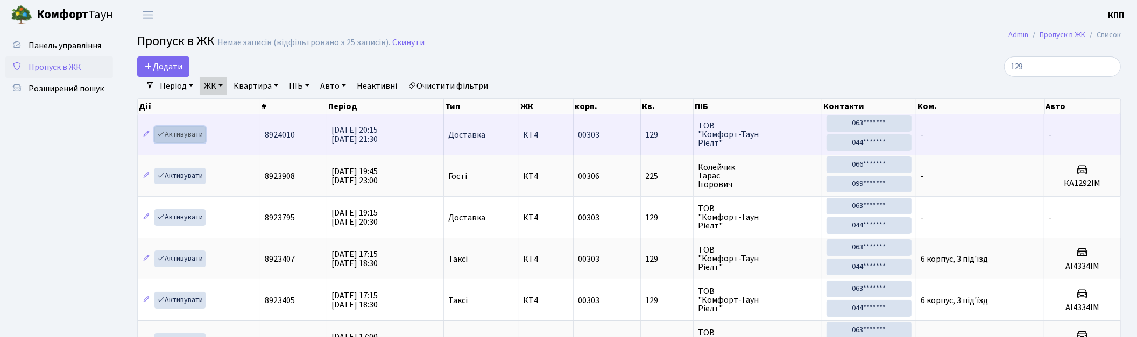
click at [181, 140] on link "Активувати" at bounding box center [179, 134] width 51 height 17
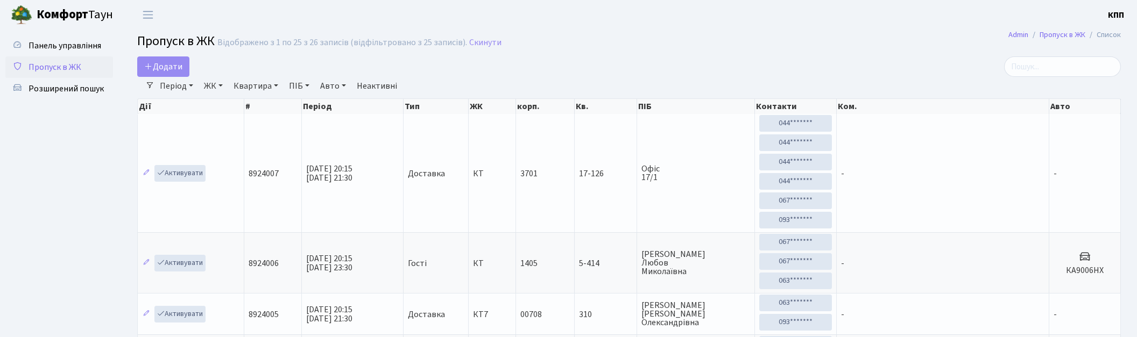
select select "25"
click at [1073, 67] on input "search" at bounding box center [1062, 66] width 117 height 20
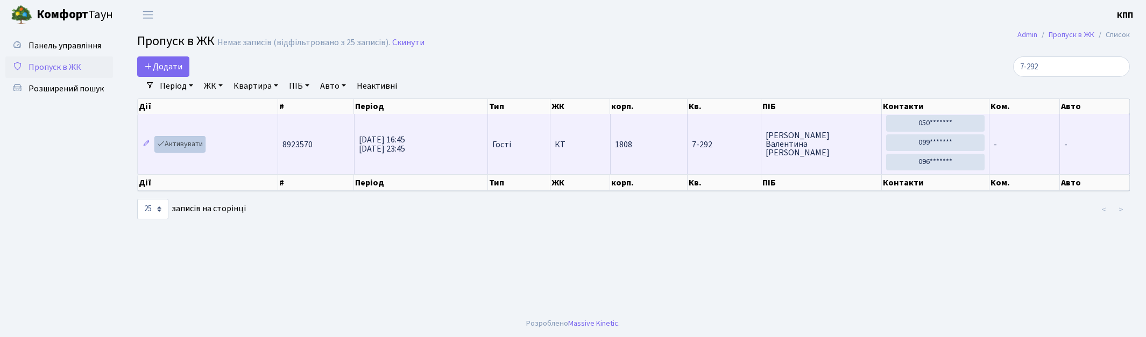
type input "7-292"
click at [193, 144] on link "Активувати" at bounding box center [179, 144] width 51 height 17
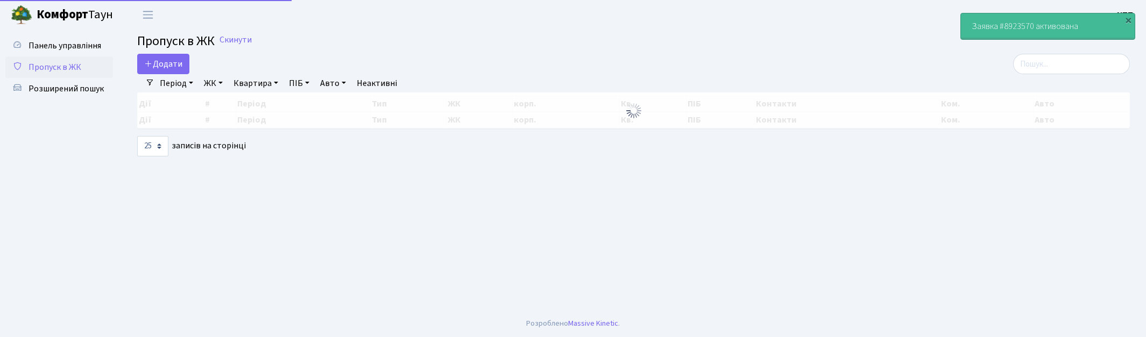
select select "25"
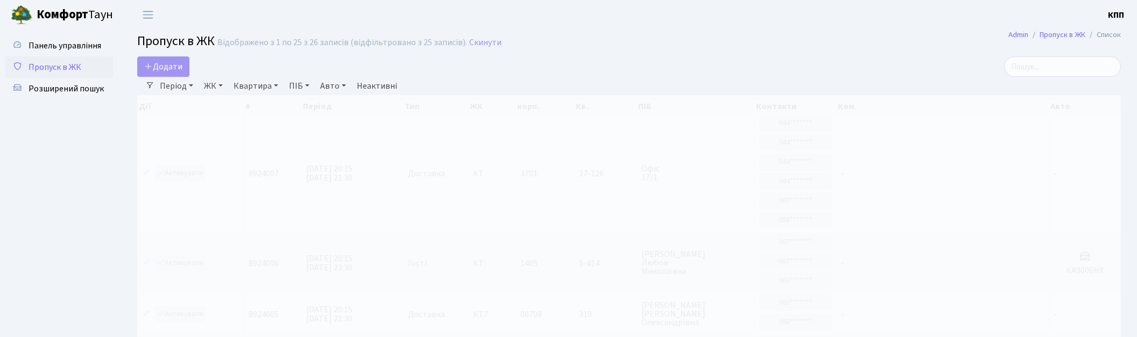
select select "25"
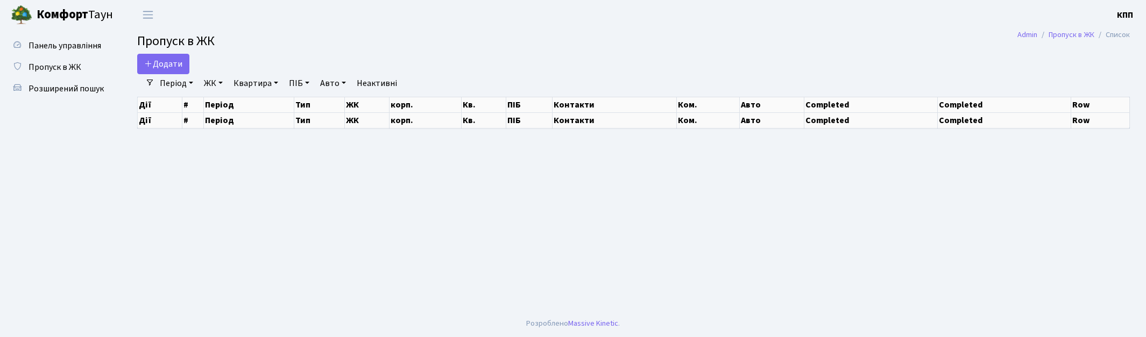
select select "25"
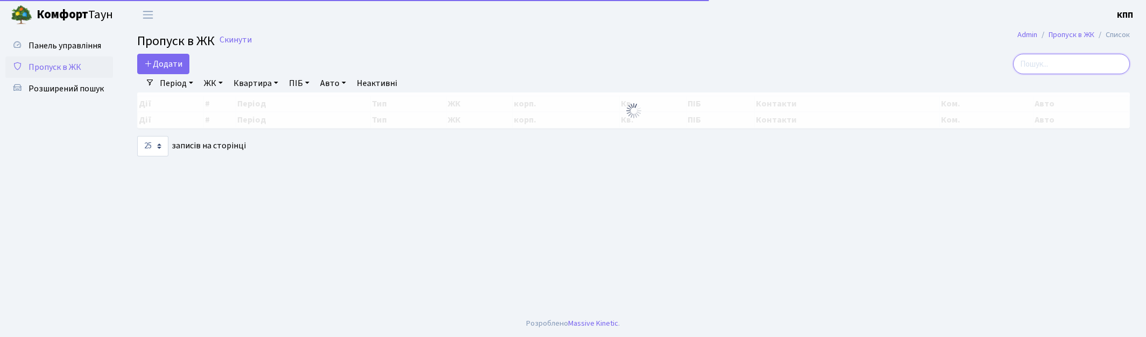
click at [1108, 63] on input "search" at bounding box center [1071, 64] width 117 height 20
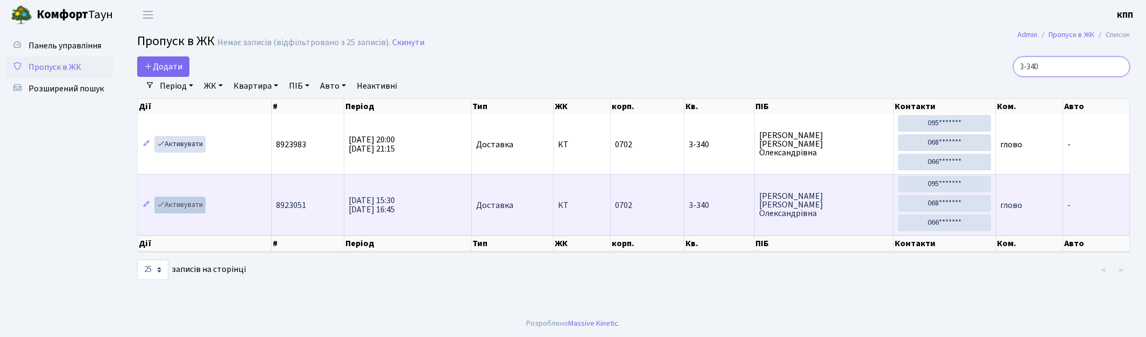
type input "3-340"
click at [173, 208] on link "Активувати" at bounding box center [179, 205] width 51 height 17
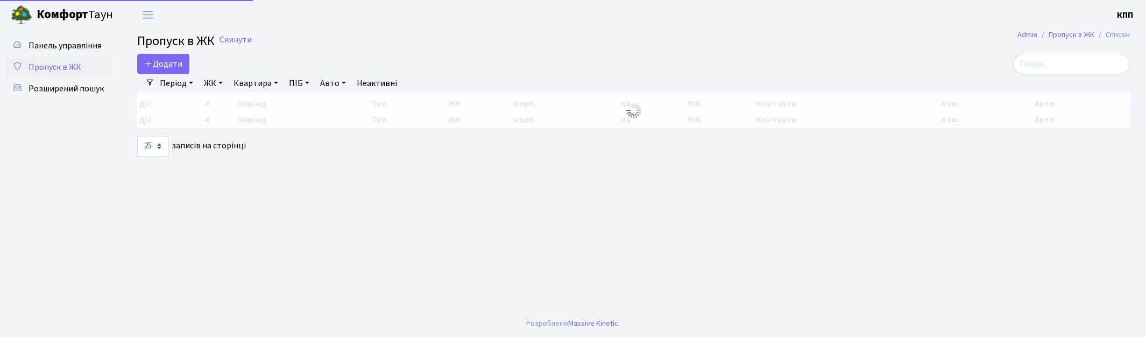
select select "25"
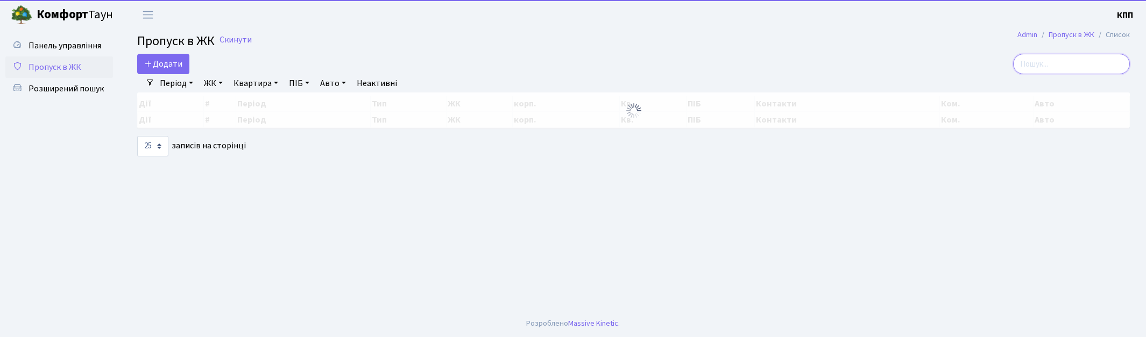
click at [1067, 62] on input "search" at bounding box center [1071, 64] width 117 height 20
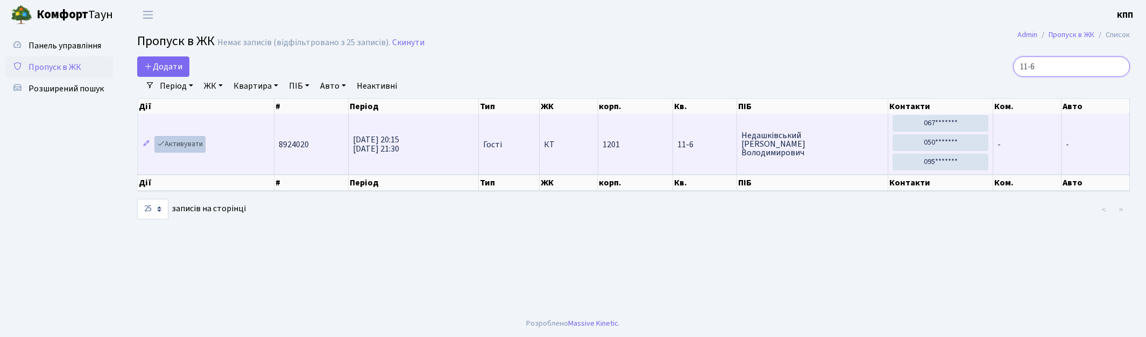
type input "11-6"
click at [188, 147] on link "Активувати" at bounding box center [179, 144] width 51 height 17
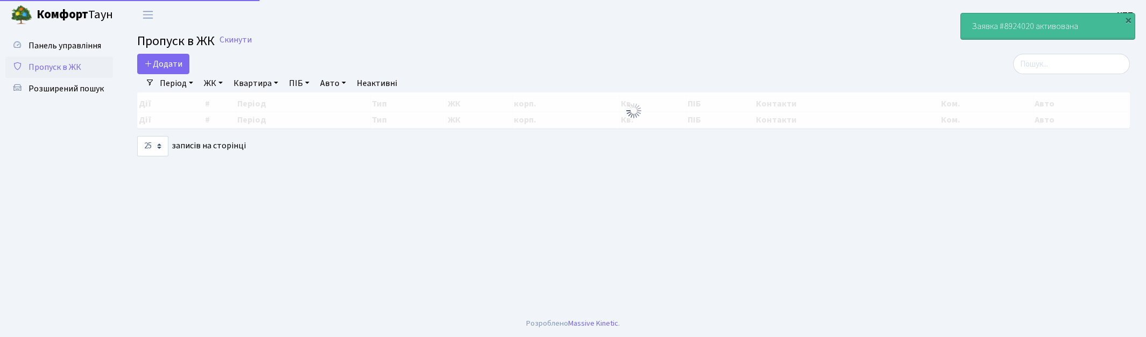
select select "25"
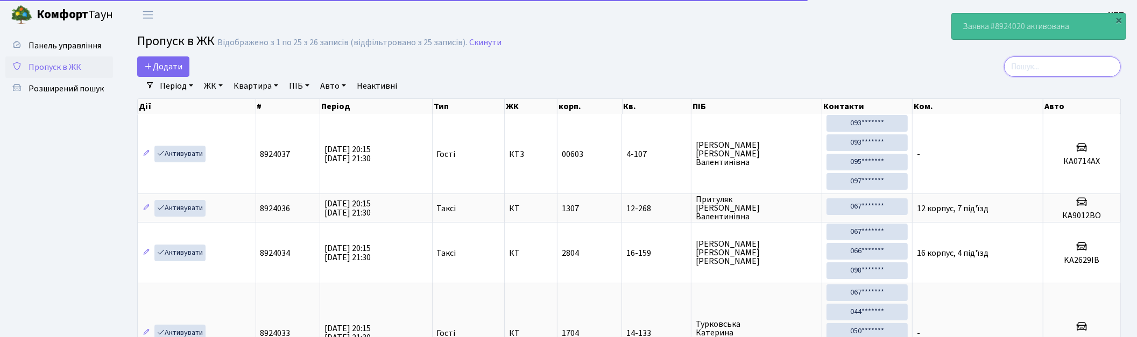
click at [1061, 67] on input "search" at bounding box center [1062, 66] width 117 height 20
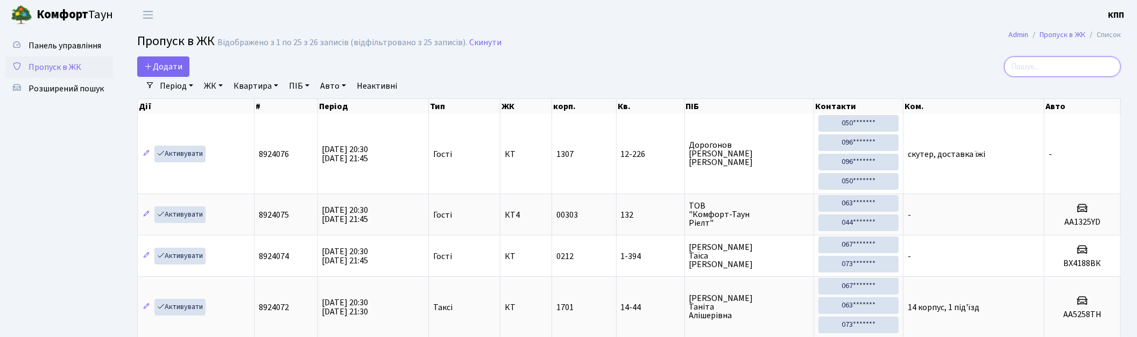
click at [1056, 67] on input "search" at bounding box center [1062, 66] width 117 height 20
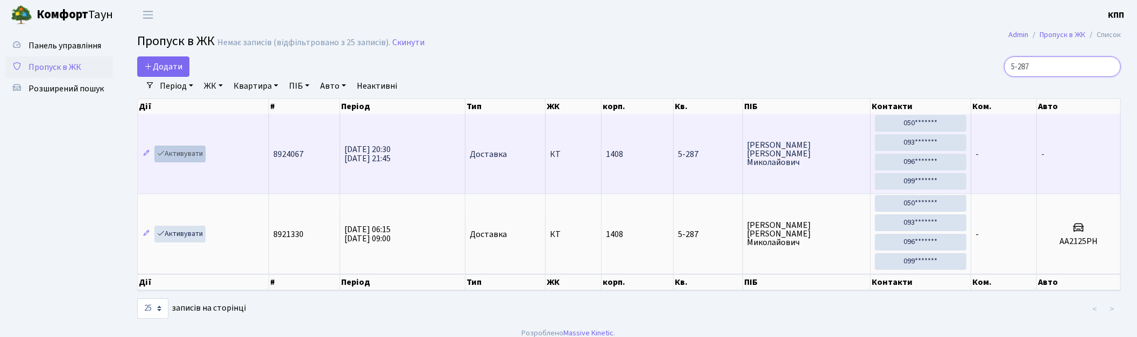
type input "5-287"
click at [169, 159] on link "Активувати" at bounding box center [179, 154] width 51 height 17
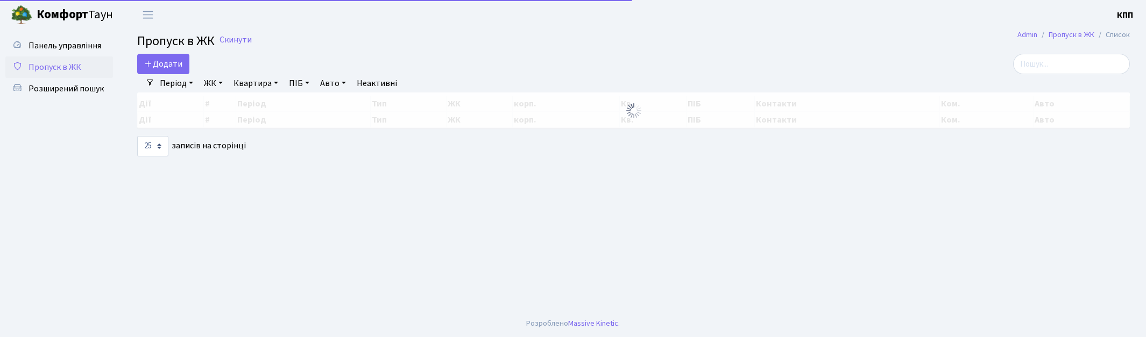
select select "25"
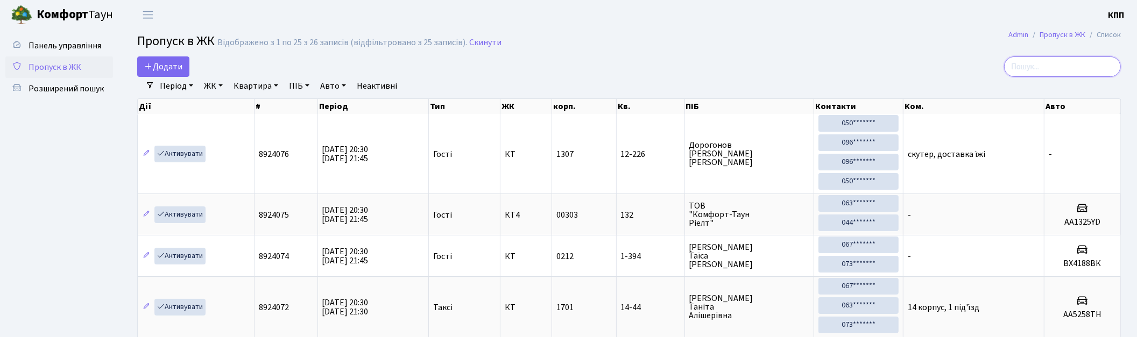
click at [1050, 70] on input "search" at bounding box center [1062, 66] width 117 height 20
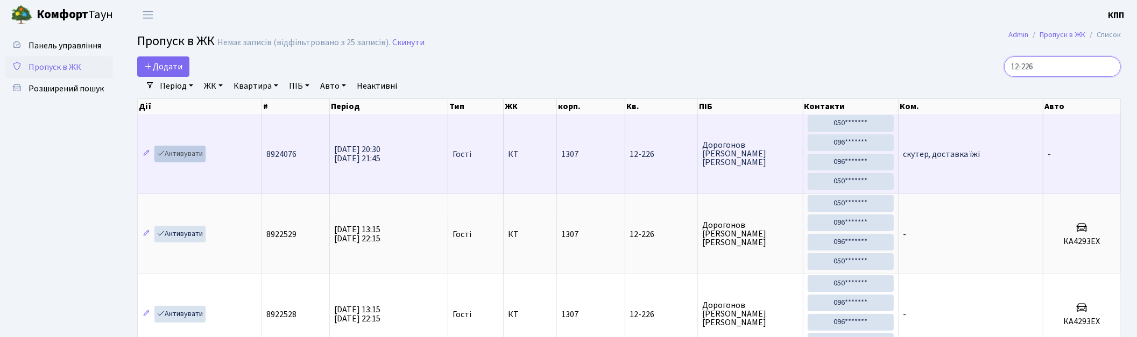
type input "12-226"
click at [183, 156] on link "Активувати" at bounding box center [179, 154] width 51 height 17
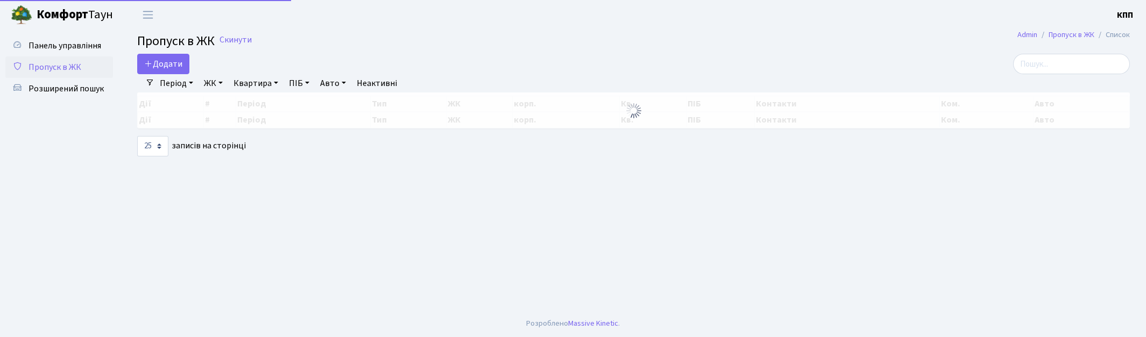
select select "25"
click at [1069, 69] on input "search" at bounding box center [1071, 64] width 117 height 20
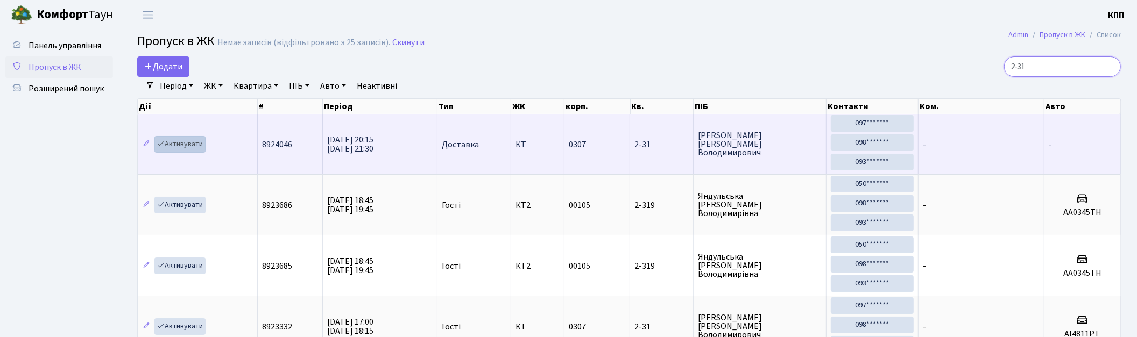
type input "2-31"
click at [187, 143] on link "Активувати" at bounding box center [179, 144] width 51 height 17
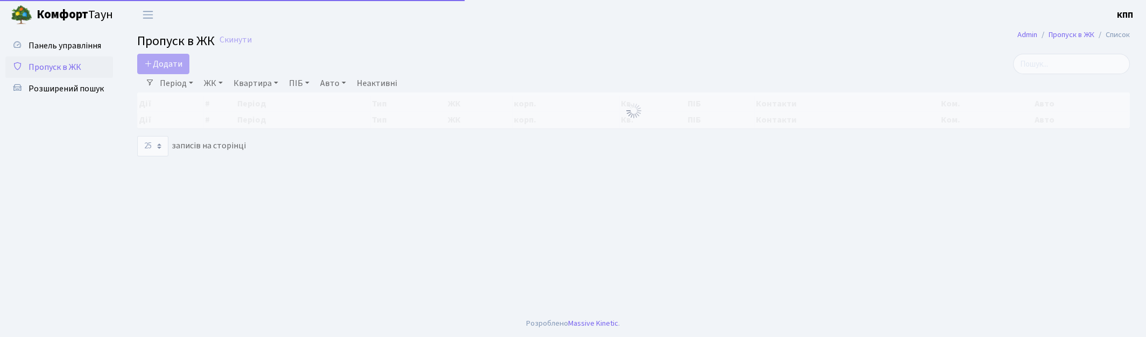
select select "25"
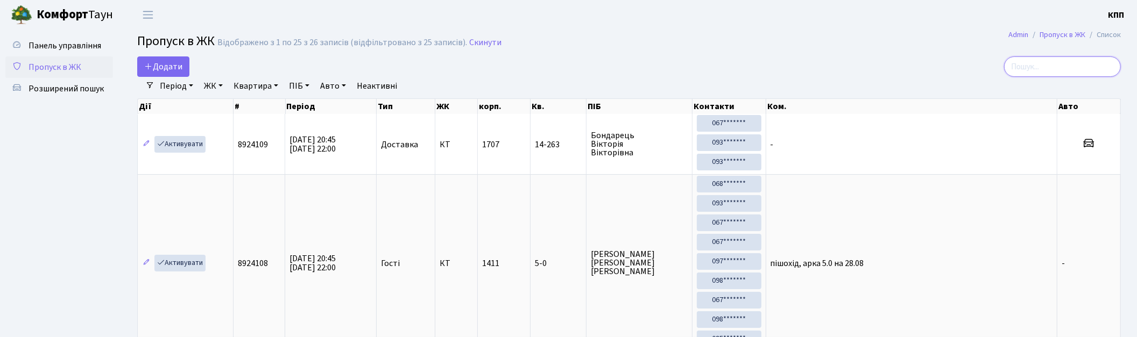
click at [1066, 61] on input "search" at bounding box center [1062, 66] width 117 height 20
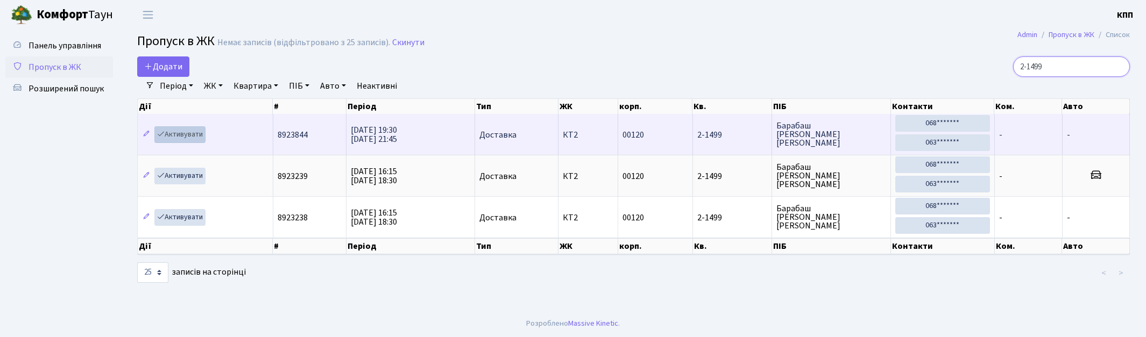
type input "2-1499"
click at [186, 135] on link "Активувати" at bounding box center [179, 134] width 51 height 17
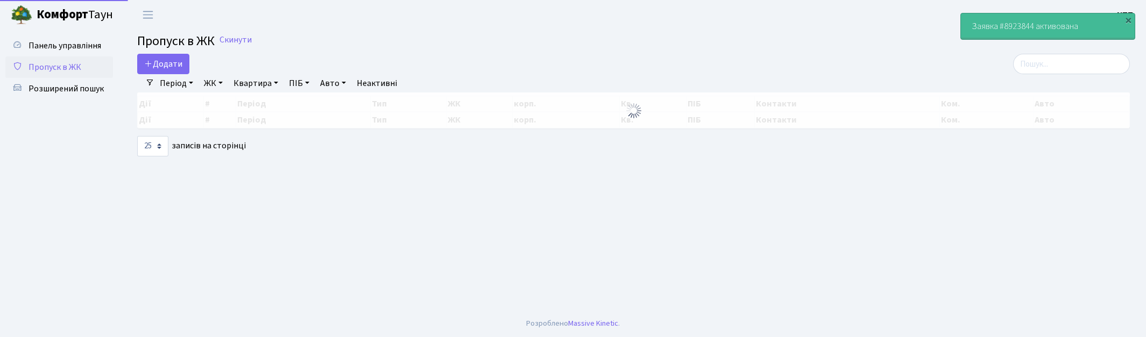
select select "25"
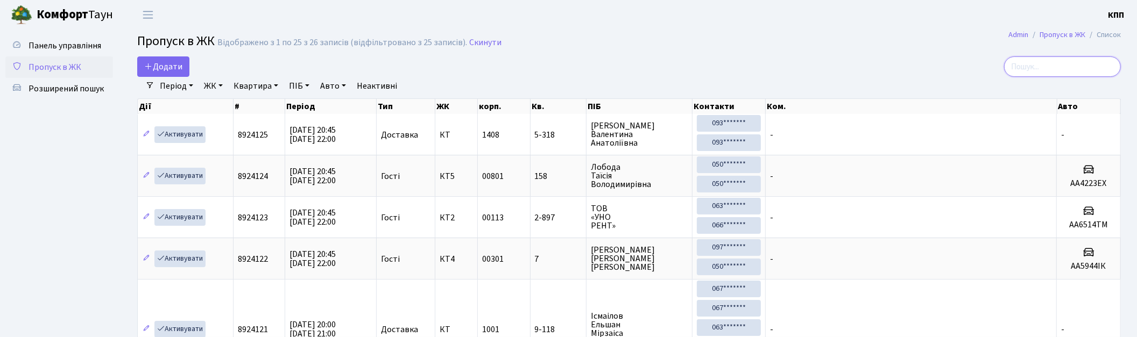
click at [1046, 63] on input "search" at bounding box center [1062, 66] width 117 height 20
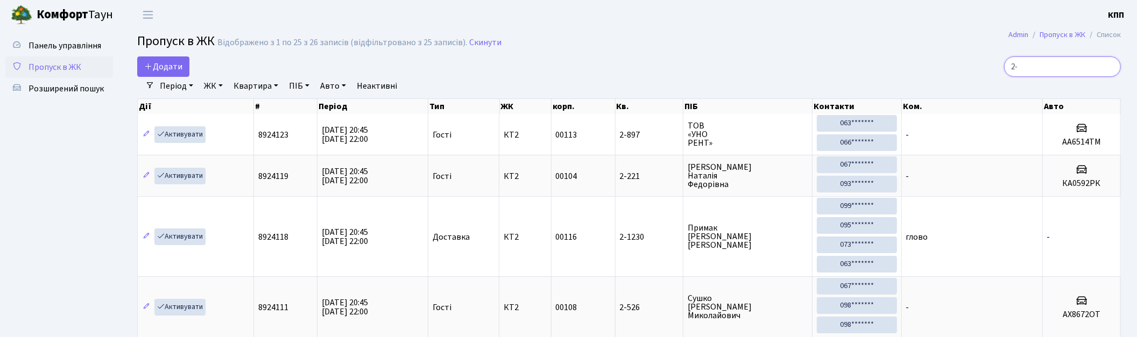
drag, startPoint x: 1047, startPoint y: 62, endPoint x: 985, endPoint y: 63, distance: 61.3
click at [987, 63] on div "2-" at bounding box center [962, 66] width 317 height 20
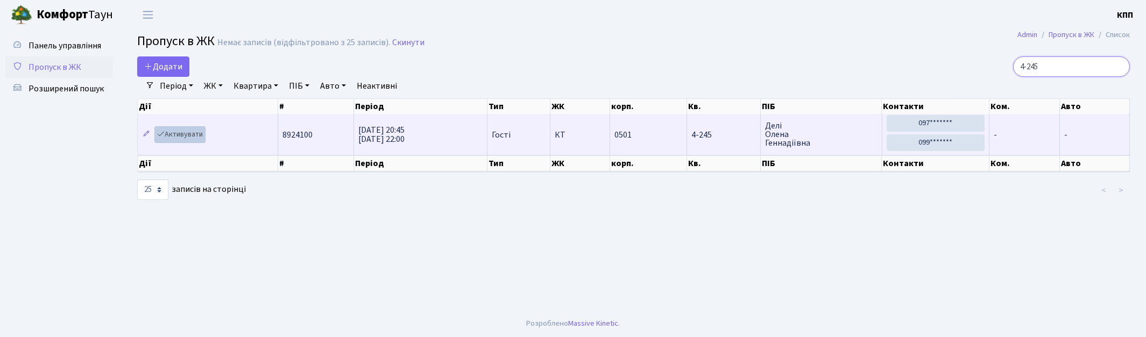
type input "4-245"
click at [189, 132] on link "Активувати" at bounding box center [179, 134] width 51 height 17
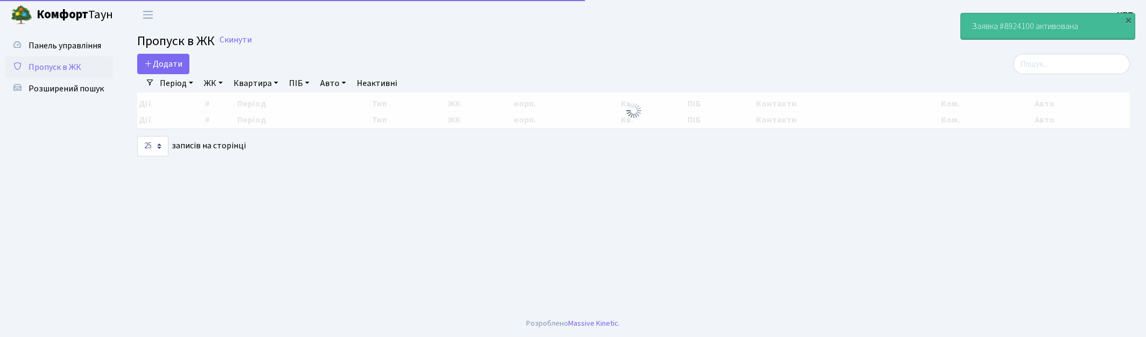
select select "25"
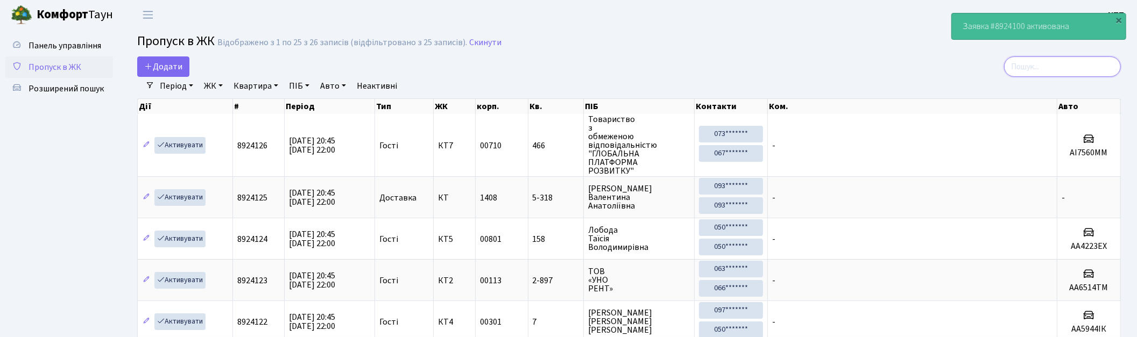
click at [1051, 66] on input "search" at bounding box center [1062, 66] width 117 height 20
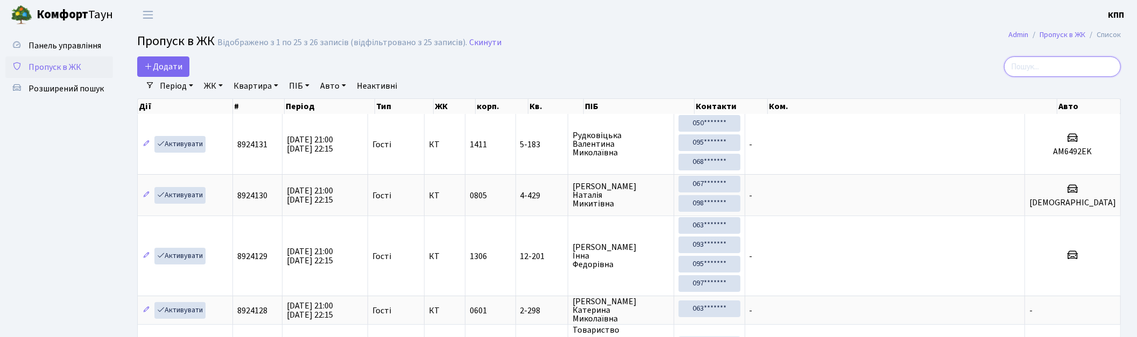
click at [1037, 68] on input "search" at bounding box center [1062, 66] width 117 height 20
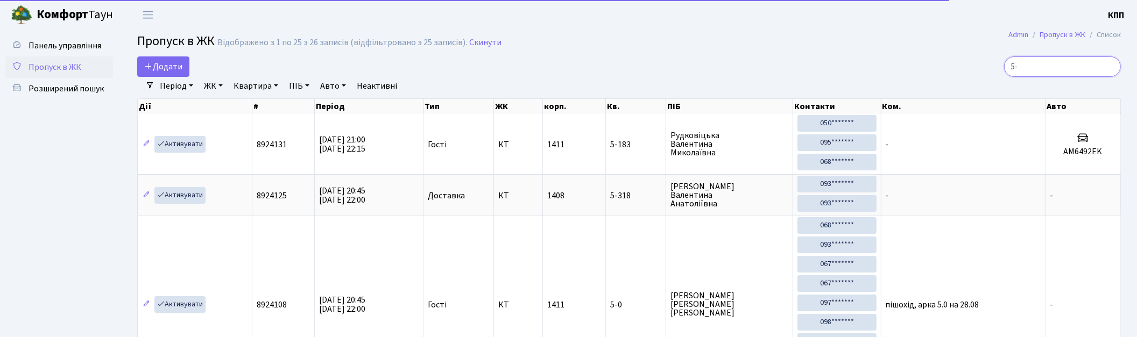
type input "5"
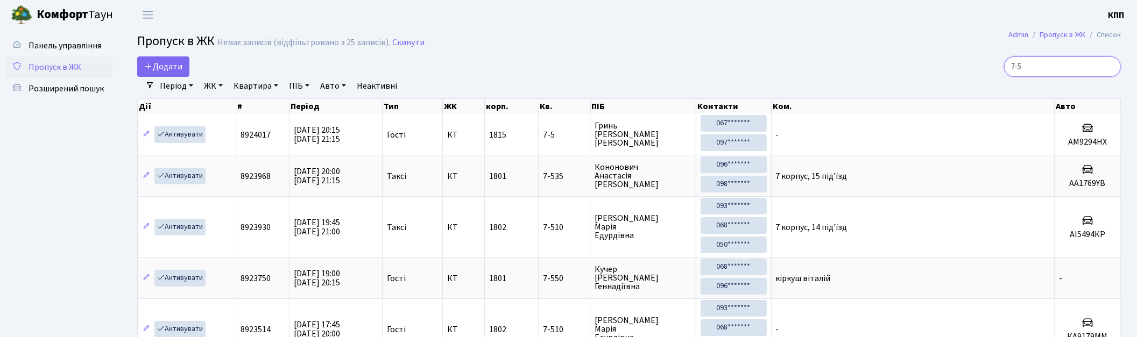
type input "7-5"
click at [62, 62] on span "Пропуск в ЖК" at bounding box center [55, 67] width 53 height 12
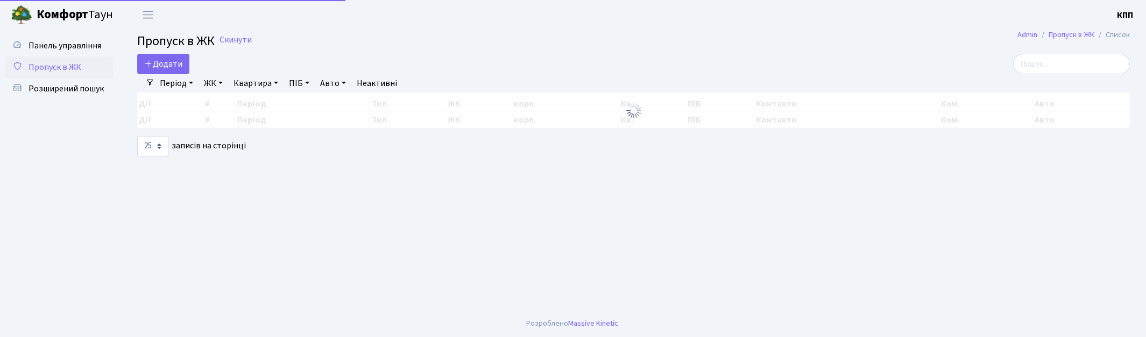
select select "25"
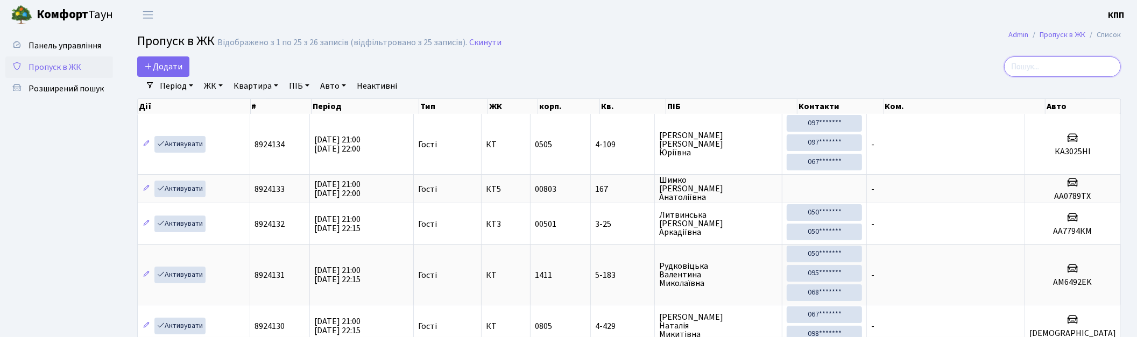
click at [1039, 70] on input "search" at bounding box center [1062, 66] width 117 height 20
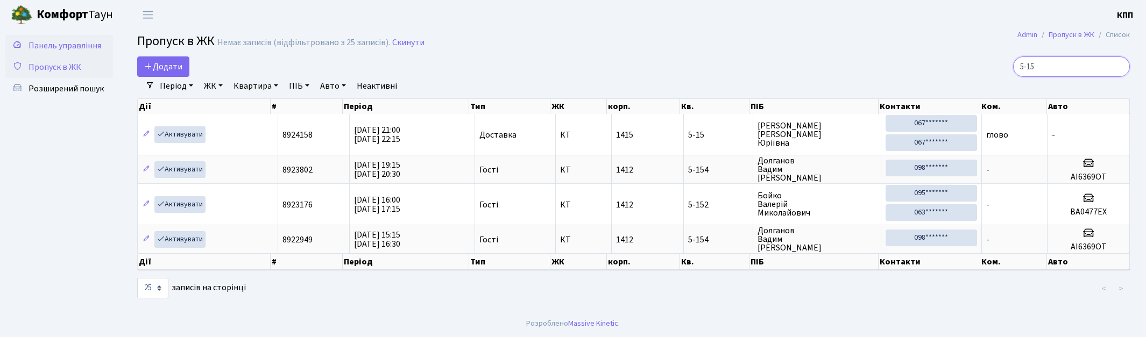
type input "5-15"
click at [39, 44] on span "Панель управління" at bounding box center [65, 46] width 73 height 12
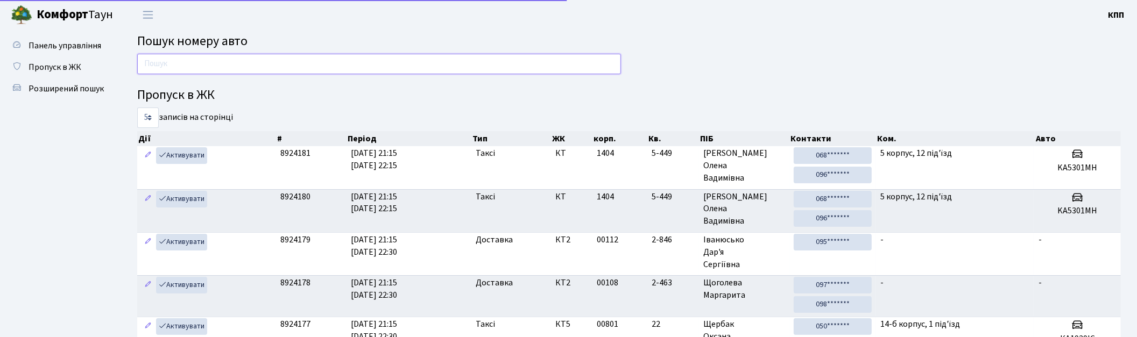
drag, startPoint x: 0, startPoint y: 0, endPoint x: 183, endPoint y: 68, distance: 195.6
click at [183, 68] on input "text" at bounding box center [379, 64] width 484 height 20
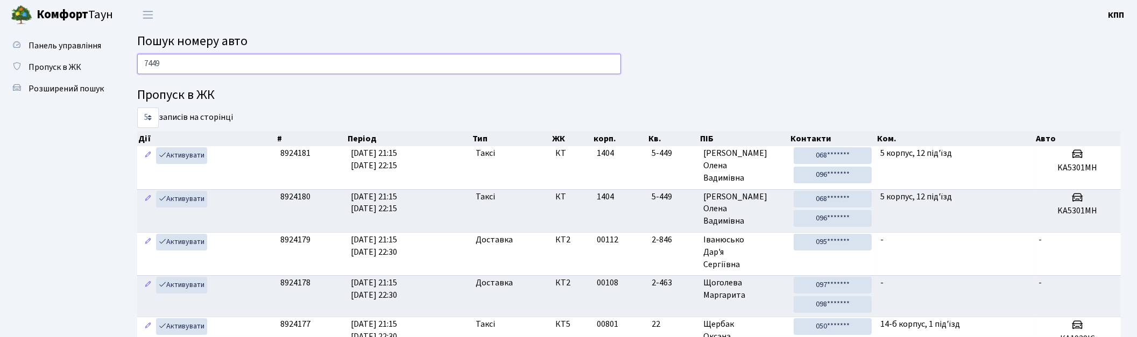
type input "7449"
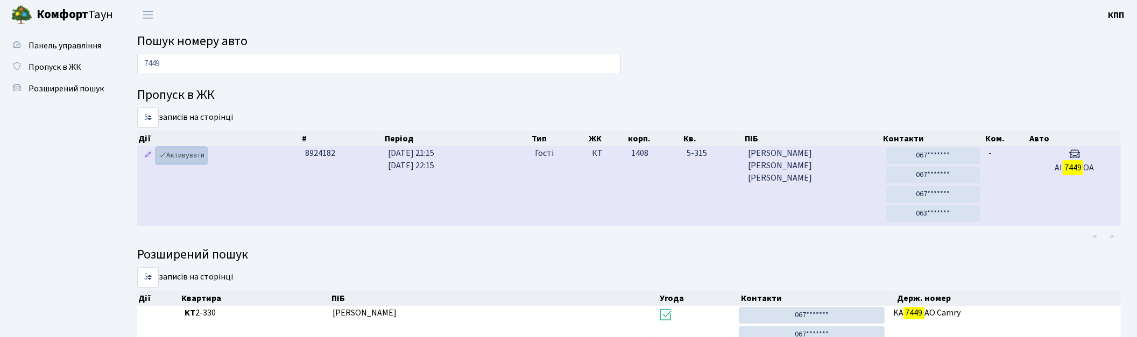
click at [172, 162] on link "Активувати" at bounding box center [181, 155] width 51 height 17
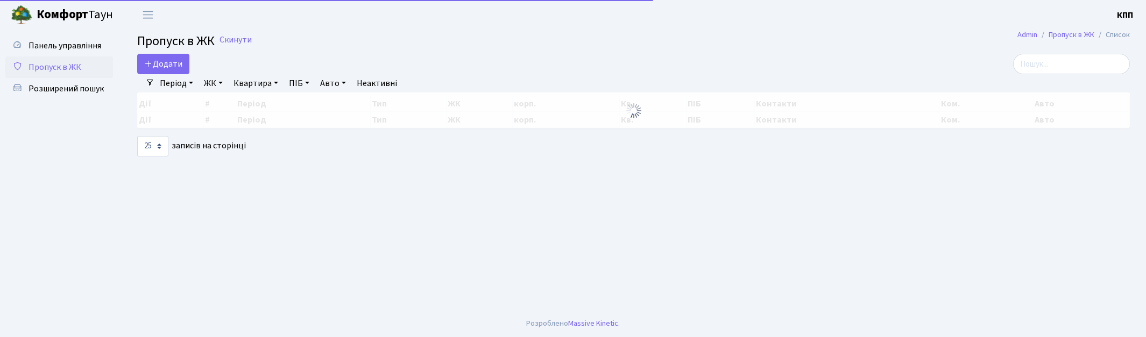
select select "25"
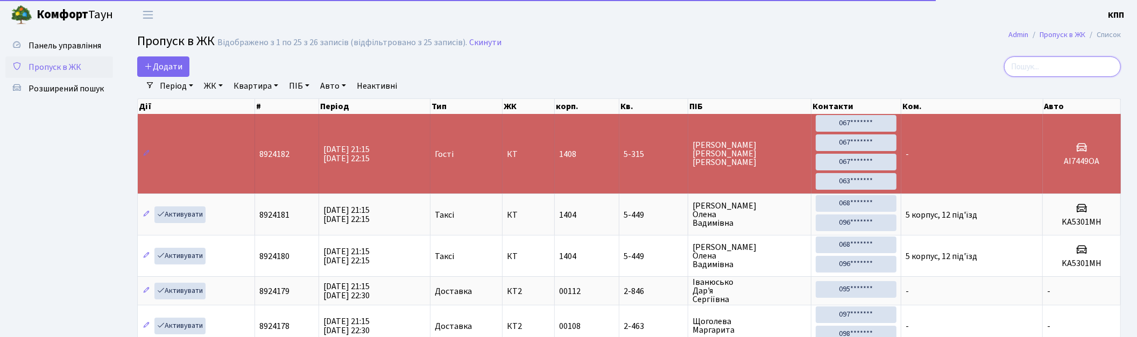
click at [1066, 68] on input "search" at bounding box center [1062, 66] width 117 height 20
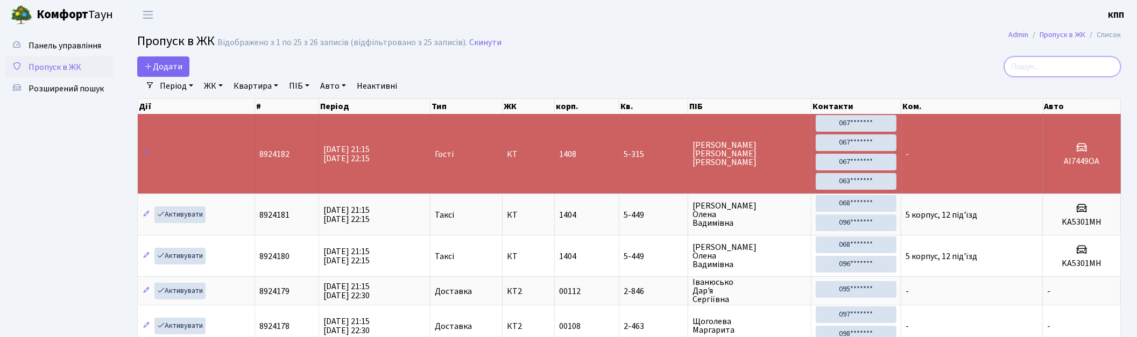
drag, startPoint x: 1048, startPoint y: 68, endPoint x: 748, endPoint y: 23, distance: 303.1
click at [1047, 67] on input "search" at bounding box center [1062, 66] width 117 height 20
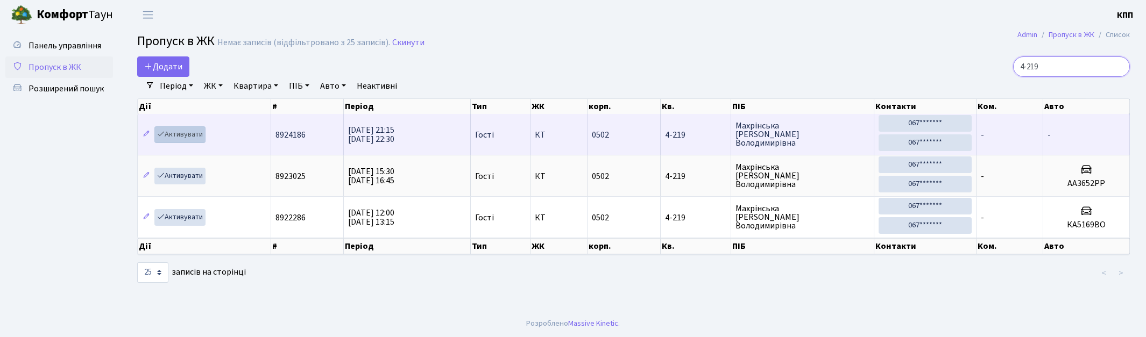
type input "4-219"
click at [173, 132] on link "Активувати" at bounding box center [179, 134] width 51 height 17
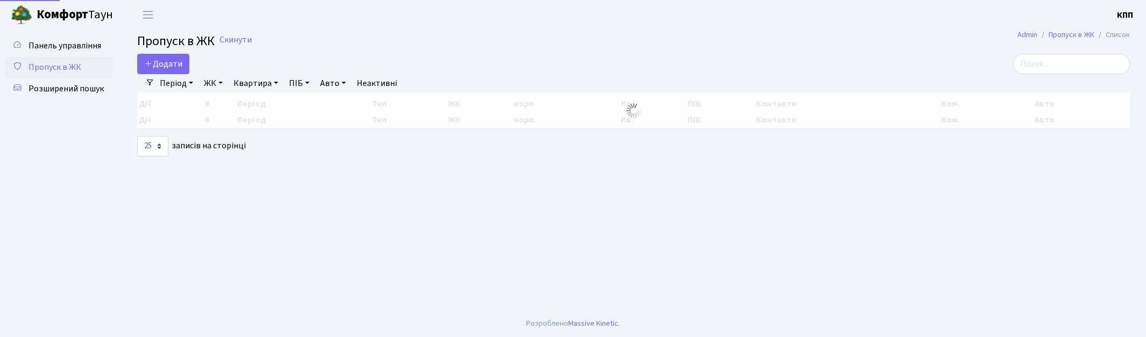
select select "25"
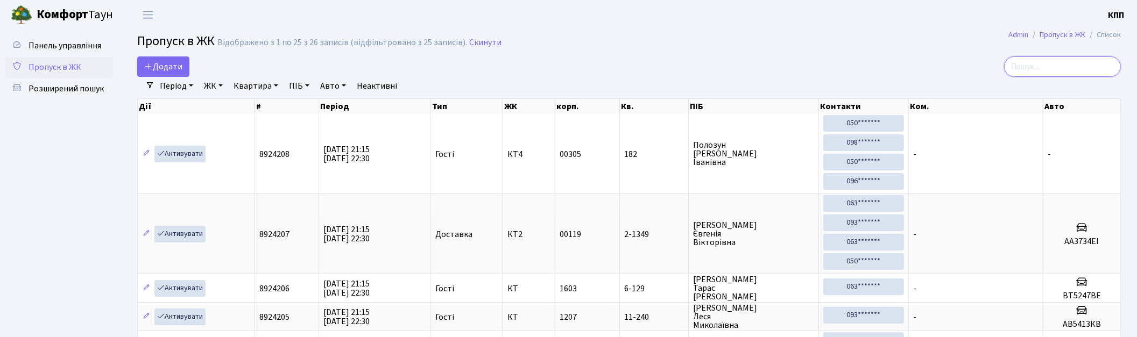
click at [1074, 67] on input "search" at bounding box center [1062, 66] width 117 height 20
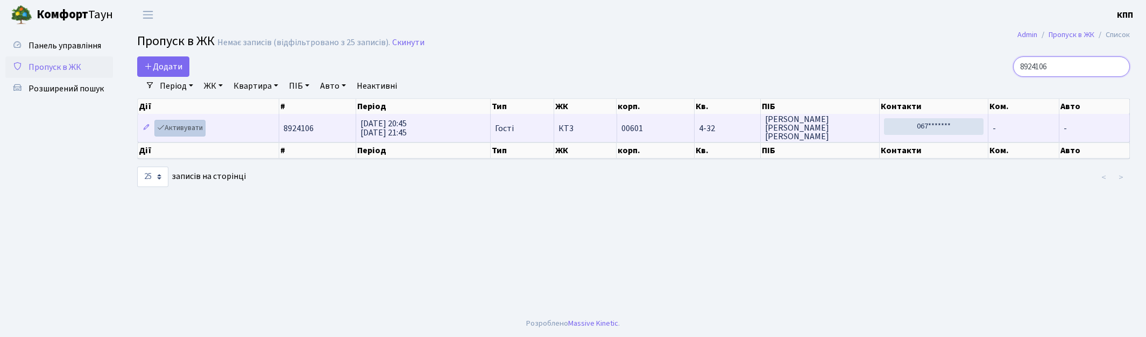
type input "8924106"
click at [171, 124] on link "Активувати" at bounding box center [179, 128] width 51 height 17
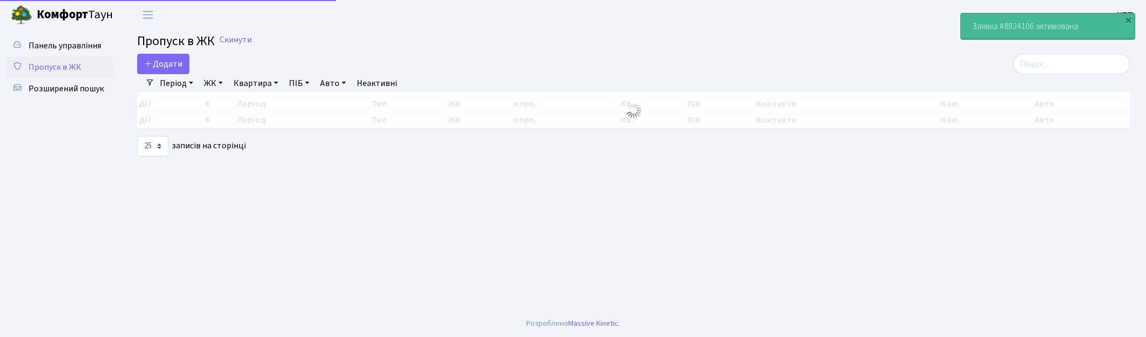
select select "25"
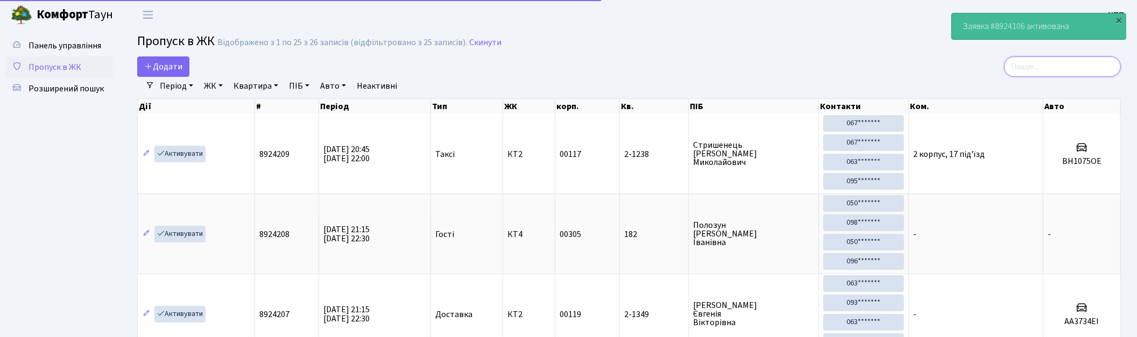
click at [1069, 66] on input "search" at bounding box center [1062, 66] width 117 height 20
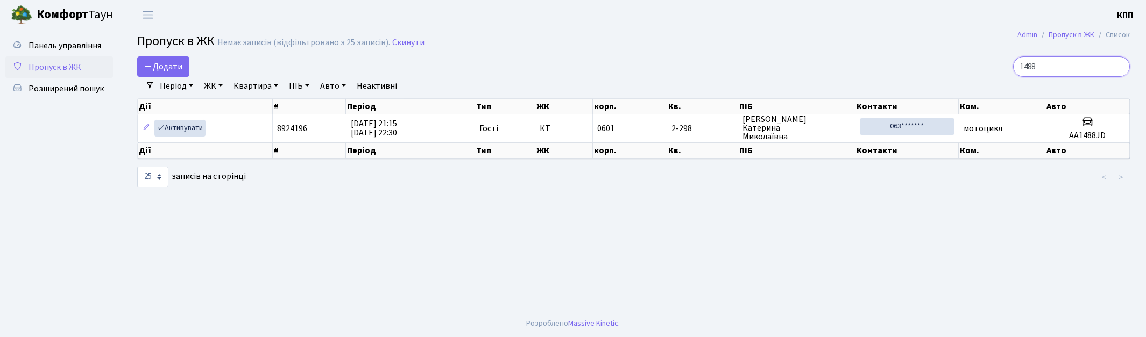
type input "1488"
click at [60, 69] on span "Пропуск в ЖК" at bounding box center [55, 67] width 53 height 12
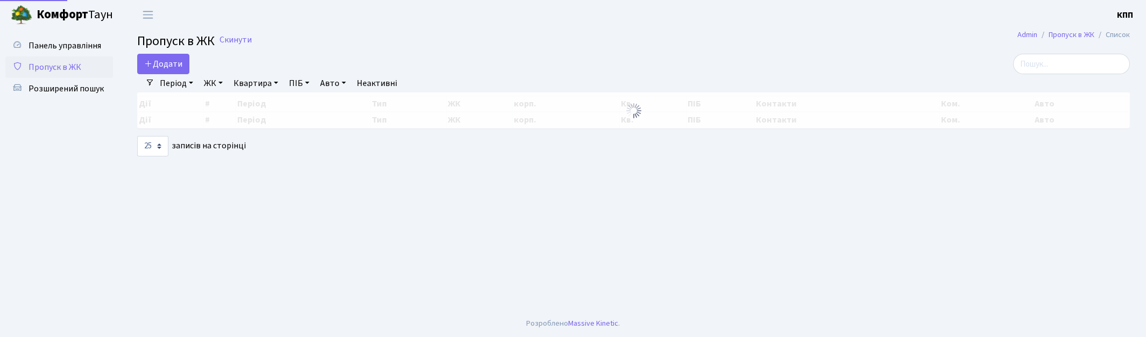
select select "25"
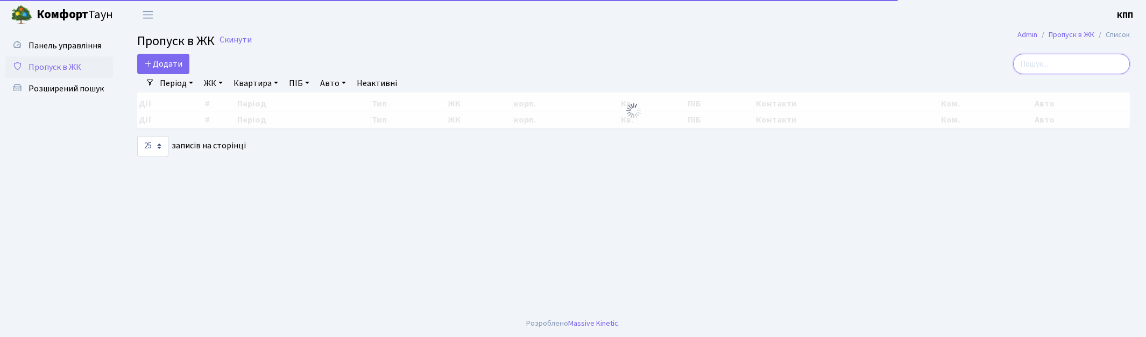
click at [1075, 72] on input "search" at bounding box center [1071, 64] width 117 height 20
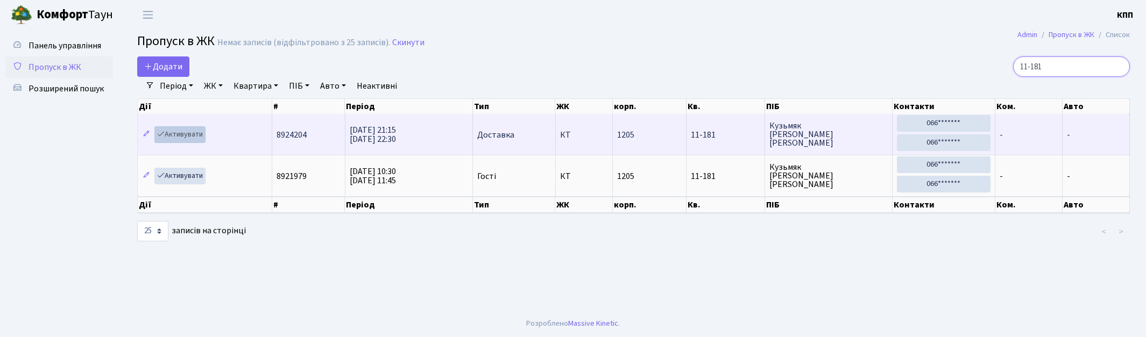
type input "11-181"
click at [180, 137] on link "Активувати" at bounding box center [179, 134] width 51 height 17
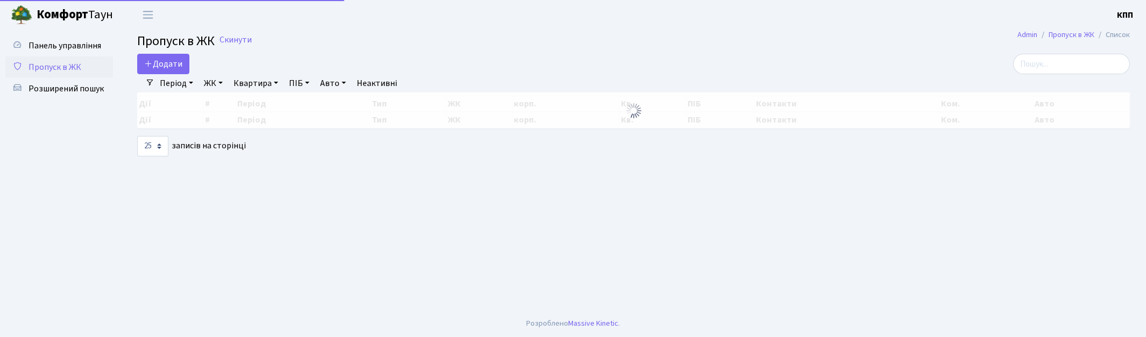
select select "25"
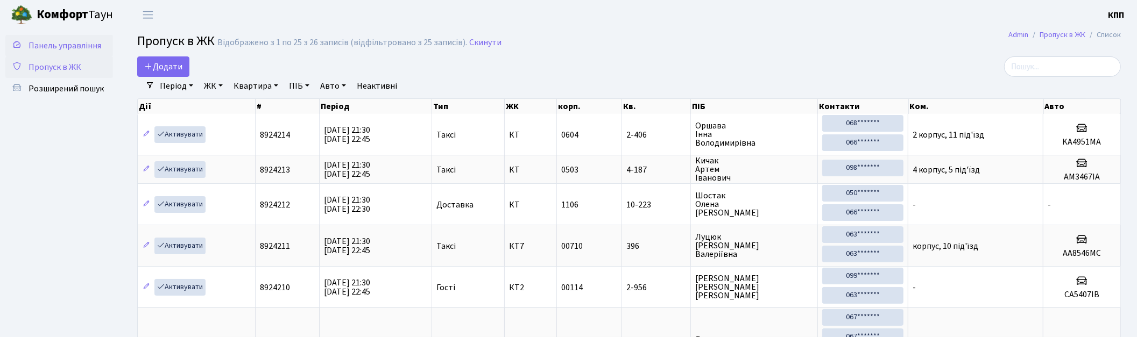
click at [47, 45] on span "Панель управління" at bounding box center [65, 46] width 73 height 12
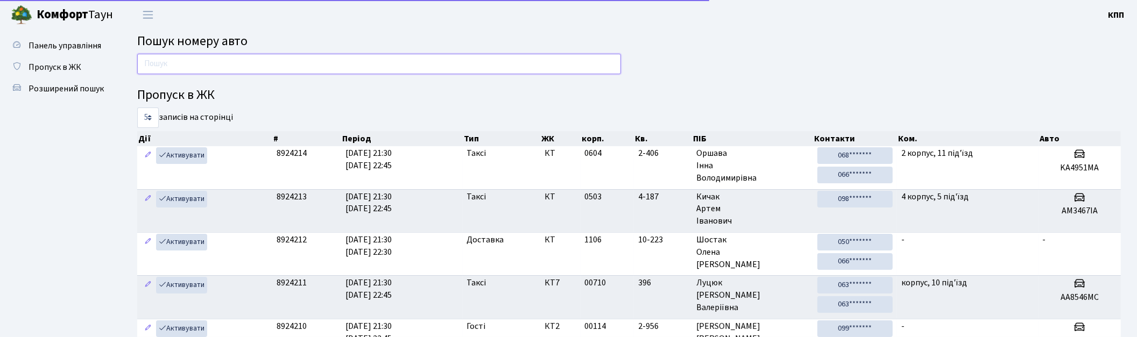
click at [213, 70] on input "text" at bounding box center [379, 64] width 484 height 20
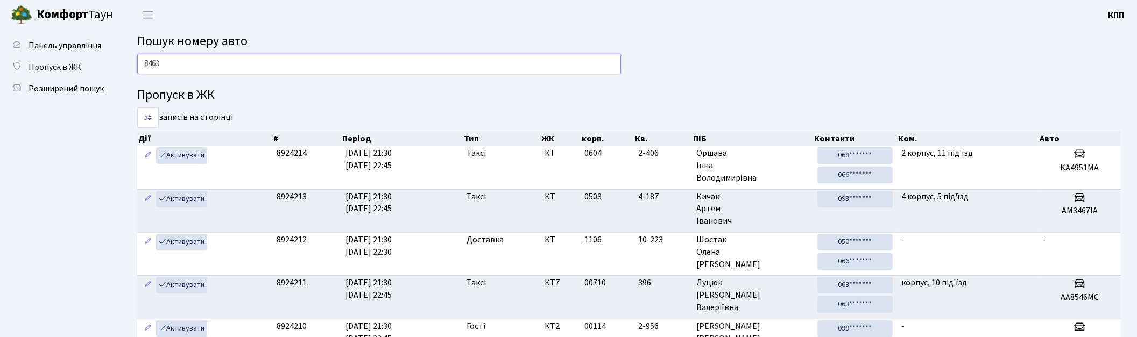
type input "8463"
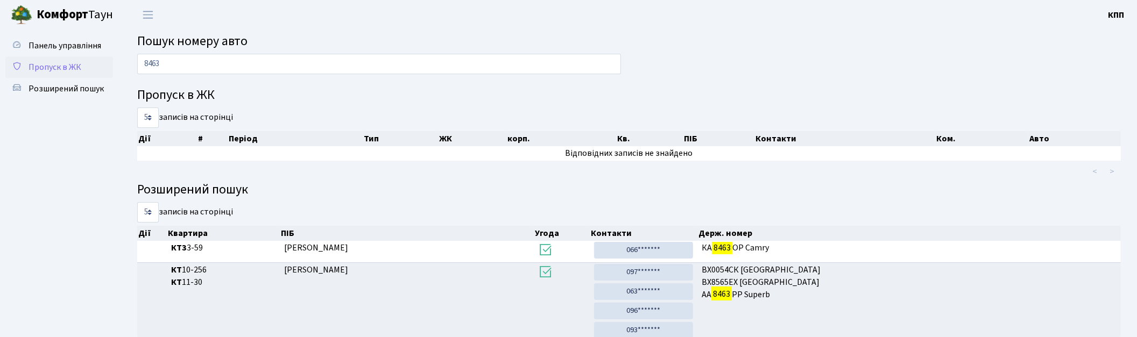
click at [61, 62] on span "Пропуск в ЖК" at bounding box center [55, 67] width 53 height 12
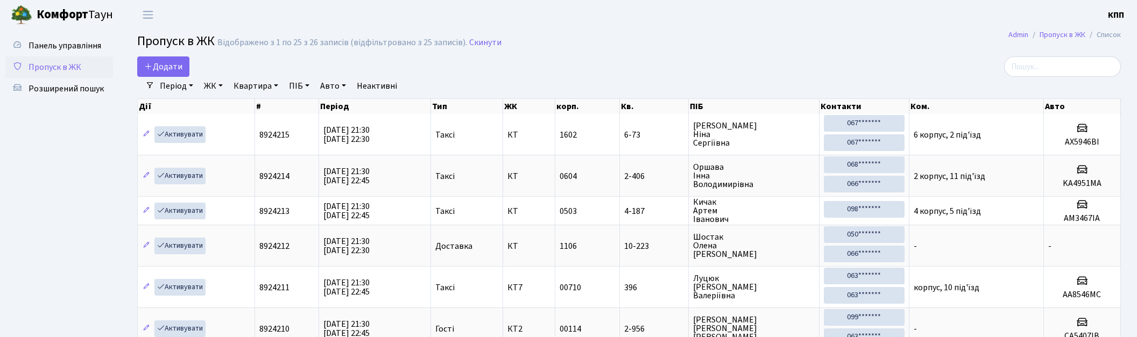
select select "25"
click at [83, 87] on span "Розширений пошук" at bounding box center [66, 89] width 75 height 12
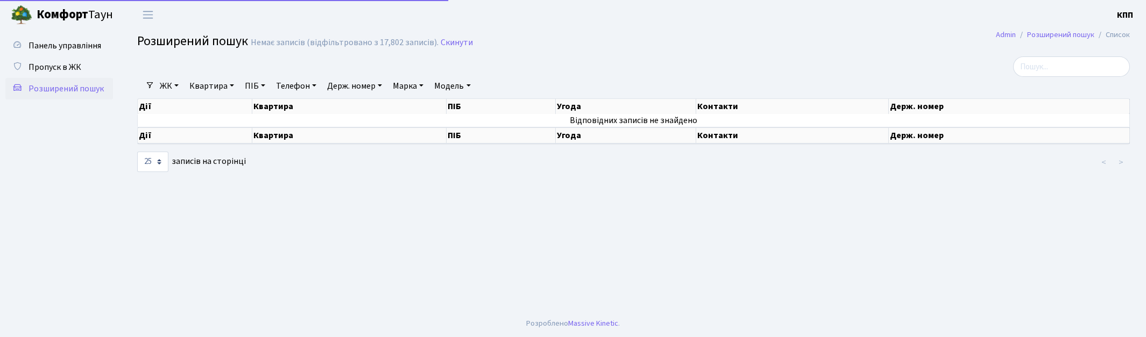
select select "25"
click at [221, 89] on link "Квартира" at bounding box center [211, 86] width 53 height 18
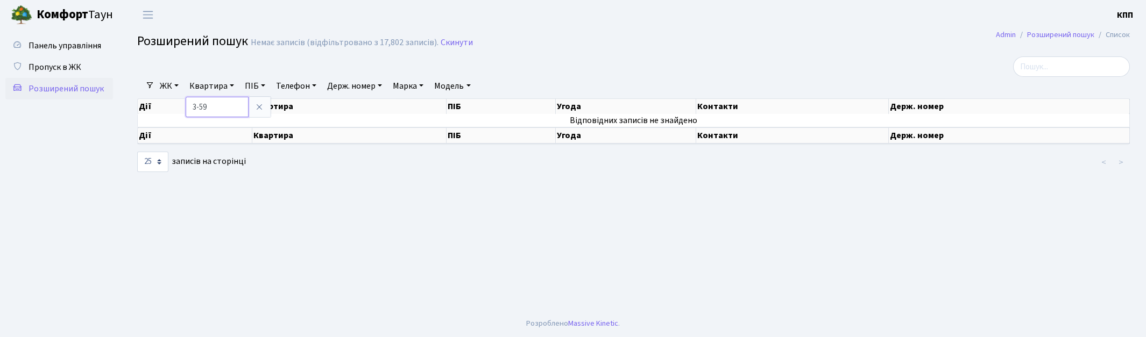
type input "3-59"
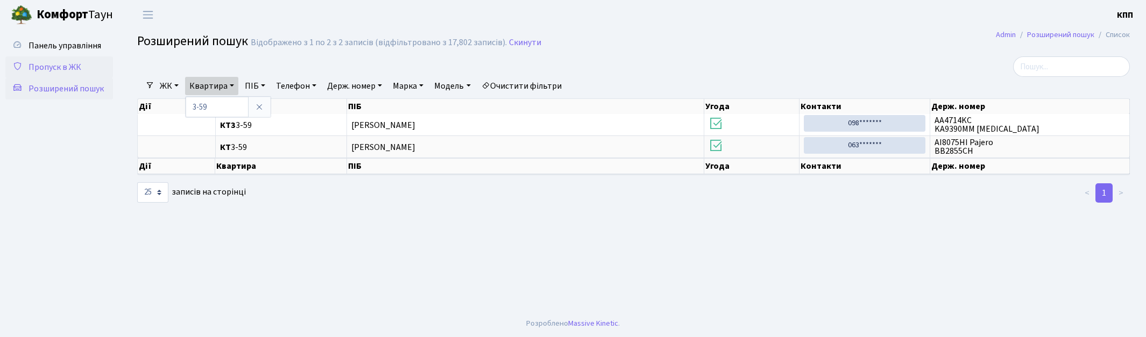
click at [77, 68] on span "Пропуск в ЖК" at bounding box center [55, 67] width 53 height 12
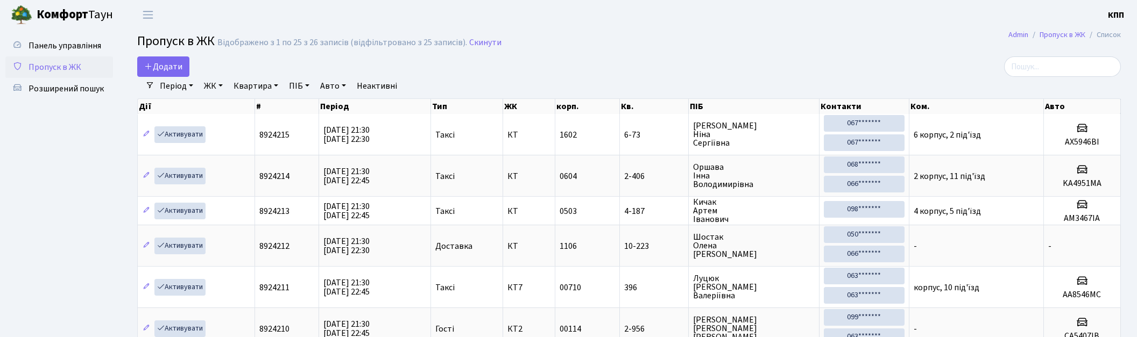
select select "25"
click at [72, 48] on span "Панель управління" at bounding box center [65, 46] width 73 height 12
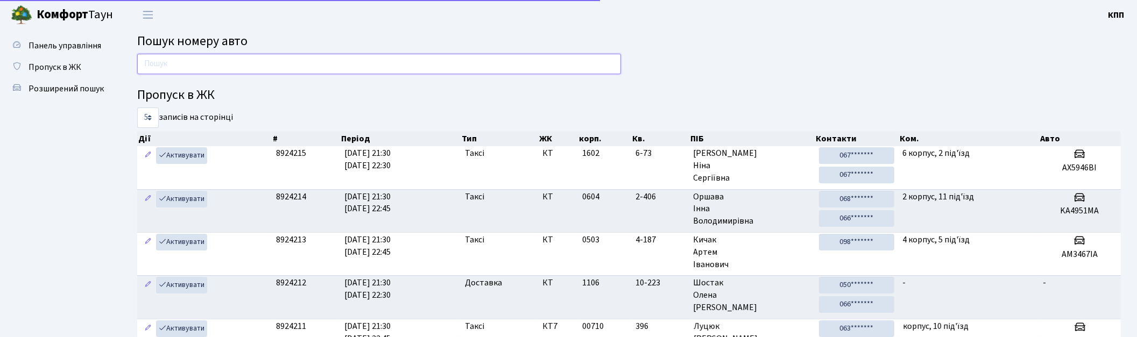
click at [199, 56] on input "text" at bounding box center [379, 64] width 484 height 20
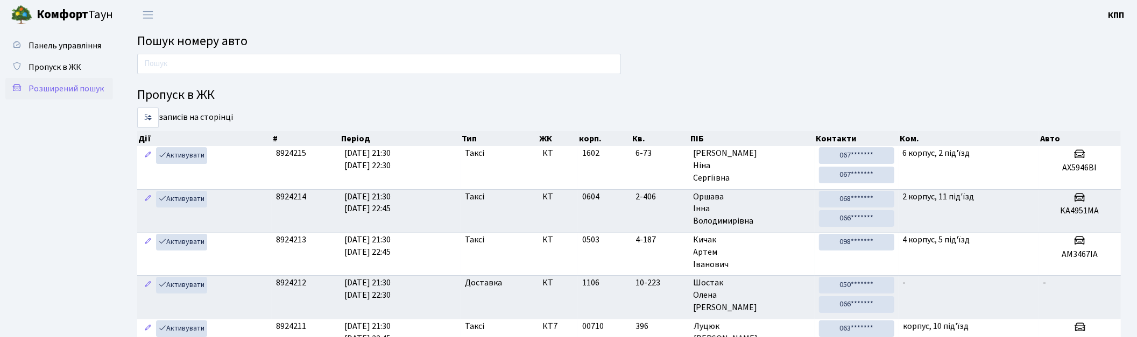
click at [95, 79] on link "Розширений пошук" at bounding box center [59, 89] width 108 height 22
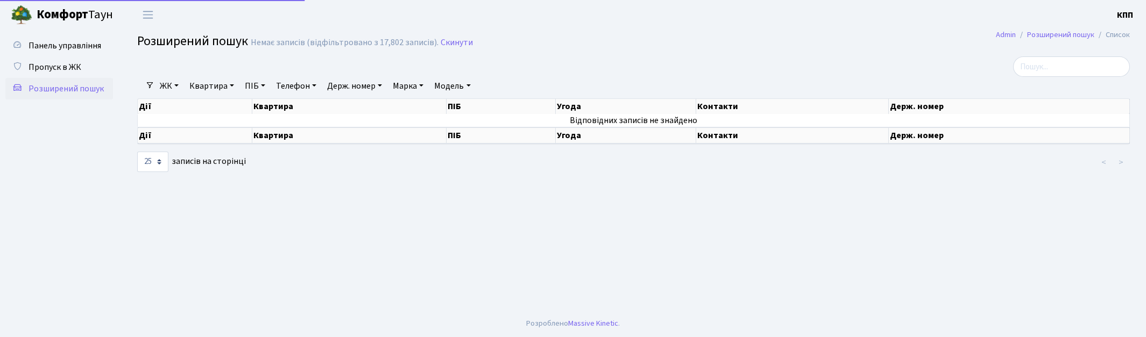
select select "25"
click at [225, 87] on link "Квартира" at bounding box center [211, 86] width 53 height 18
type input "4-327"
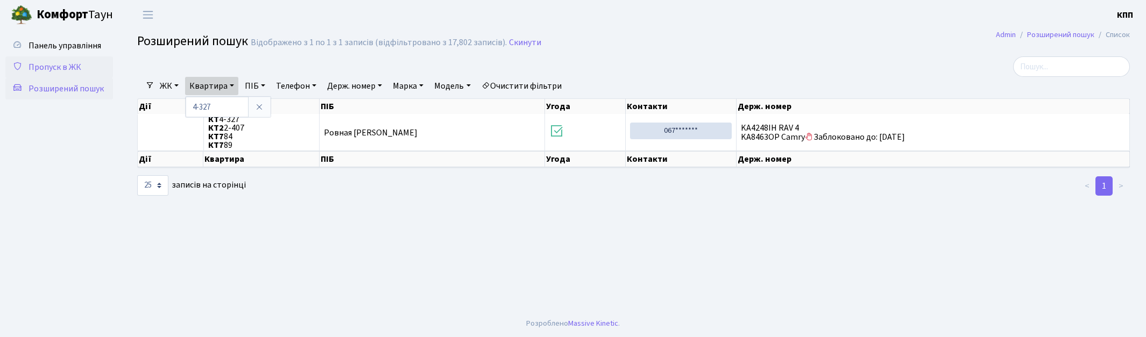
click at [47, 63] on span "Пропуск в ЖК" at bounding box center [55, 67] width 53 height 12
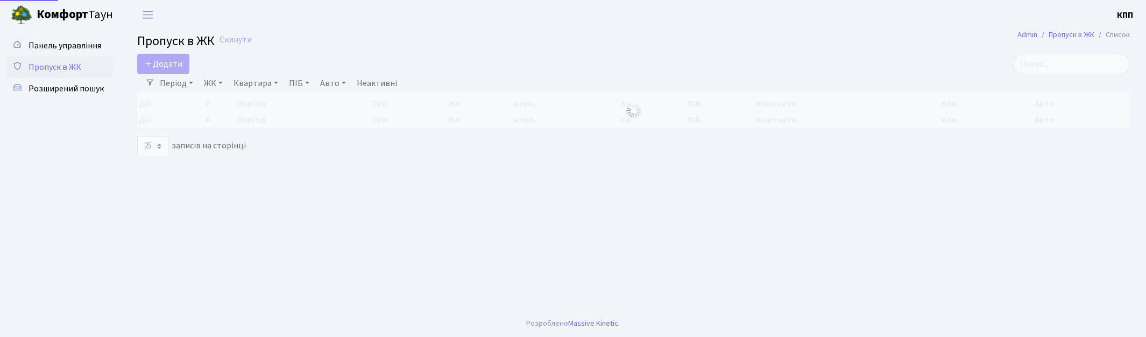
select select "25"
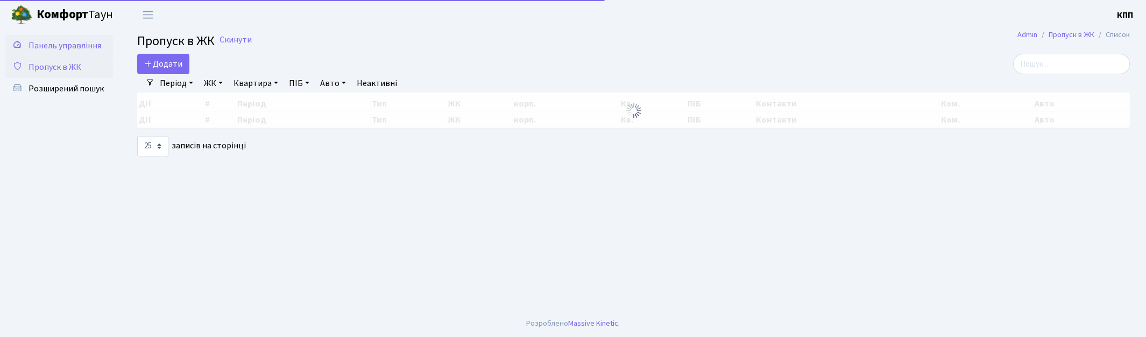
click at [70, 35] on link "Панель управління" at bounding box center [59, 46] width 108 height 22
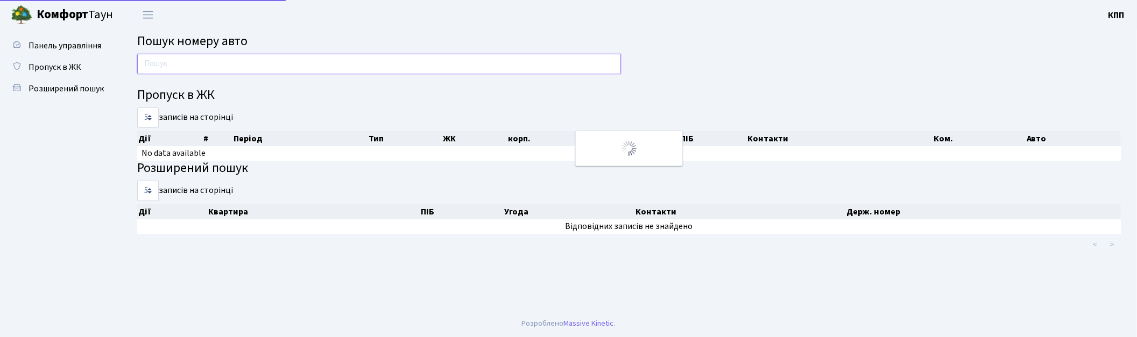
drag, startPoint x: 0, startPoint y: 0, endPoint x: 207, endPoint y: 65, distance: 217.0
click at [207, 65] on input "text" at bounding box center [379, 64] width 484 height 20
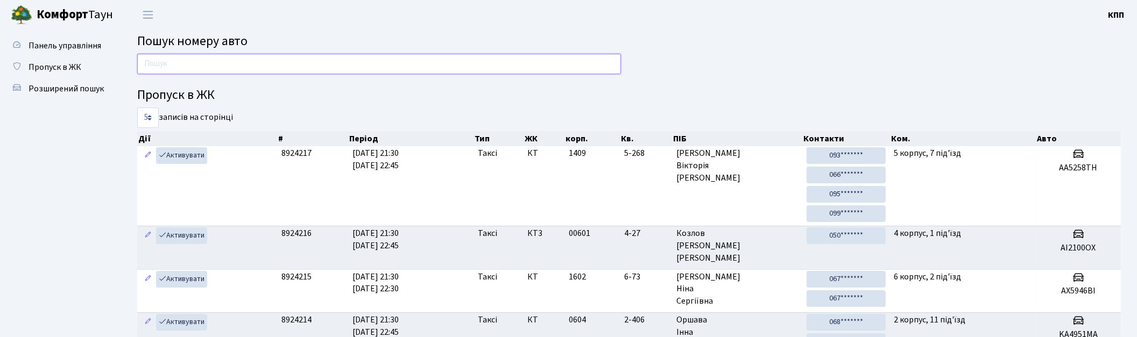
click at [469, 60] on input "text" at bounding box center [379, 64] width 484 height 20
click at [541, 65] on input "text" at bounding box center [379, 64] width 484 height 20
click at [429, 63] on input "text" at bounding box center [379, 64] width 484 height 20
click at [546, 61] on input "text" at bounding box center [379, 64] width 484 height 20
click at [580, 59] on input "text" at bounding box center [379, 64] width 484 height 20
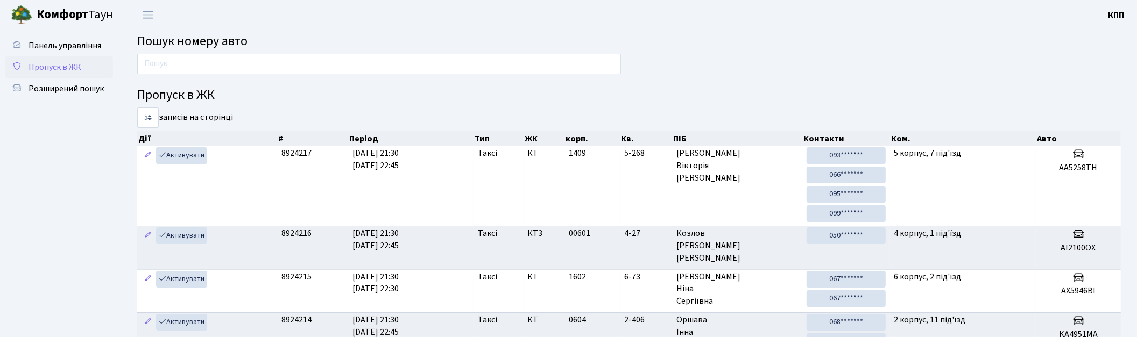
click at [50, 67] on span "Пропуск в ЖК" at bounding box center [55, 67] width 53 height 12
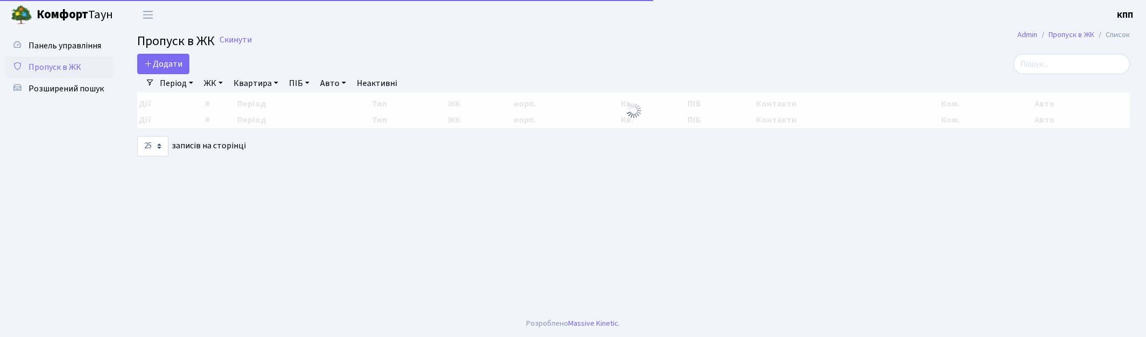
select select "25"
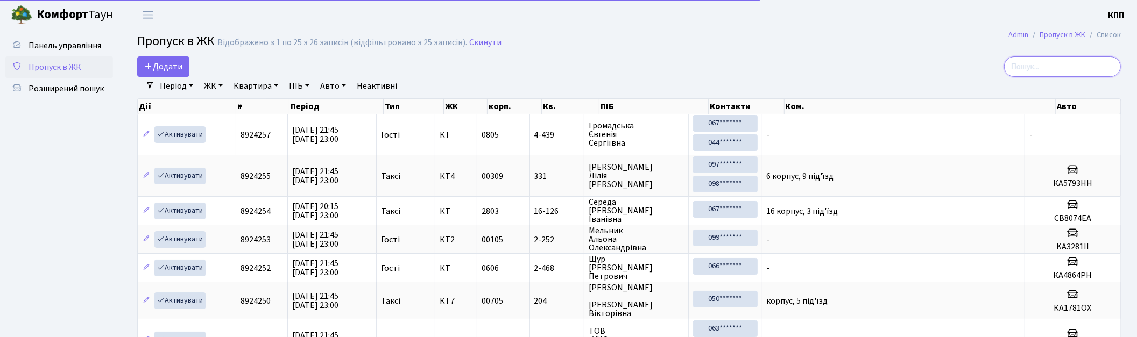
click at [1056, 67] on input "search" at bounding box center [1062, 66] width 117 height 20
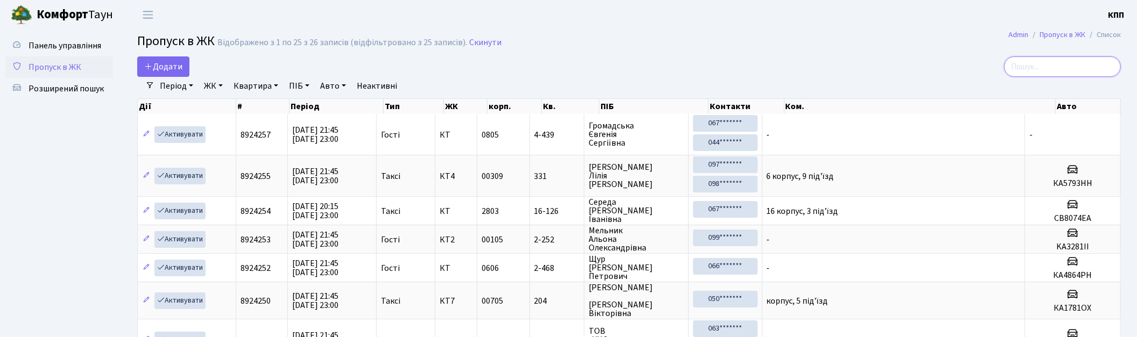
click at [1066, 68] on input "search" at bounding box center [1062, 66] width 117 height 20
type input "2-348"
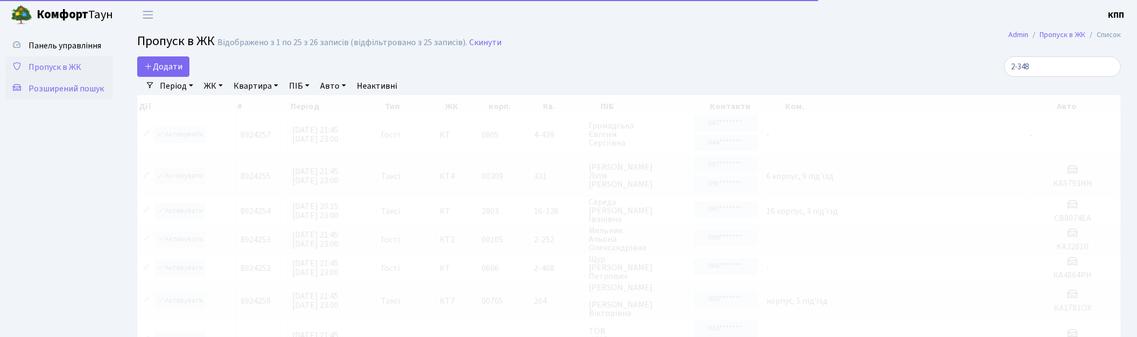
click at [66, 88] on span "Розширений пошук" at bounding box center [66, 89] width 75 height 12
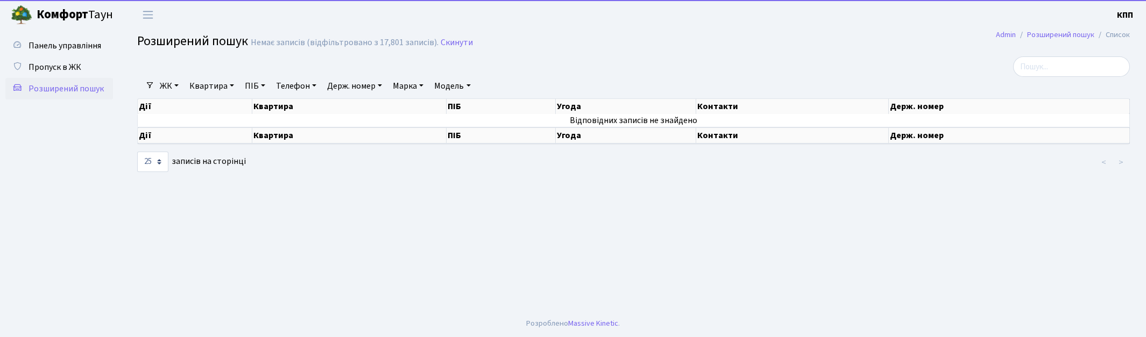
select select "25"
click at [197, 93] on link "Квартира" at bounding box center [211, 86] width 53 height 18
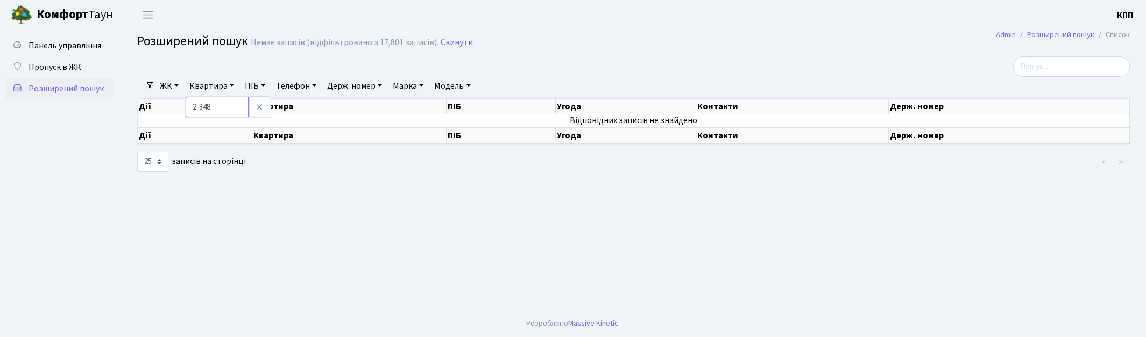
type input "2-348"
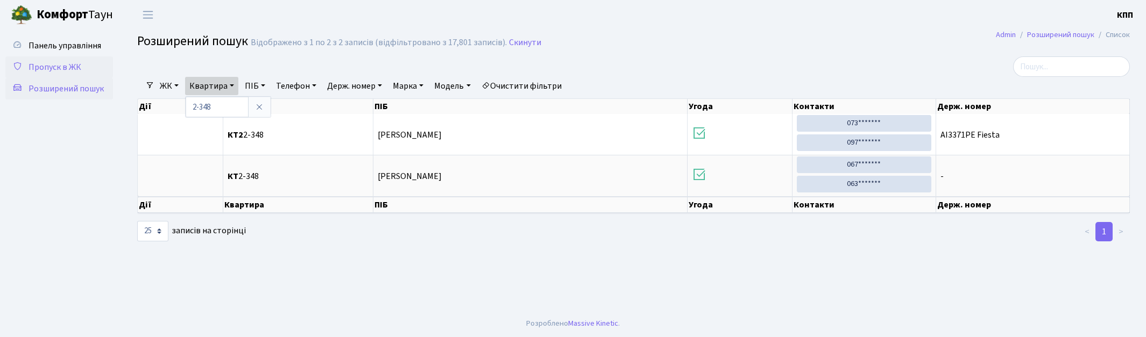
click at [41, 62] on span "Пропуск в ЖК" at bounding box center [55, 67] width 53 height 12
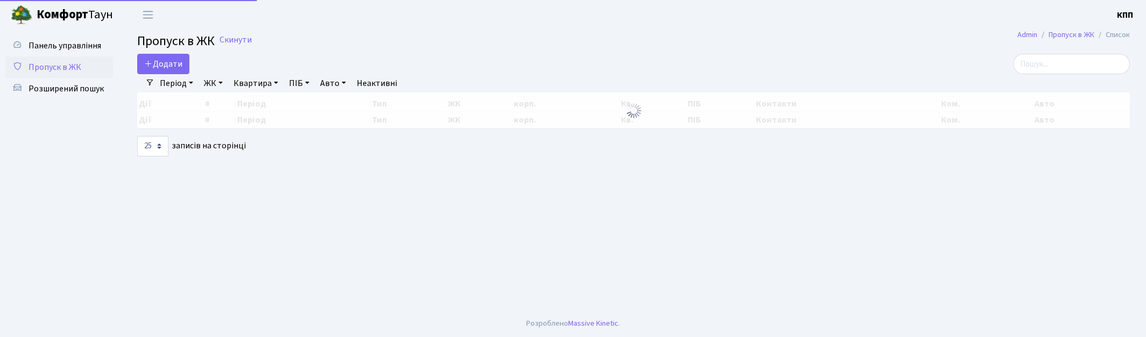
select select "25"
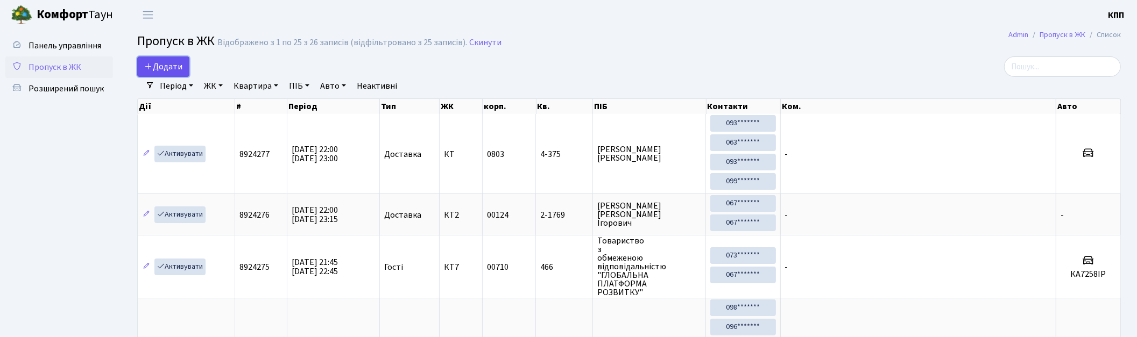
click at [173, 69] on span "Додати" at bounding box center [163, 67] width 38 height 12
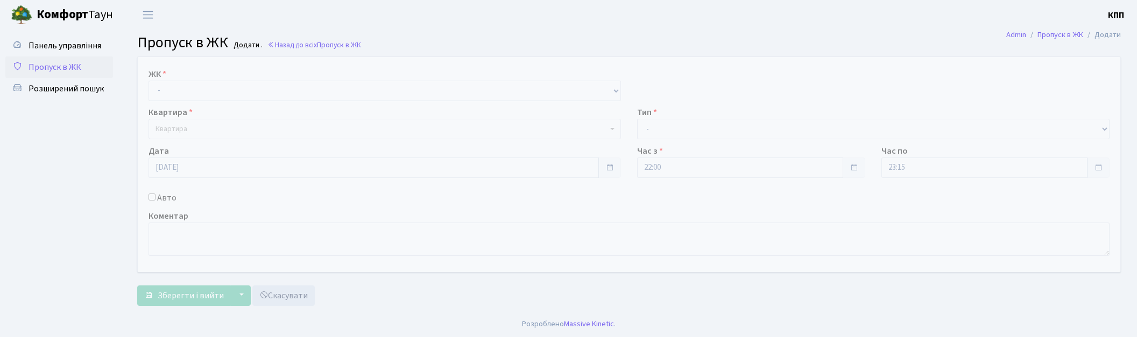
click at [213, 84] on select "- КТ, вул. Регенераторна, 4 КТ2, просп. Соборності, 17 КТ3, вул. Березнева, 16 …" at bounding box center [385, 91] width 472 height 20
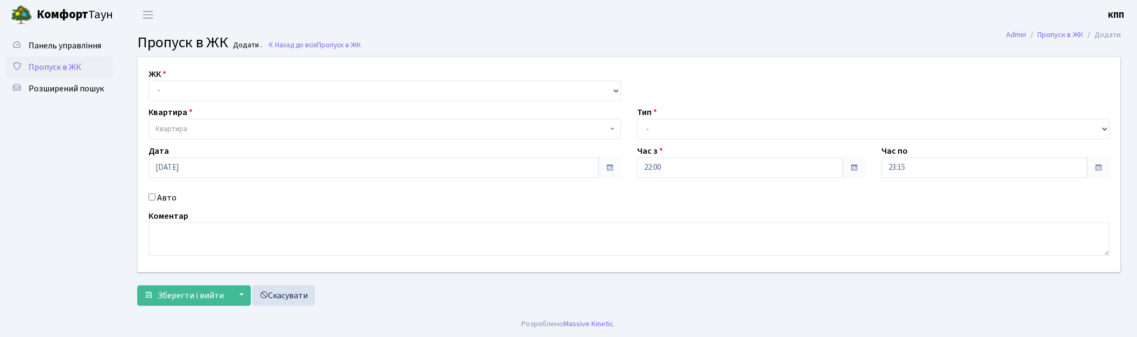
select select "295"
click at [149, 81] on select "- КТ, вул. Регенераторна, 4 КТ2, просп. Соборності, 17 КТ3, вул. Березнева, 16 …" at bounding box center [385, 91] width 472 height 20
select select
click at [205, 98] on select "- КТ, вул. Регенераторна, 4 КТ2, просп. Соборності, 17 КТ3, вул. Березнева, 16 …" at bounding box center [385, 91] width 472 height 20
select select "271"
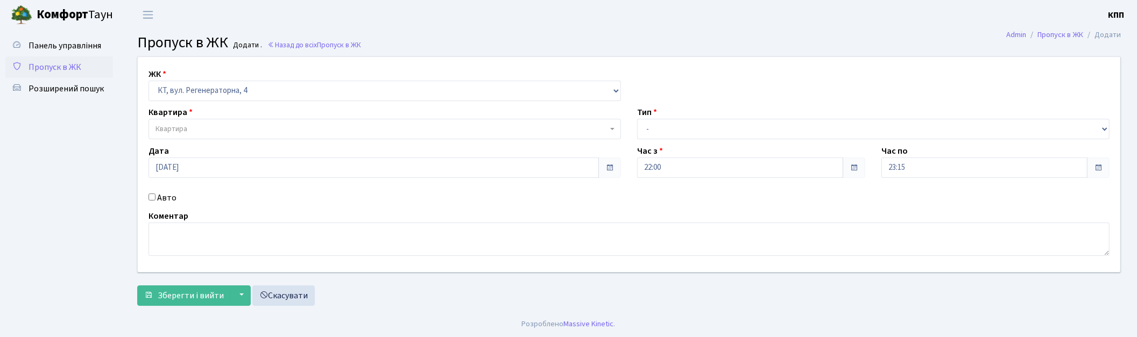
click at [149, 81] on select "- КТ, вул. Регенераторна, 4 КТ2, просп. Соборності, 17 КТ3, вул. Березнева, 16 …" at bounding box center [385, 91] width 472 height 20
select select
click at [203, 126] on span "Квартира" at bounding box center [381, 129] width 452 height 11
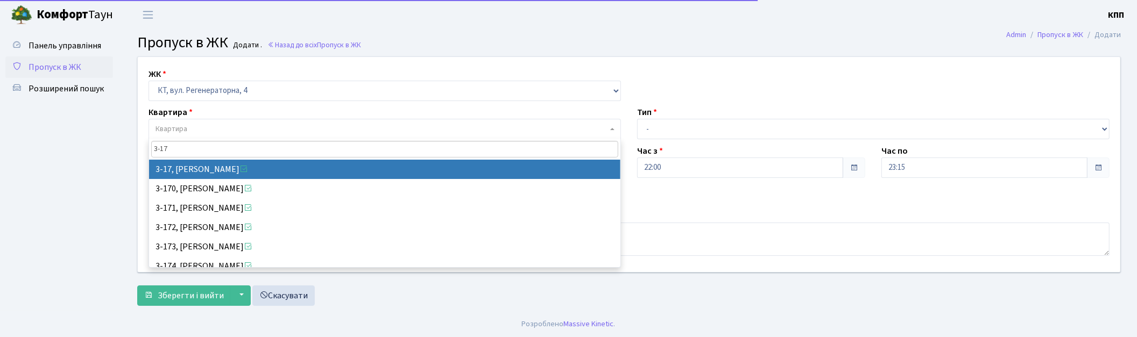
type input "3-17"
select select "988"
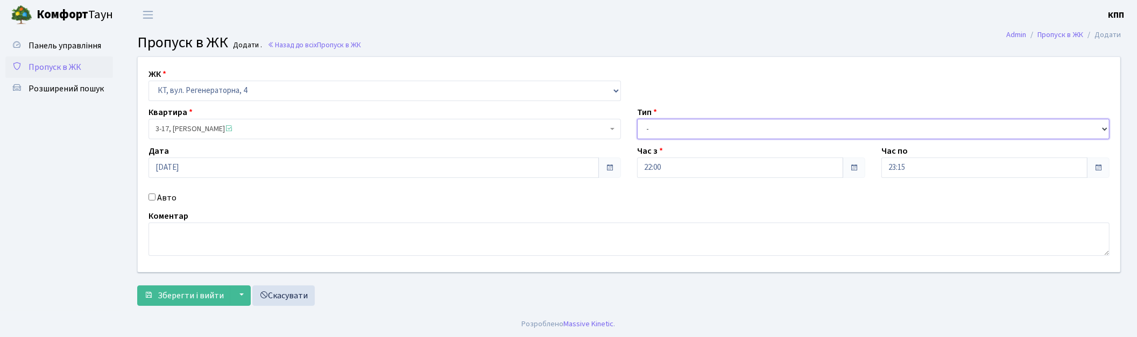
click at [653, 127] on select "- Доставка Таксі Гості Сервіс" at bounding box center [873, 129] width 472 height 20
select select "1"
click at [637, 119] on select "- Доставка Таксі Гості Сервіс" at bounding box center [873, 129] width 472 height 20
click at [173, 290] on span "Зберегти і вийти" at bounding box center [191, 296] width 66 height 12
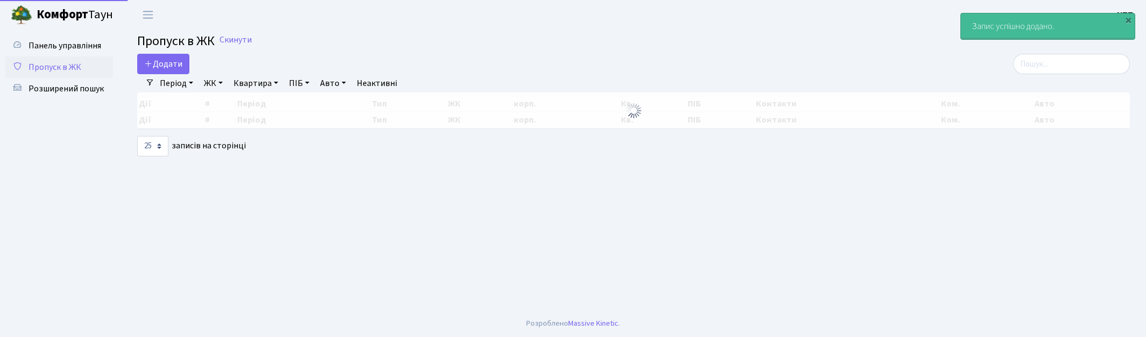
select select "25"
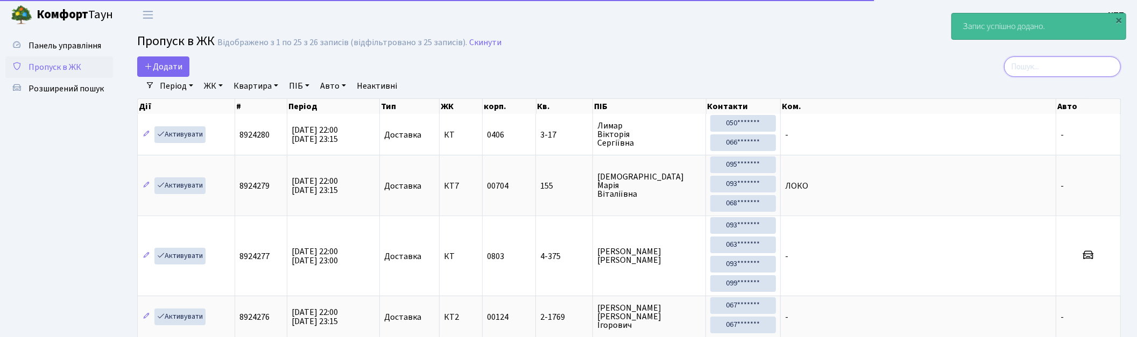
click at [1062, 61] on input "search" at bounding box center [1062, 66] width 117 height 20
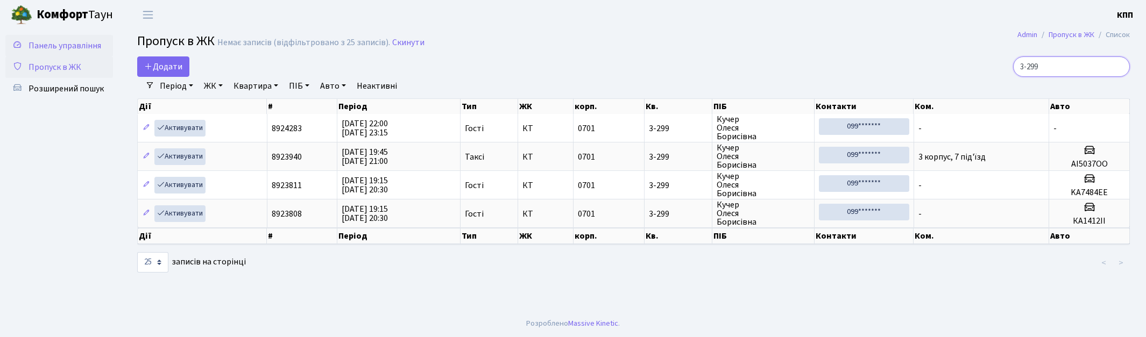
type input "3-299"
click at [63, 42] on span "Панель управління" at bounding box center [65, 46] width 73 height 12
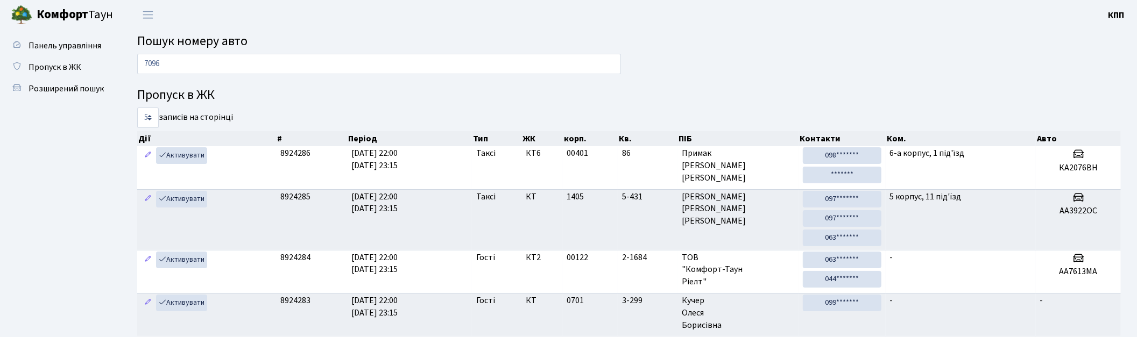
type input "7096"
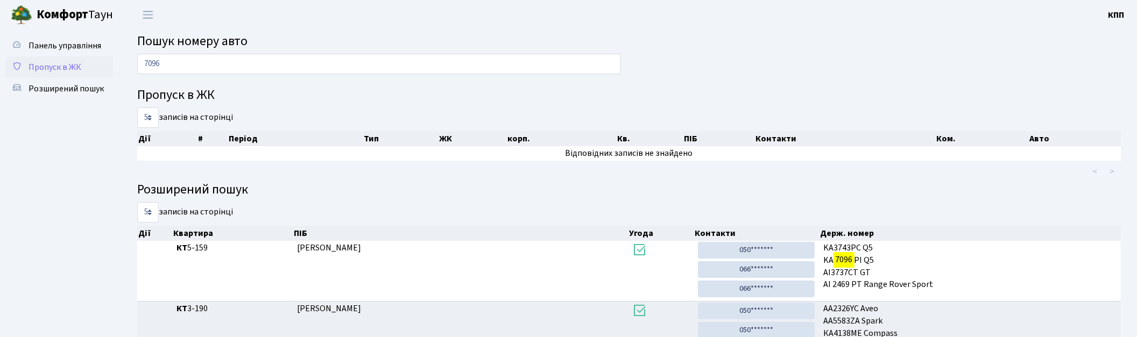
click at [65, 65] on span "Пропуск в ЖК" at bounding box center [55, 67] width 53 height 12
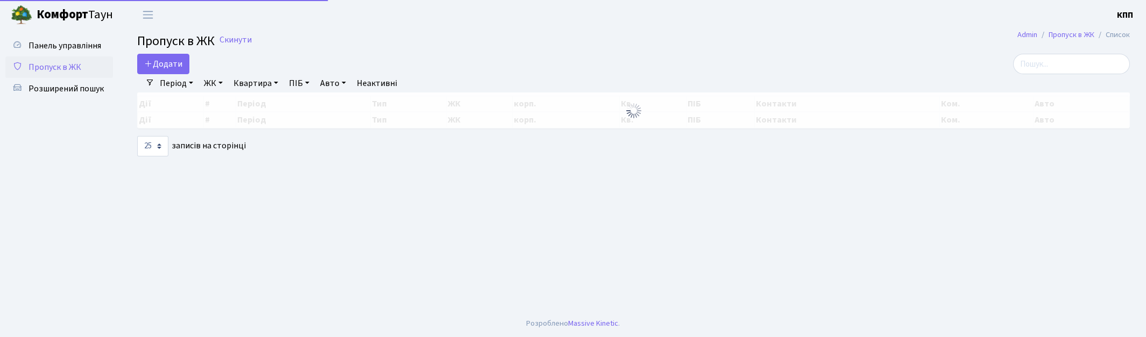
select select "25"
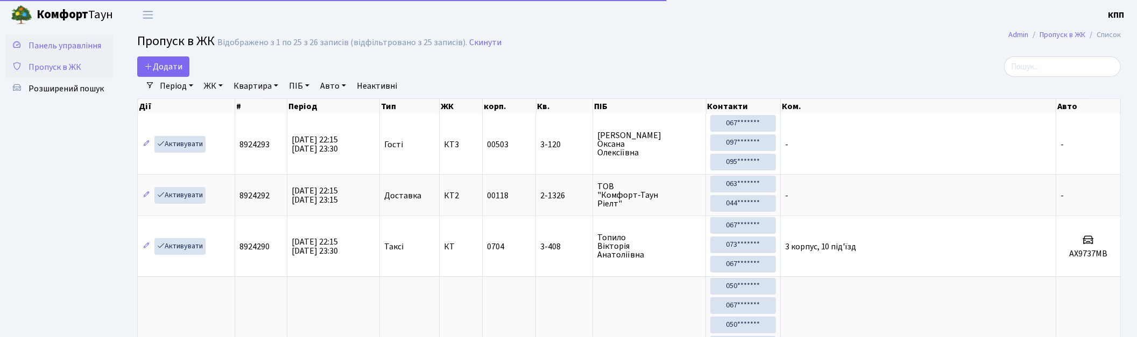
click at [80, 40] on span "Панель управління" at bounding box center [65, 46] width 73 height 12
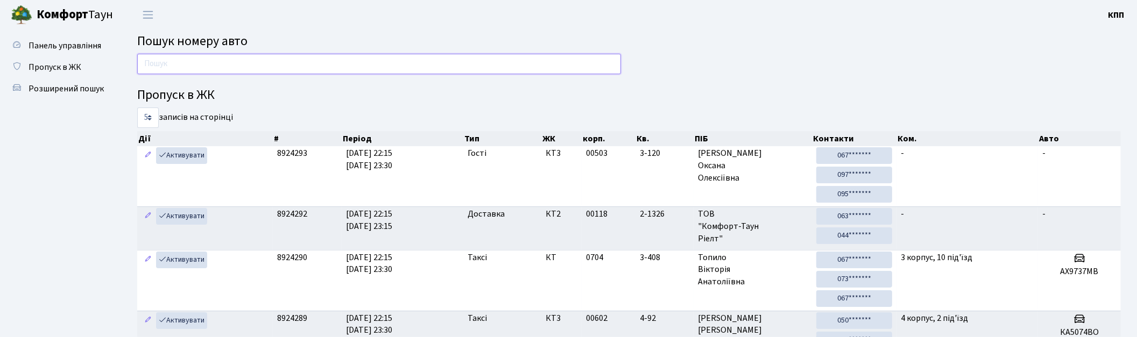
click at [377, 65] on input "text" at bounding box center [379, 64] width 484 height 20
type input "2060"
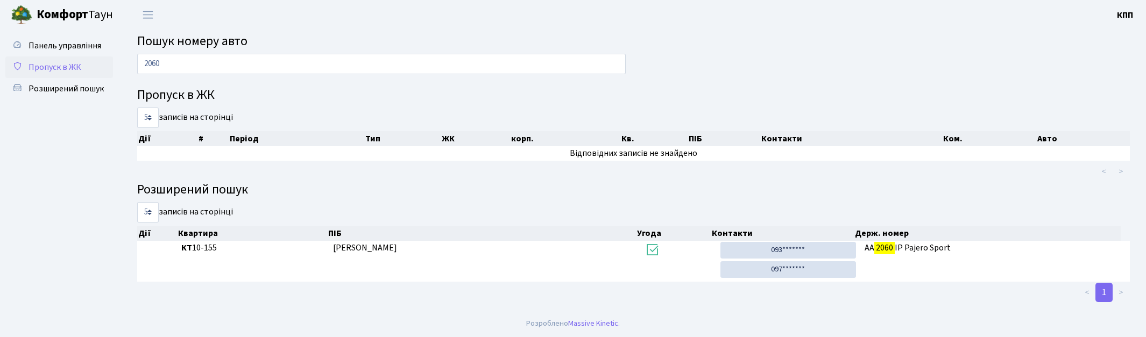
click at [61, 61] on span "Пропуск в ЖК" at bounding box center [55, 67] width 53 height 12
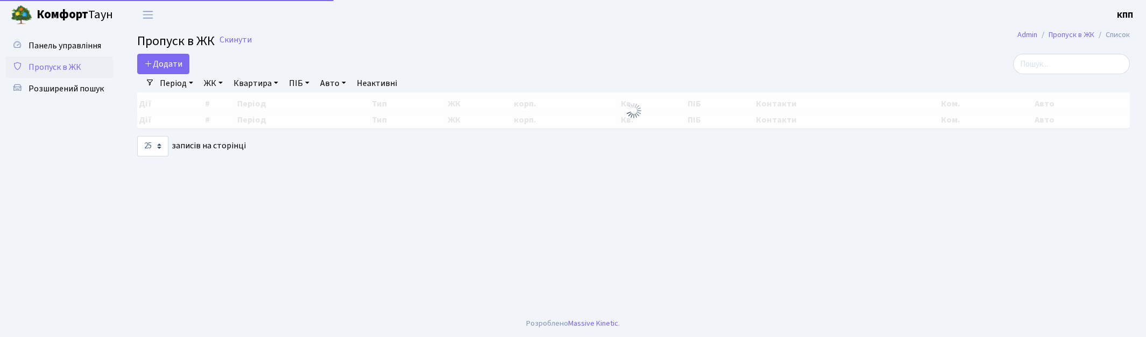
select select "25"
click at [1055, 58] on input "search" at bounding box center [1071, 64] width 117 height 20
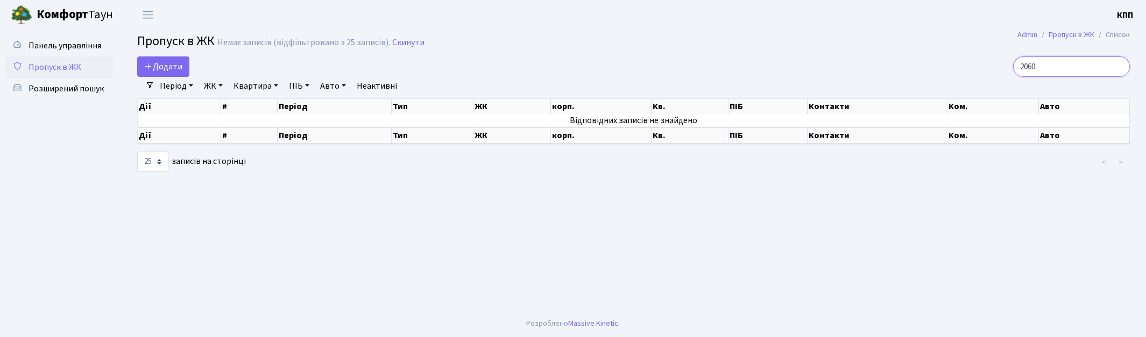
type input "2060"
click at [54, 66] on span "Пропуск в ЖК" at bounding box center [55, 67] width 53 height 12
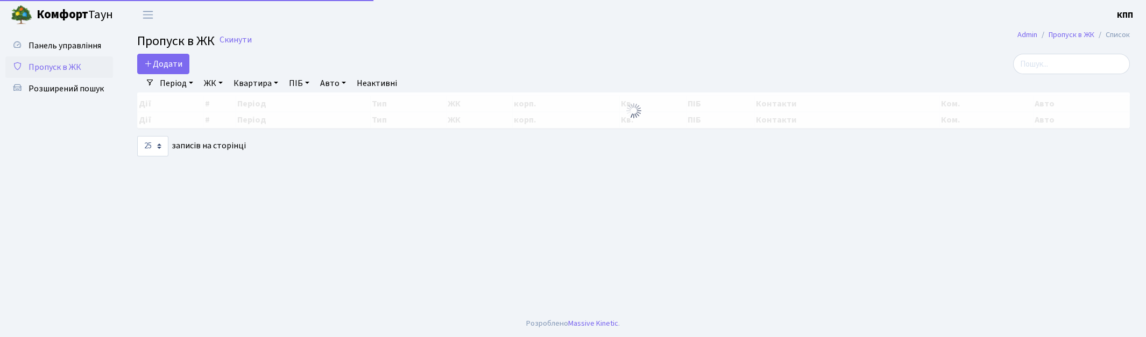
select select "25"
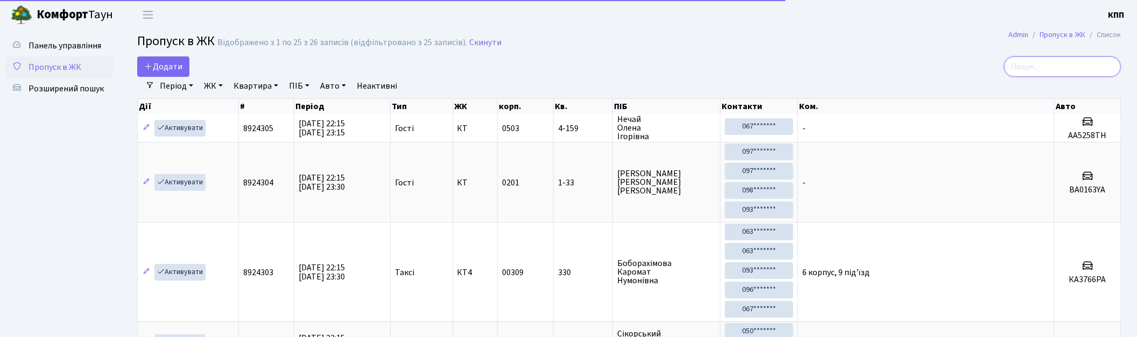
click at [1071, 70] on input "search" at bounding box center [1062, 66] width 117 height 20
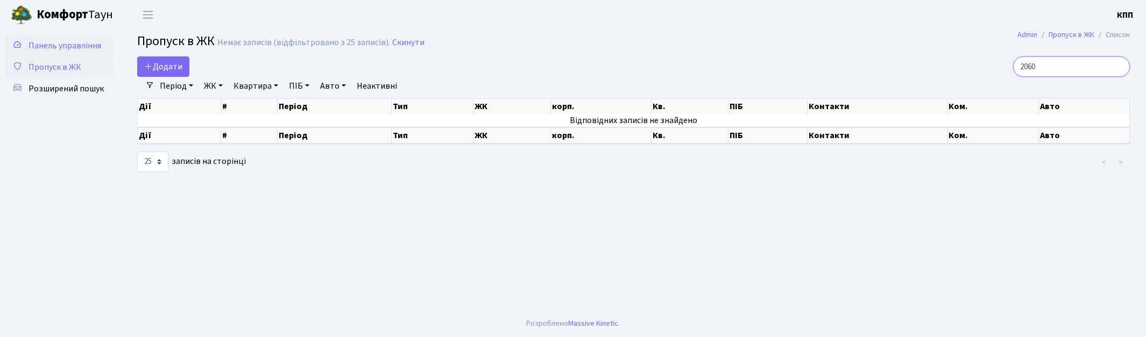
type input "2060"
click at [55, 46] on span "Панель управління" at bounding box center [65, 46] width 73 height 12
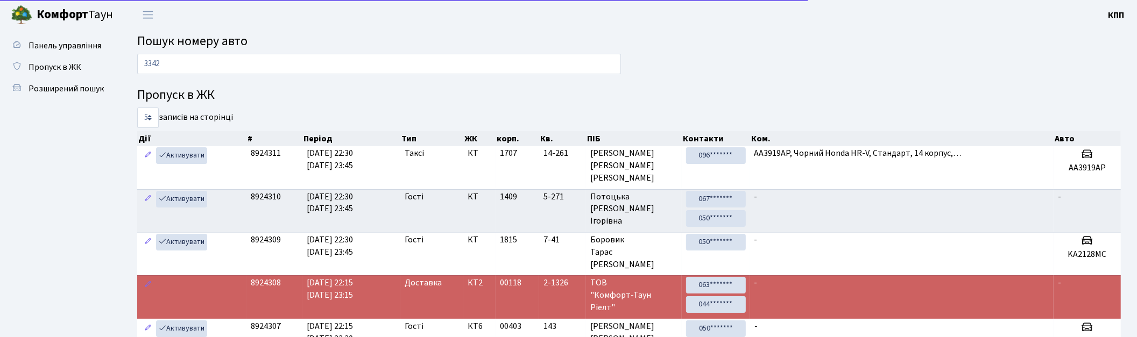
type input "3342"
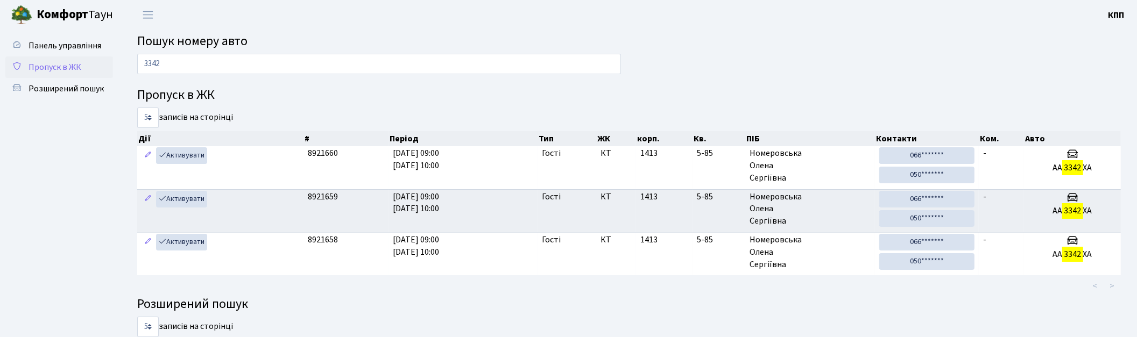
click at [57, 65] on span "Пропуск в ЖК" at bounding box center [55, 67] width 53 height 12
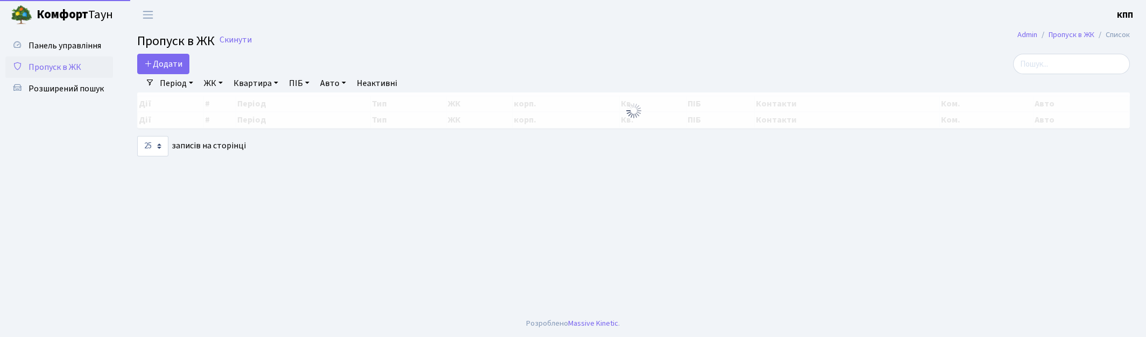
select select "25"
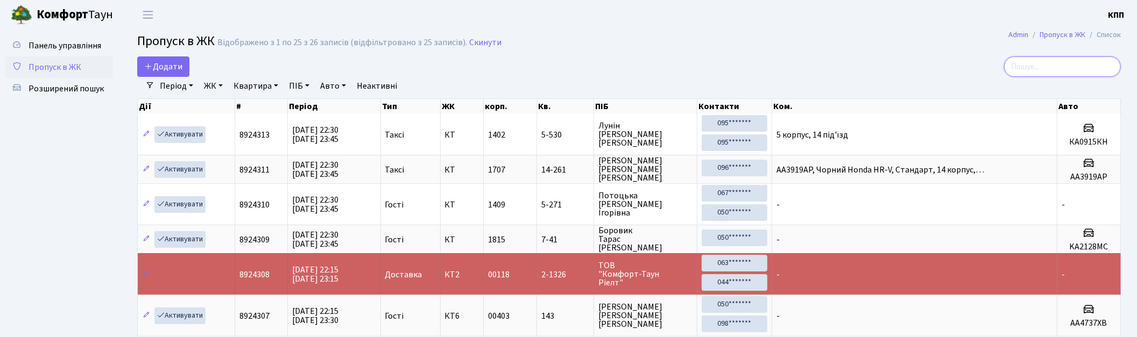
click at [1052, 67] on input "search" at bounding box center [1062, 66] width 117 height 20
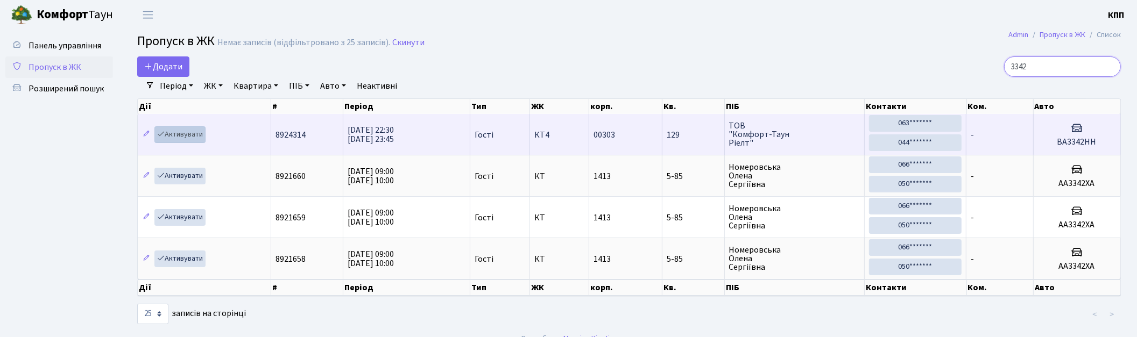
type input "3342"
click at [157, 136] on link "Активувати" at bounding box center [179, 134] width 51 height 17
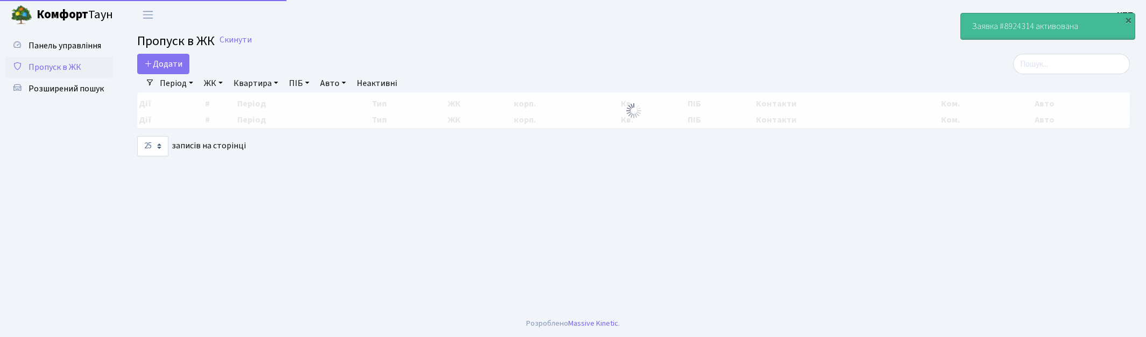
select select "25"
click at [1091, 68] on input "search" at bounding box center [1071, 64] width 117 height 20
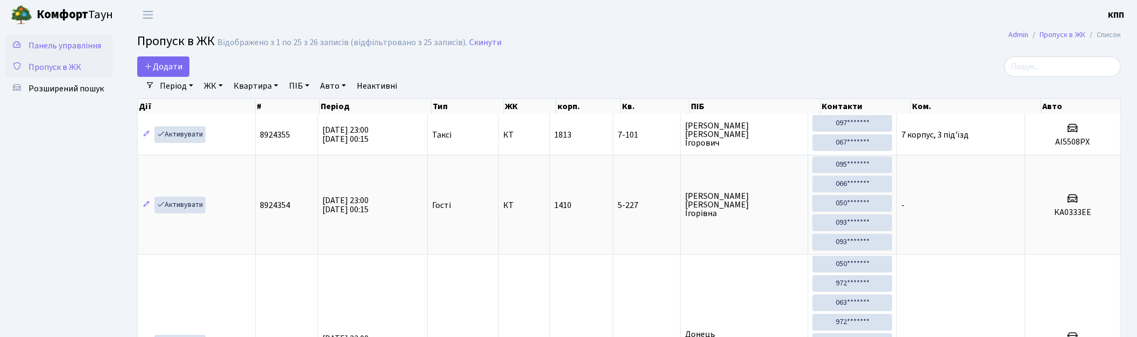
click at [83, 51] on span "Панель управління" at bounding box center [65, 46] width 73 height 12
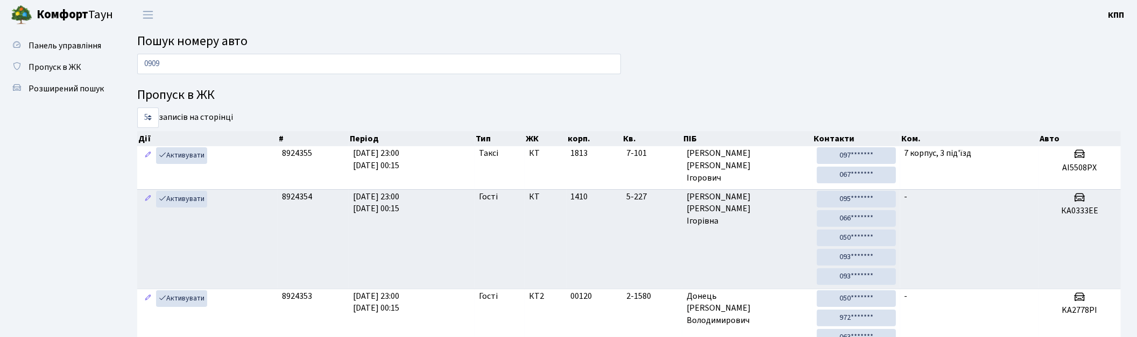
type input "0909"
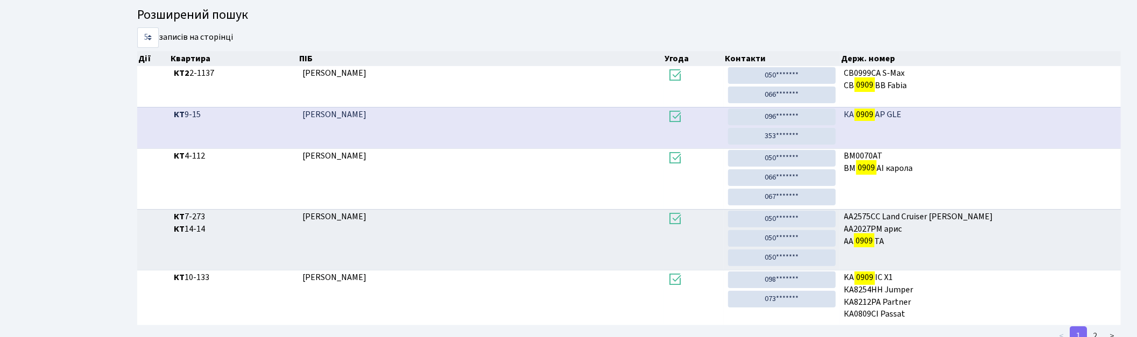
scroll to position [212, 0]
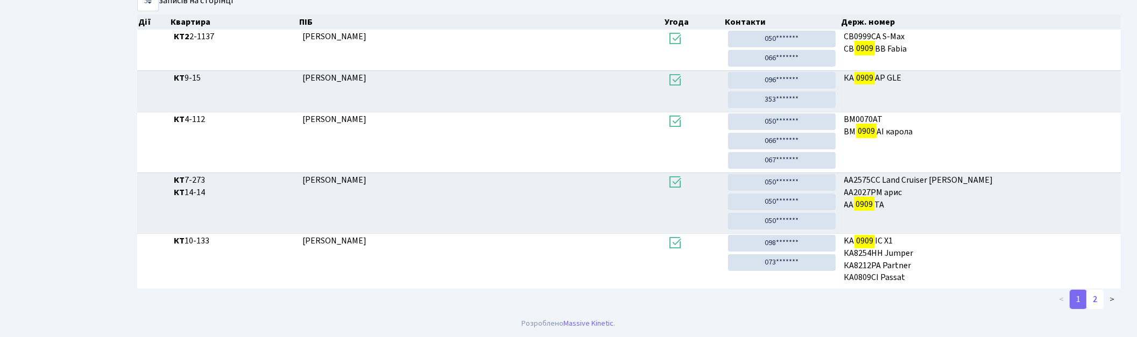
click at [1103, 305] on link "2" at bounding box center [1094, 299] width 17 height 19
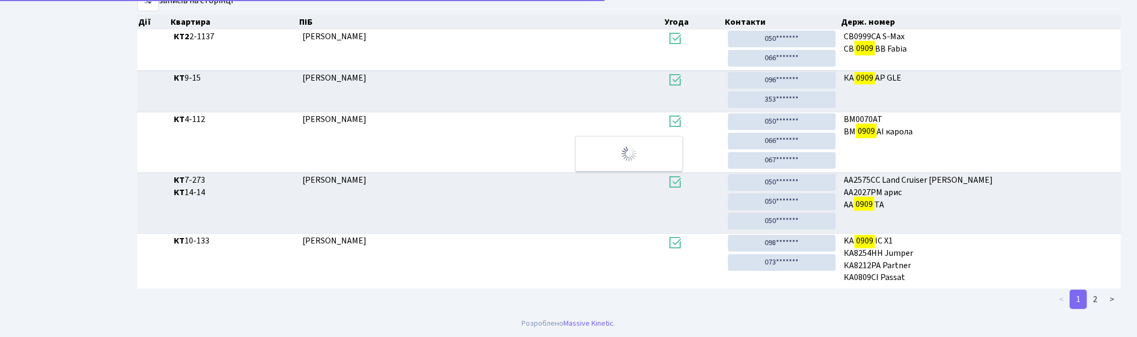
scroll to position [51, 0]
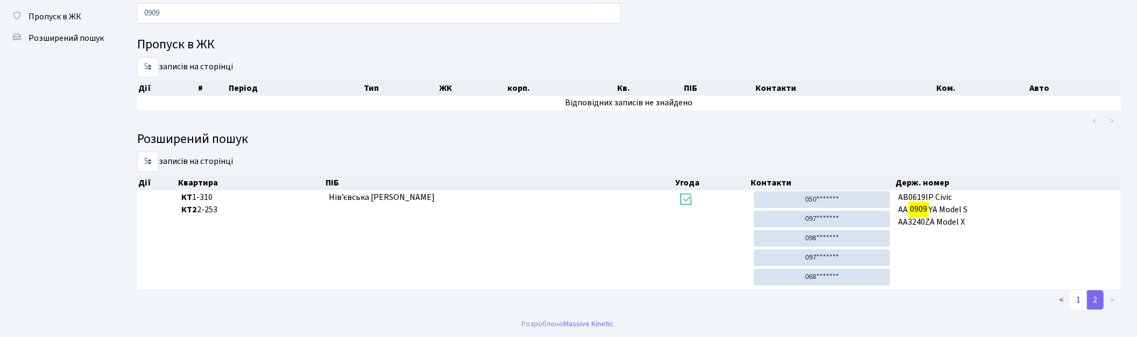
click at [1080, 303] on link "1" at bounding box center [1078, 300] width 17 height 19
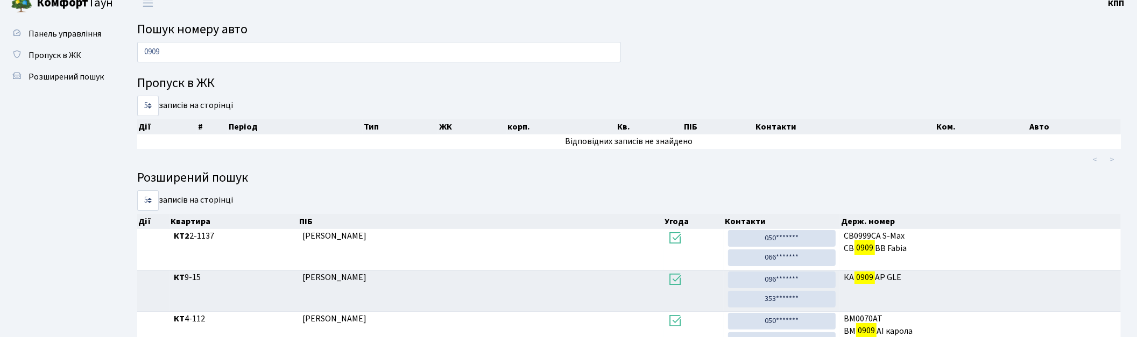
scroll to position [0, 0]
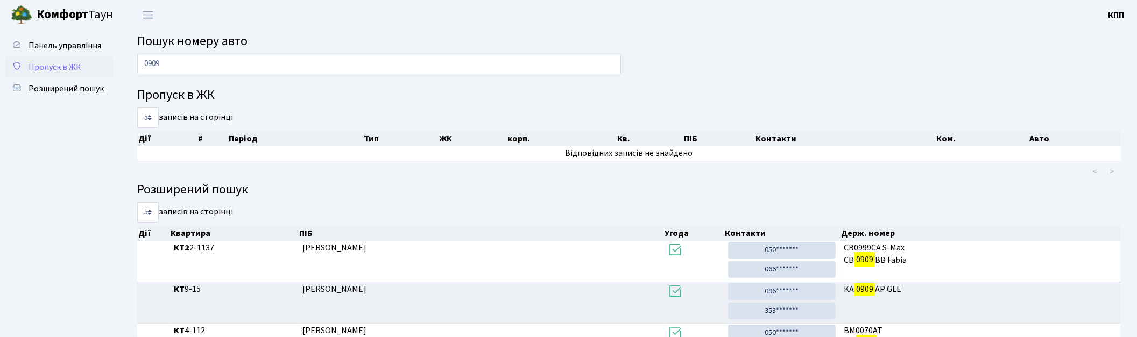
click at [57, 65] on span "Пропуск в ЖК" at bounding box center [55, 67] width 53 height 12
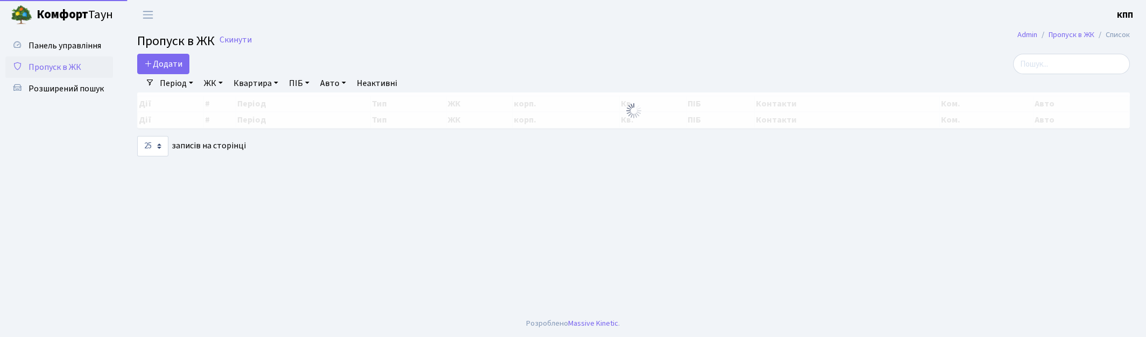
select select "25"
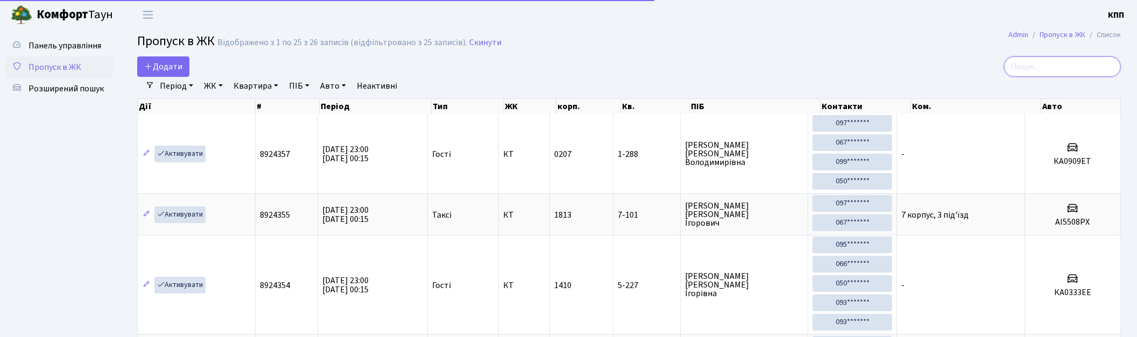
click at [1063, 70] on input "search" at bounding box center [1062, 66] width 117 height 20
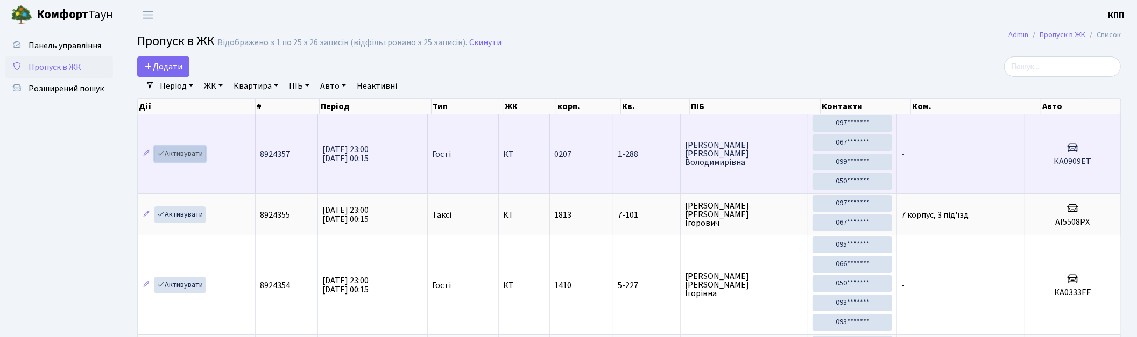
click at [197, 151] on link "Активувати" at bounding box center [179, 154] width 51 height 17
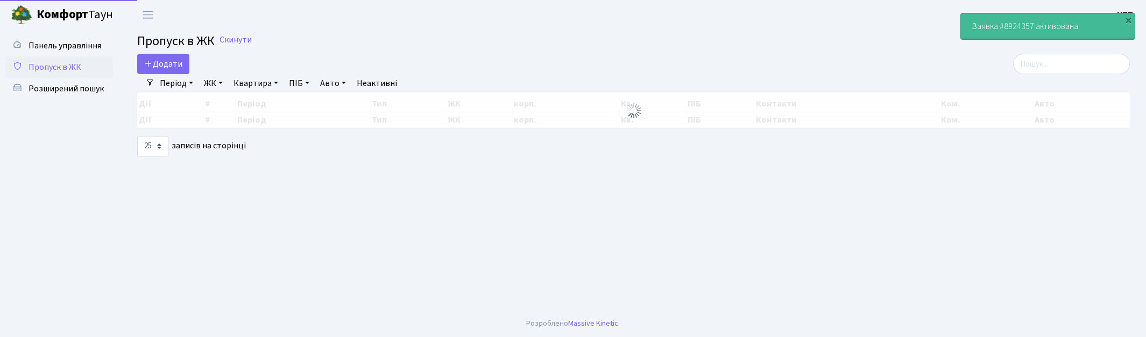
select select "25"
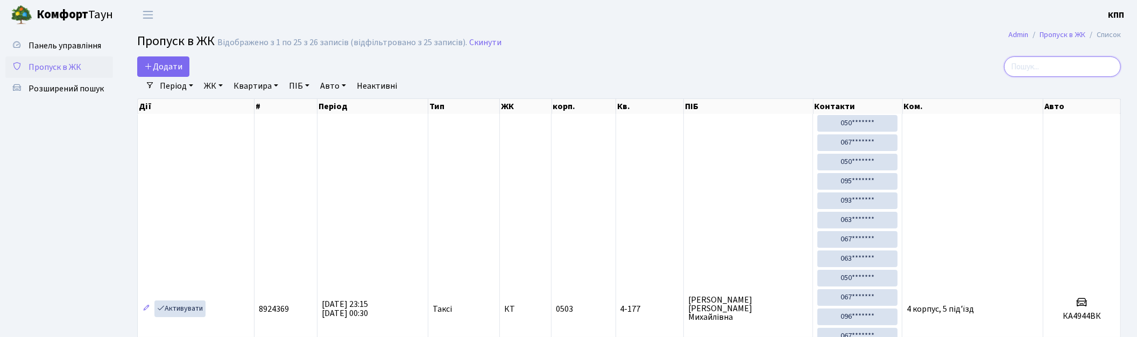
click at [1074, 60] on input "search" at bounding box center [1062, 66] width 117 height 20
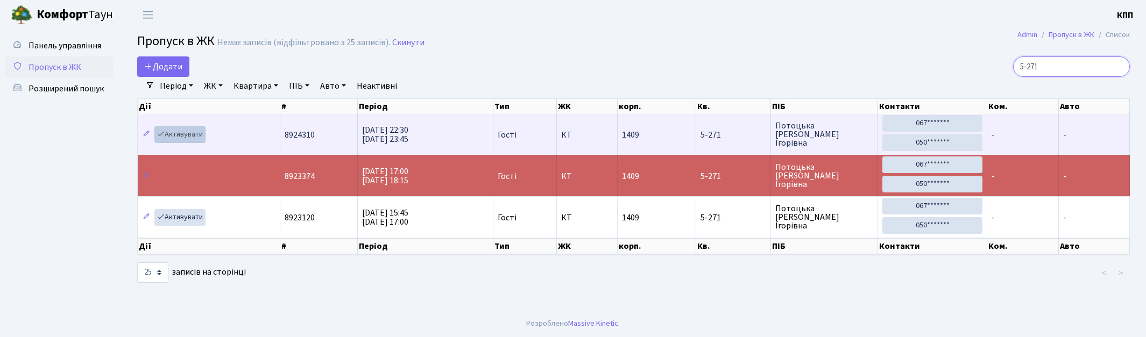
type input "5-271"
click at [167, 132] on link "Активувати" at bounding box center [179, 134] width 51 height 17
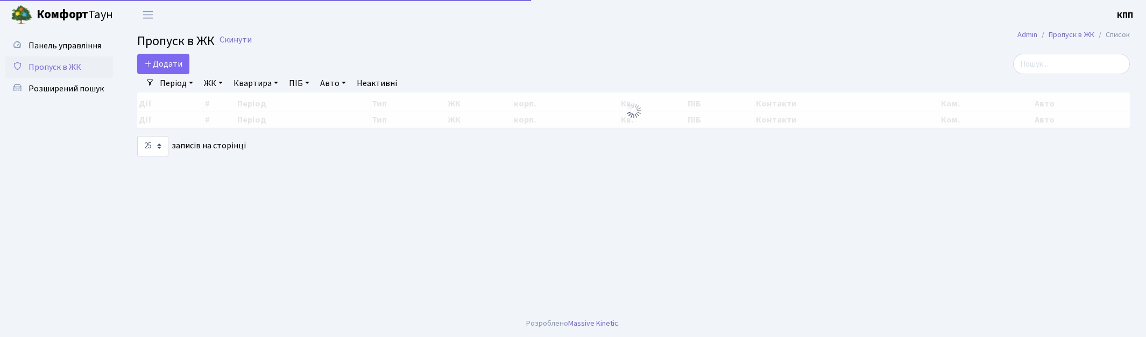
select select "25"
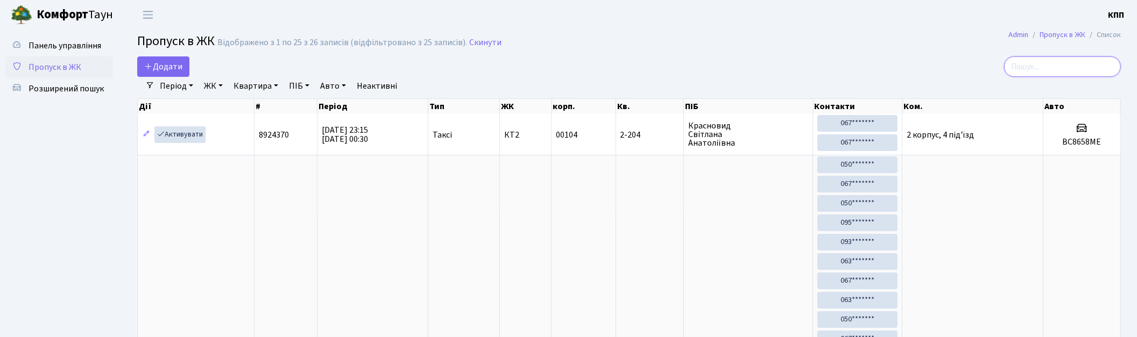
click at [1052, 71] on input "search" at bounding box center [1062, 66] width 117 height 20
type input "7872"
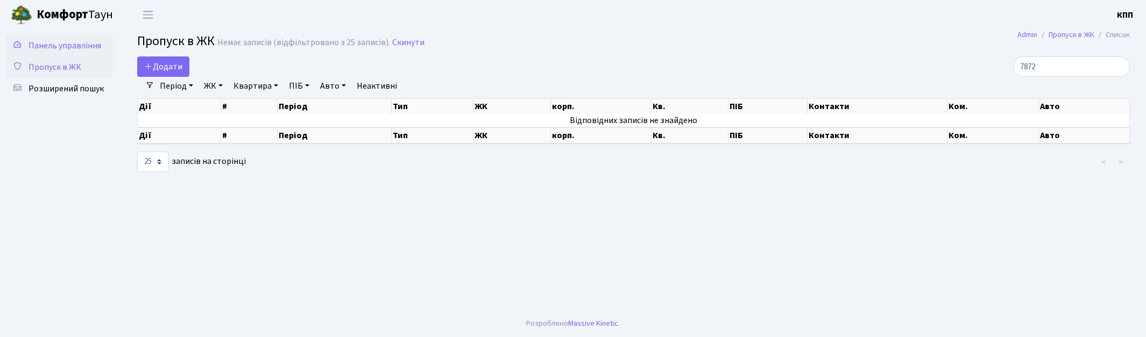
click at [57, 48] on span "Панель управління" at bounding box center [65, 46] width 73 height 12
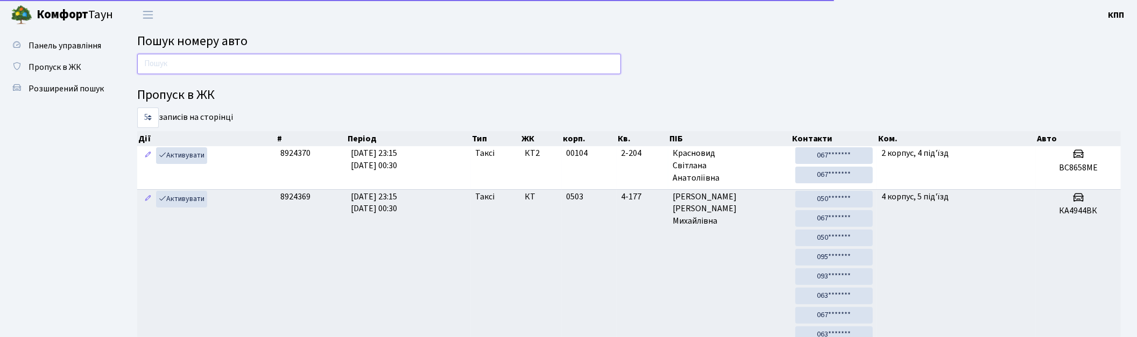
click at [217, 66] on input "text" at bounding box center [379, 64] width 484 height 20
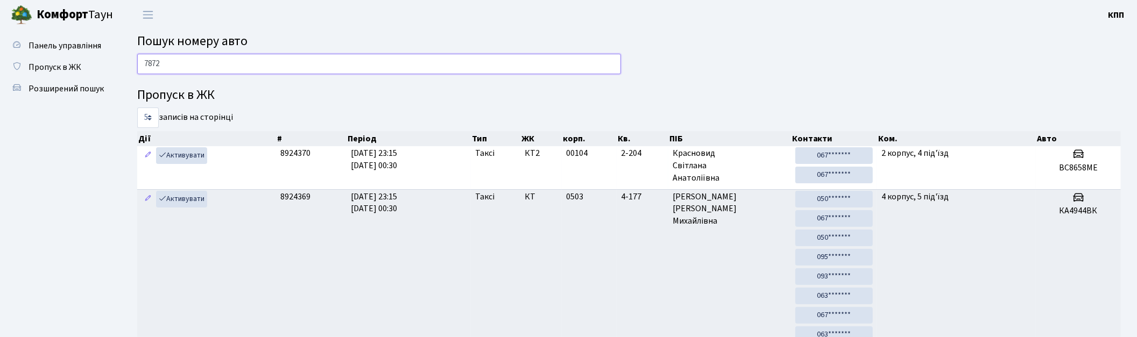
type input "7872"
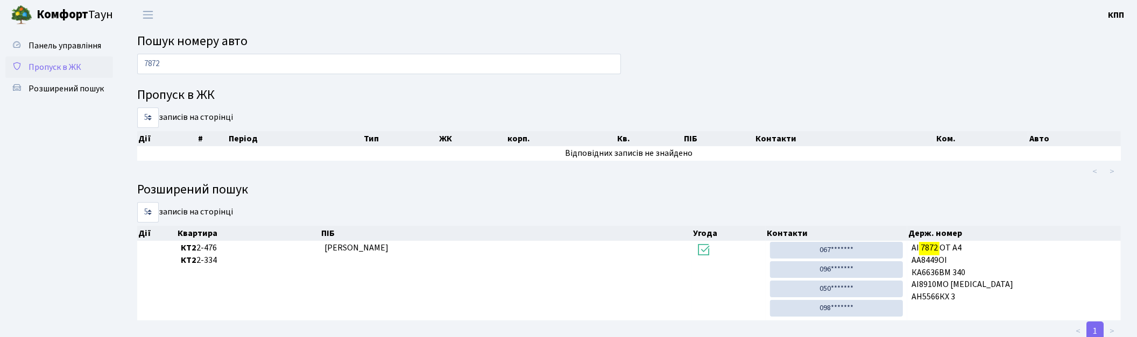
click at [41, 65] on span "Пропуск в ЖК" at bounding box center [55, 67] width 53 height 12
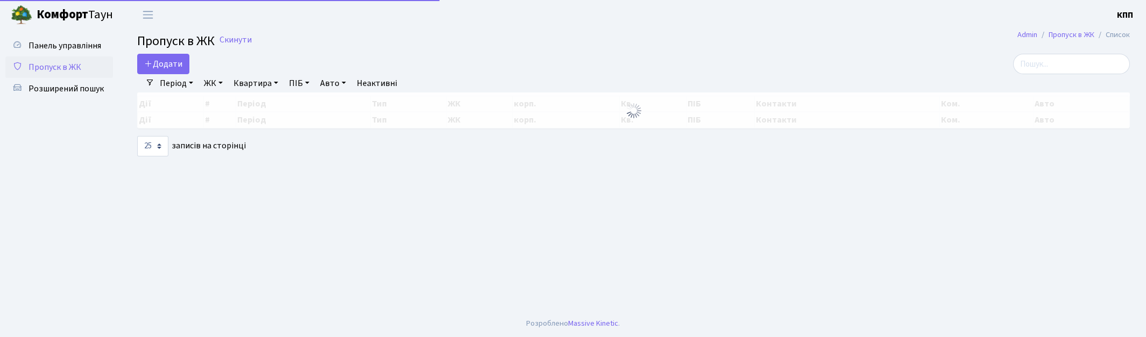
select select "25"
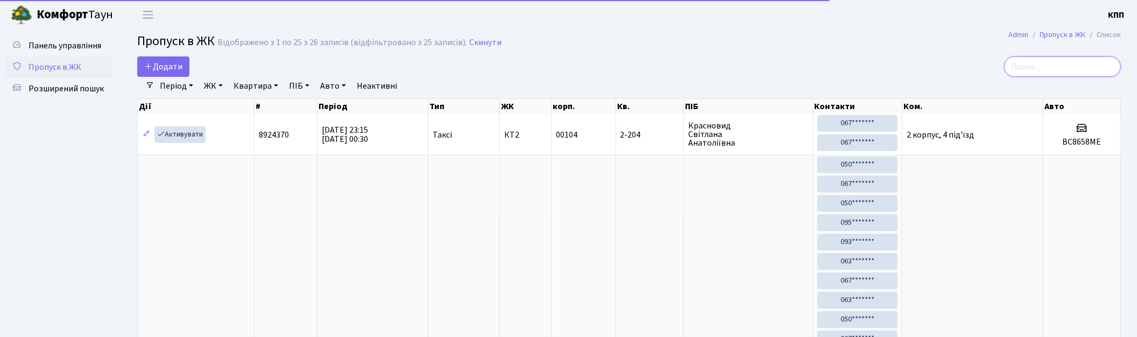
click at [1055, 65] on input "search" at bounding box center [1062, 66] width 117 height 20
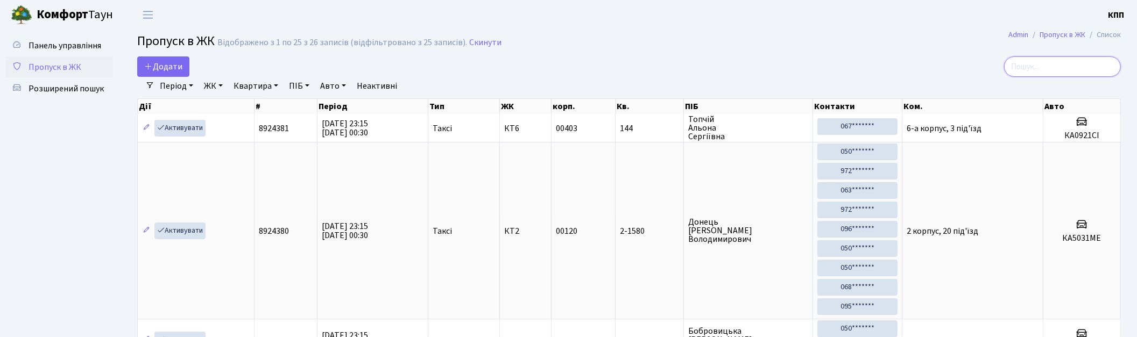
click at [1045, 67] on input "search" at bounding box center [1062, 66] width 117 height 20
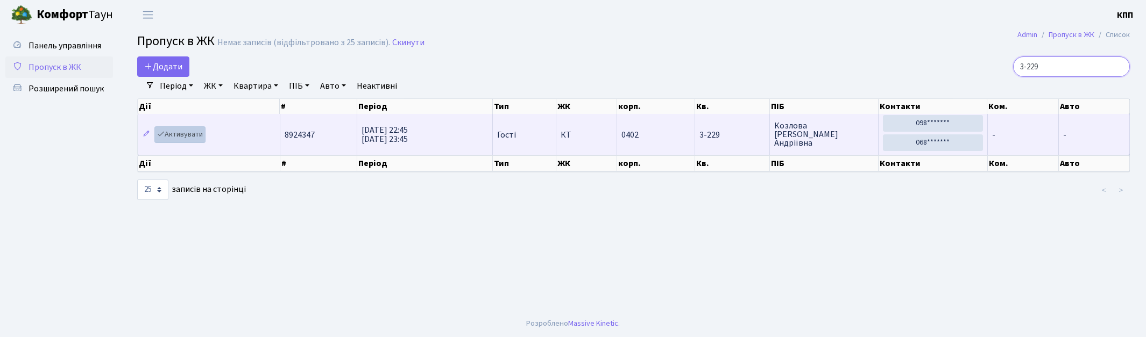
type input "3-229"
click at [167, 137] on link "Активувати" at bounding box center [179, 134] width 51 height 17
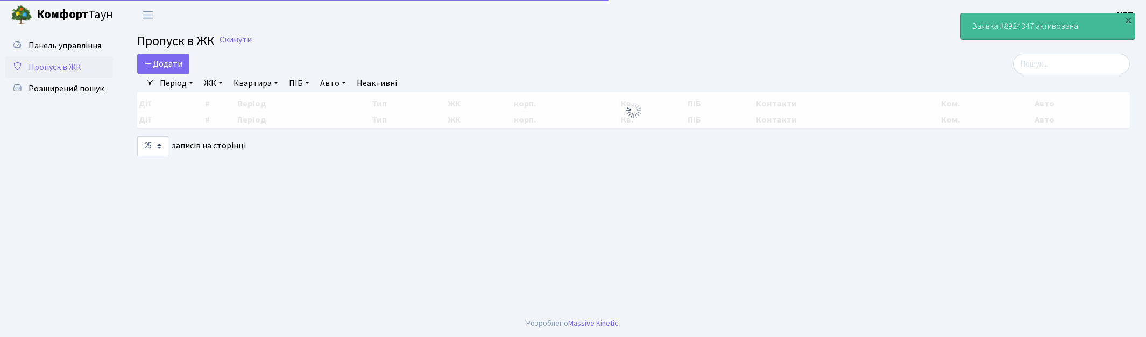
select select "25"
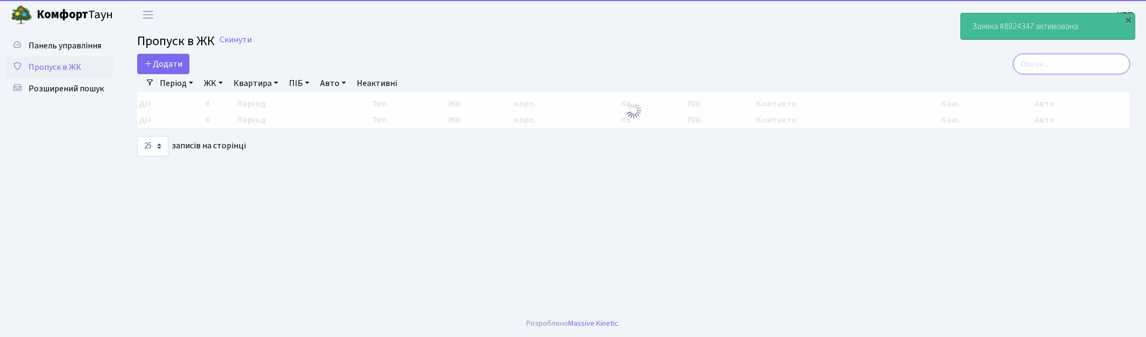
click at [1064, 66] on input "search" at bounding box center [1071, 64] width 117 height 20
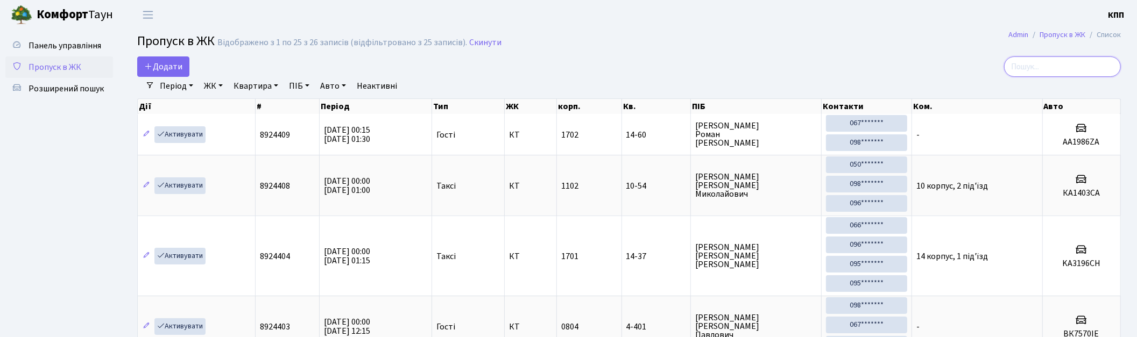
click at [1065, 60] on input "search" at bounding box center [1062, 66] width 117 height 20
